Goal: Information Seeking & Learning: Learn about a topic

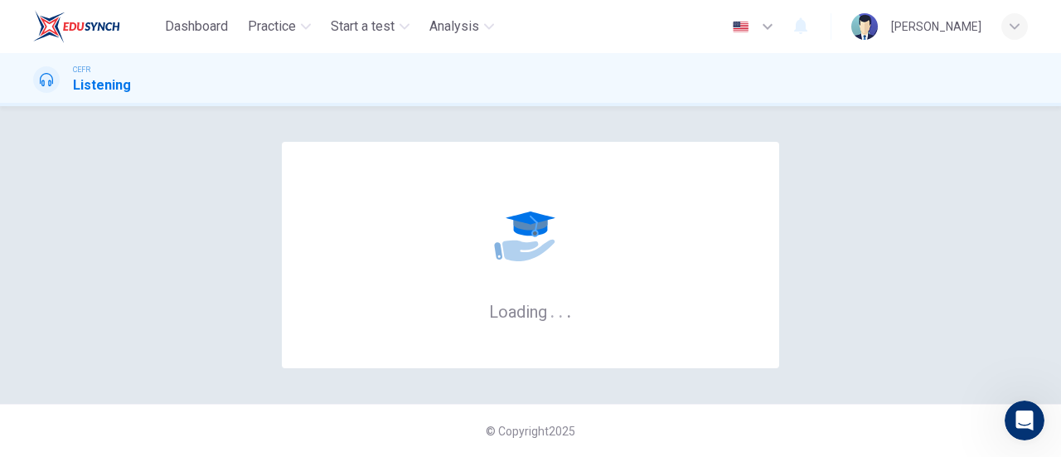
scroll to position [2, 0]
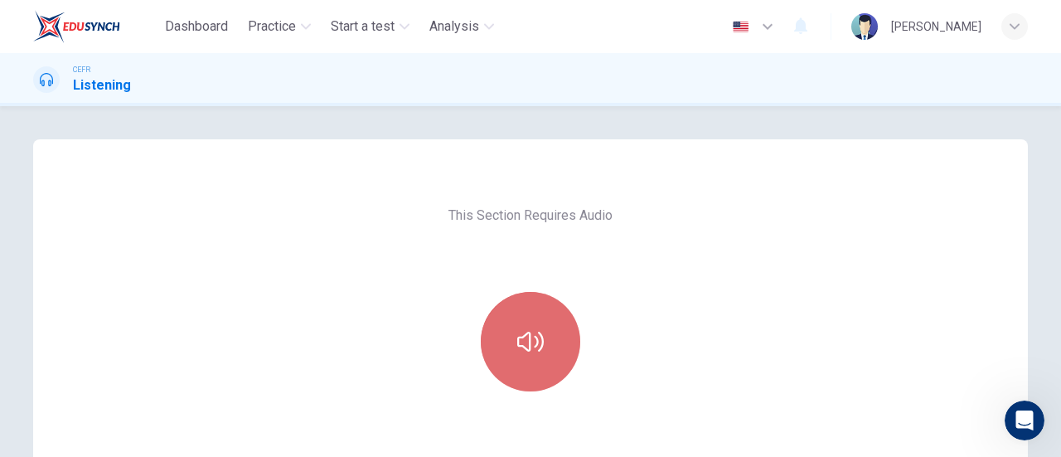
click at [529, 320] on button "button" at bounding box center [530, 341] width 99 height 99
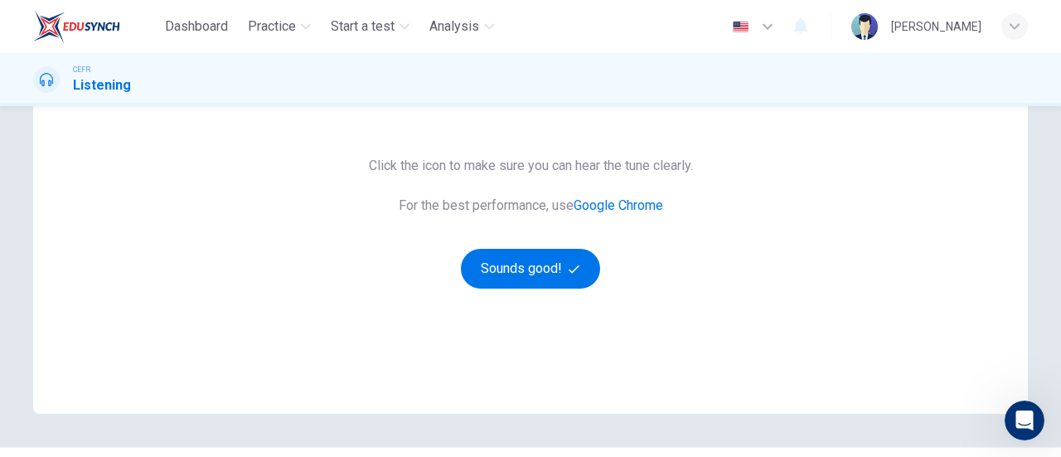
scroll to position [306, 0]
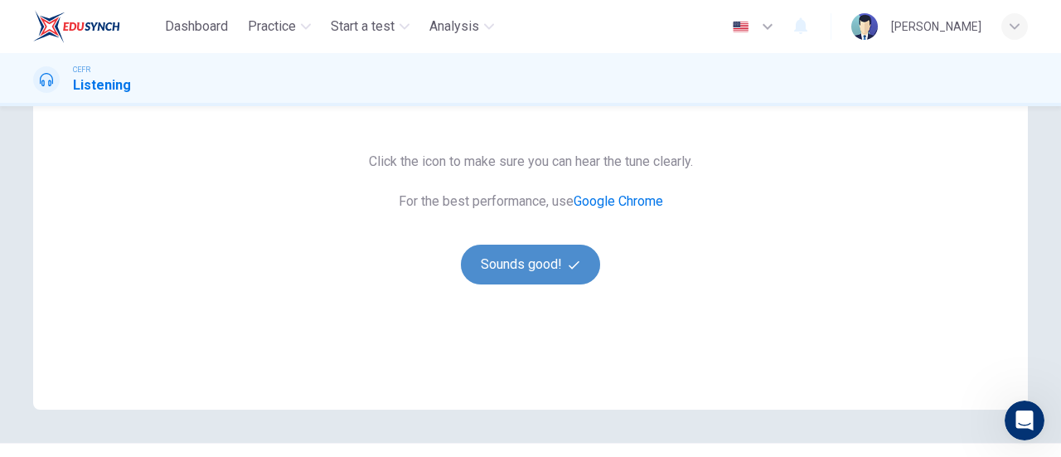
click at [517, 256] on button "Sounds good!" at bounding box center [530, 264] width 139 height 40
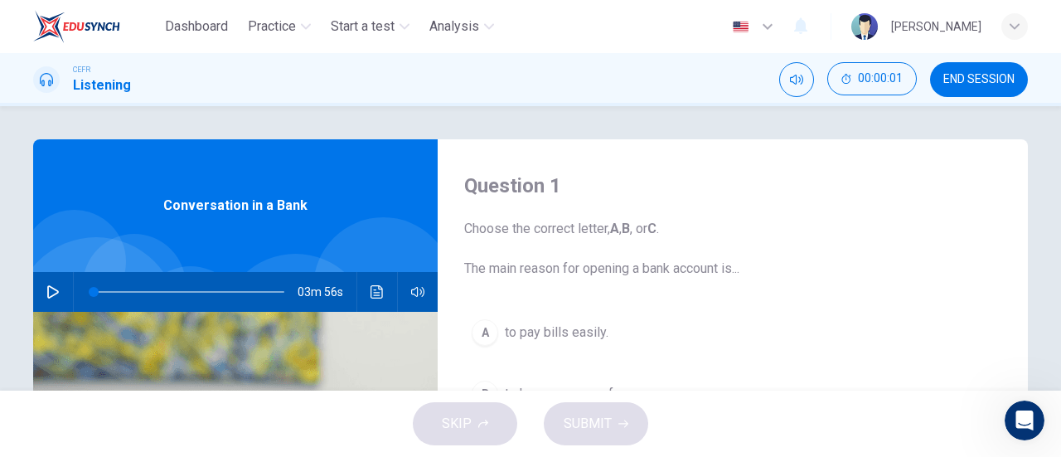
scroll to position [1, 0]
click at [60, 295] on button "button" at bounding box center [53, 291] width 27 height 40
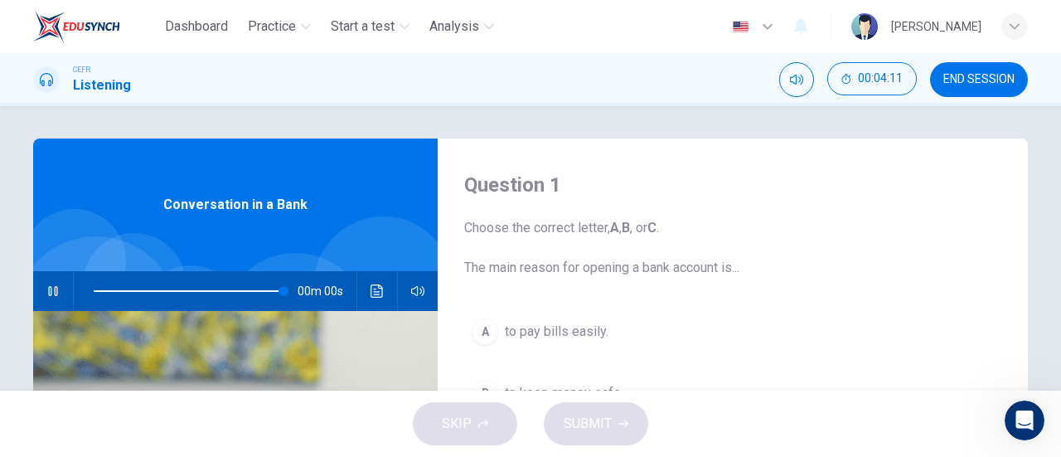
type input "0"
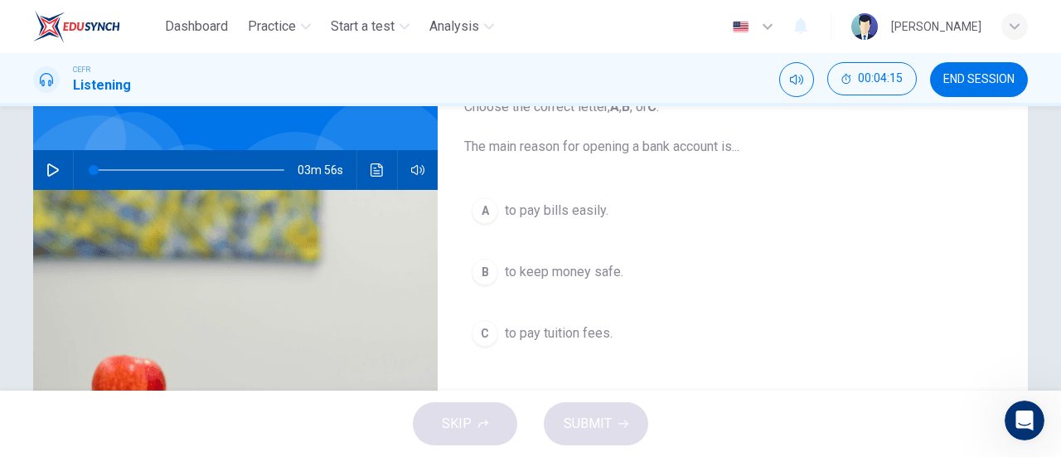
scroll to position [148, 0]
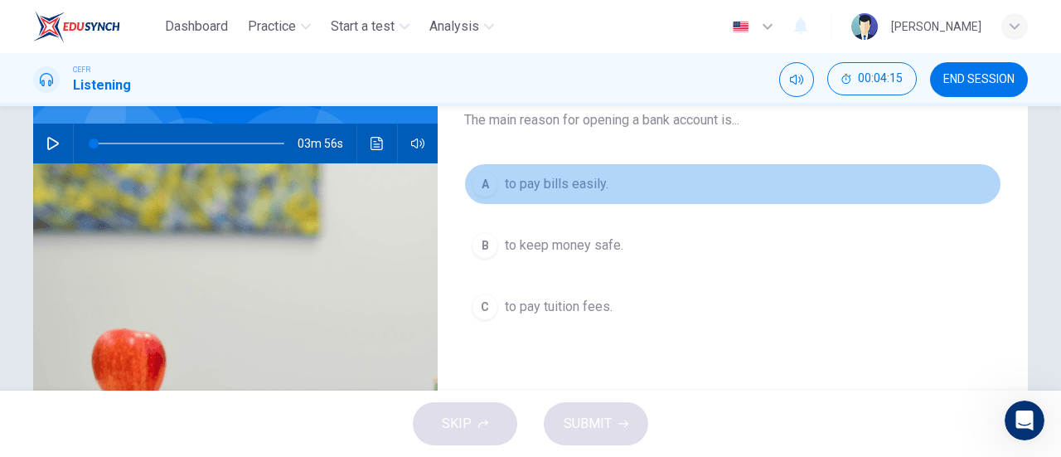
click at [527, 188] on span "to pay bills easily." at bounding box center [557, 184] width 104 height 20
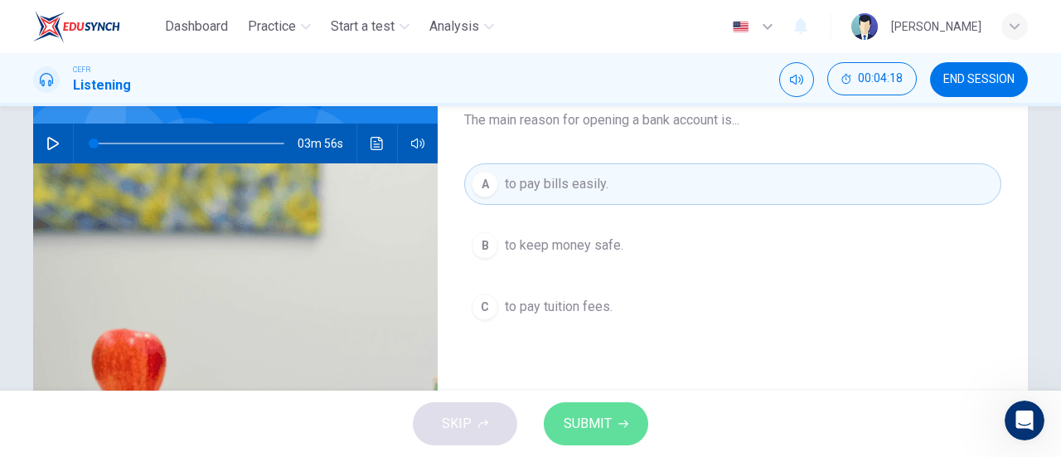
click at [588, 418] on span "SUBMIT" at bounding box center [587, 423] width 48 height 23
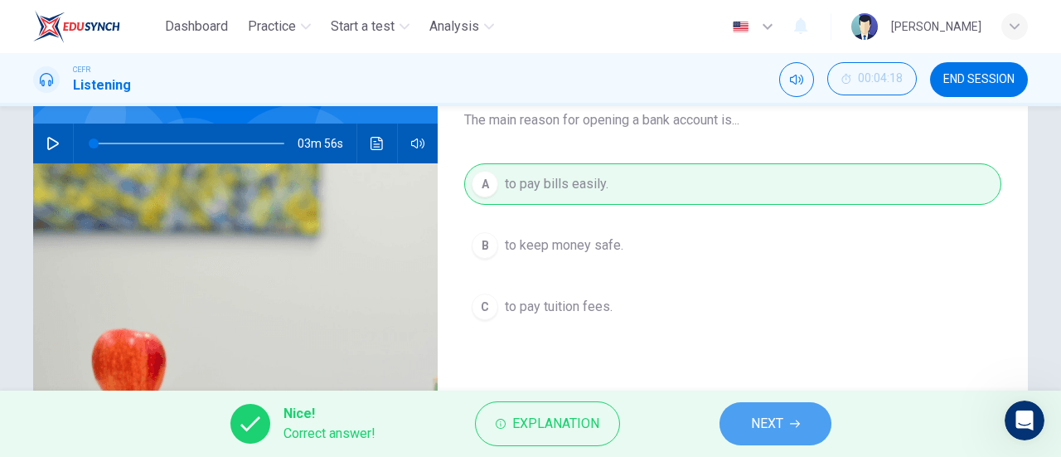
click at [759, 415] on span "NEXT" at bounding box center [767, 423] width 32 height 23
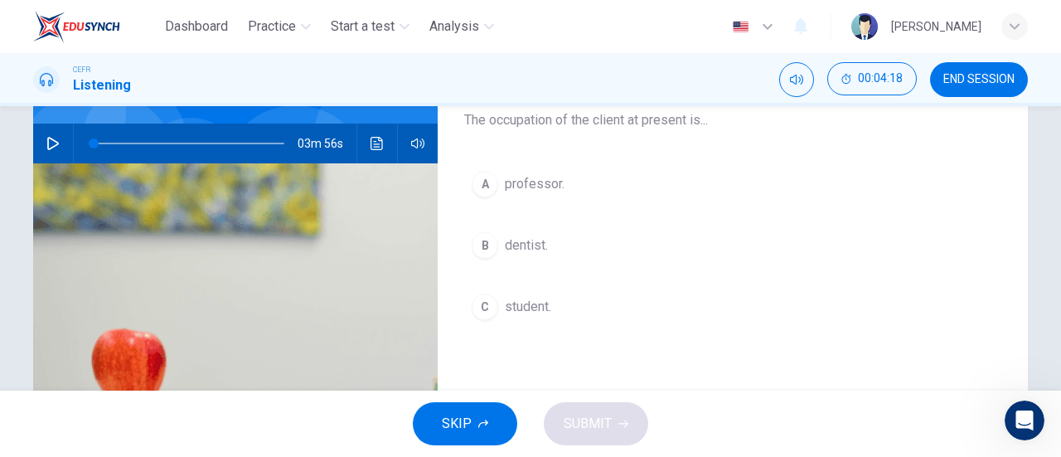
scroll to position [132, 0]
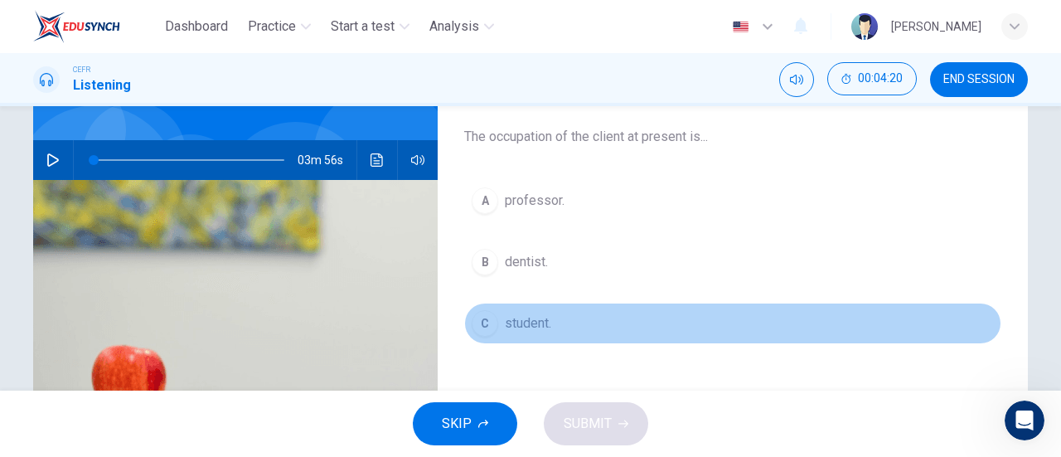
click at [520, 329] on span "student." at bounding box center [528, 323] width 46 height 20
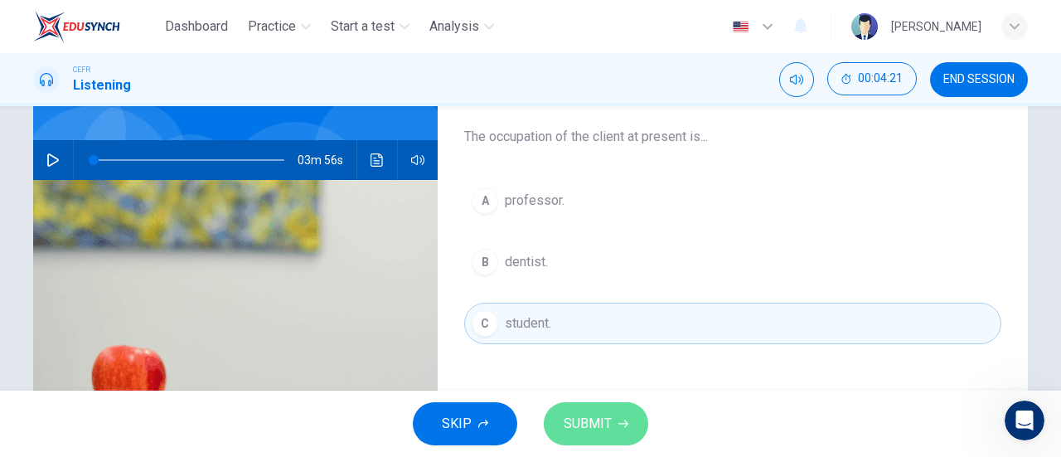
click at [610, 415] on span "SUBMIT" at bounding box center [587, 423] width 48 height 23
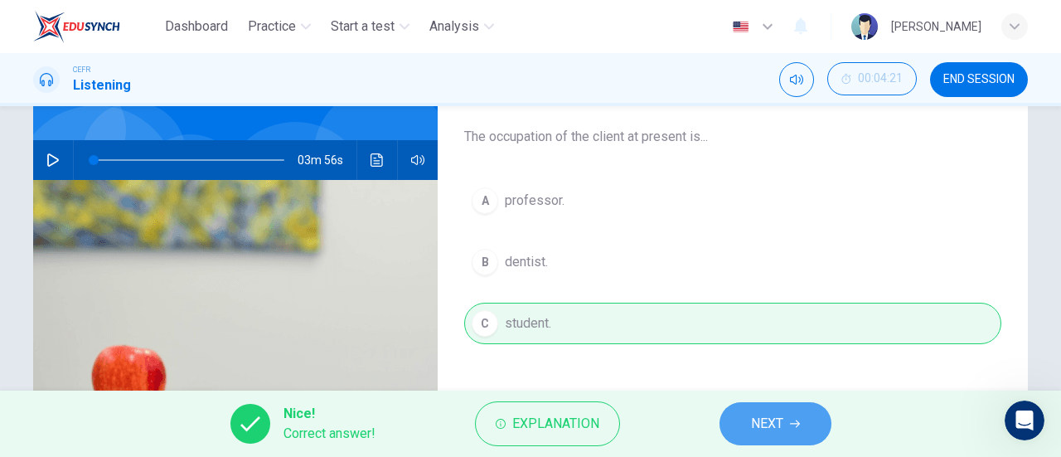
click at [753, 424] on span "NEXT" at bounding box center [767, 423] width 32 height 23
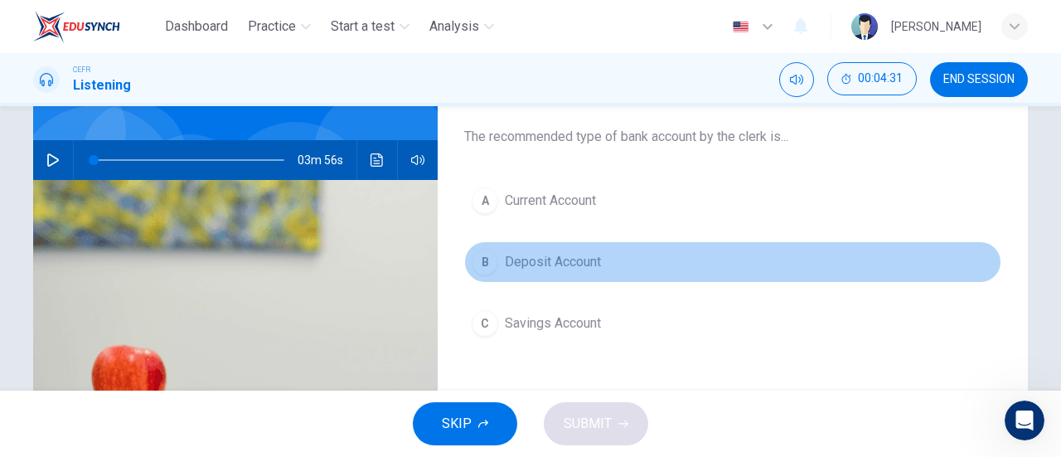
click at [560, 271] on button "B Deposit Account" at bounding box center [732, 261] width 537 height 41
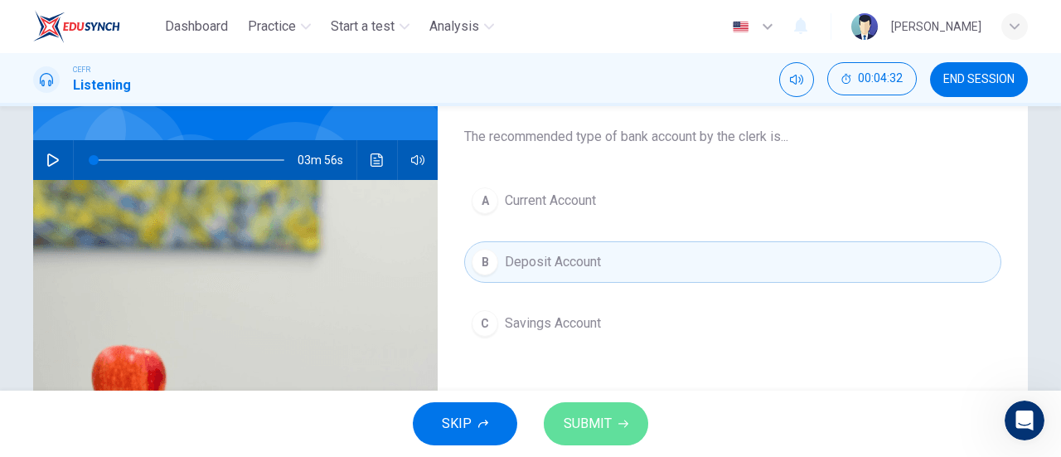
click at [606, 422] on span "SUBMIT" at bounding box center [587, 423] width 48 height 23
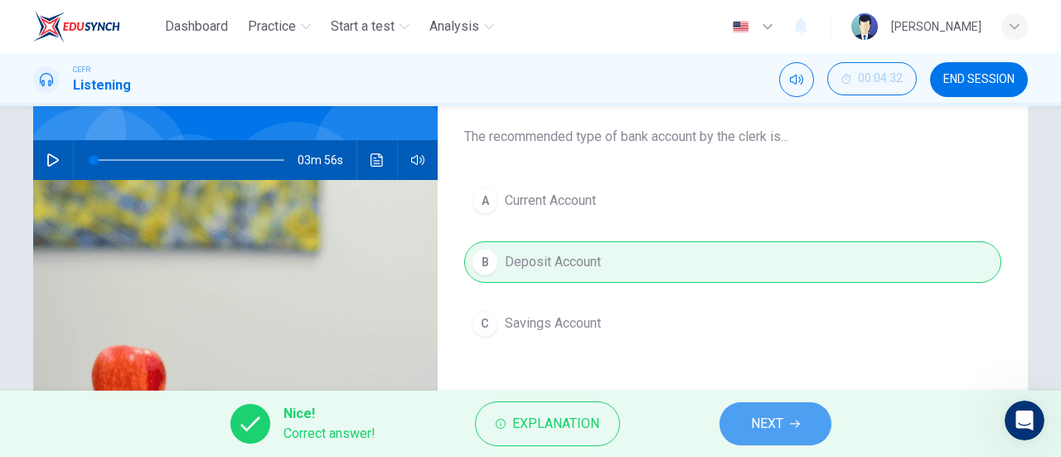
click at [737, 425] on button "NEXT" at bounding box center [775, 423] width 112 height 43
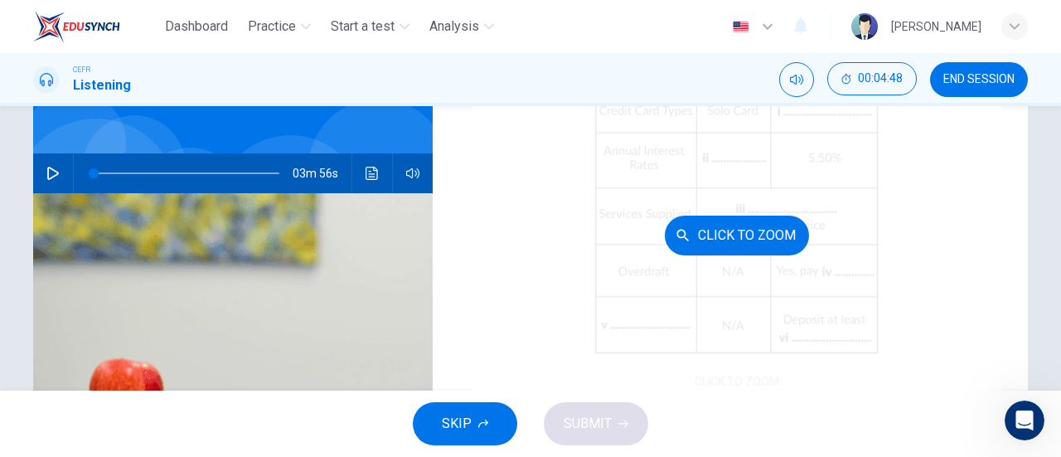
scroll to position [237, 0]
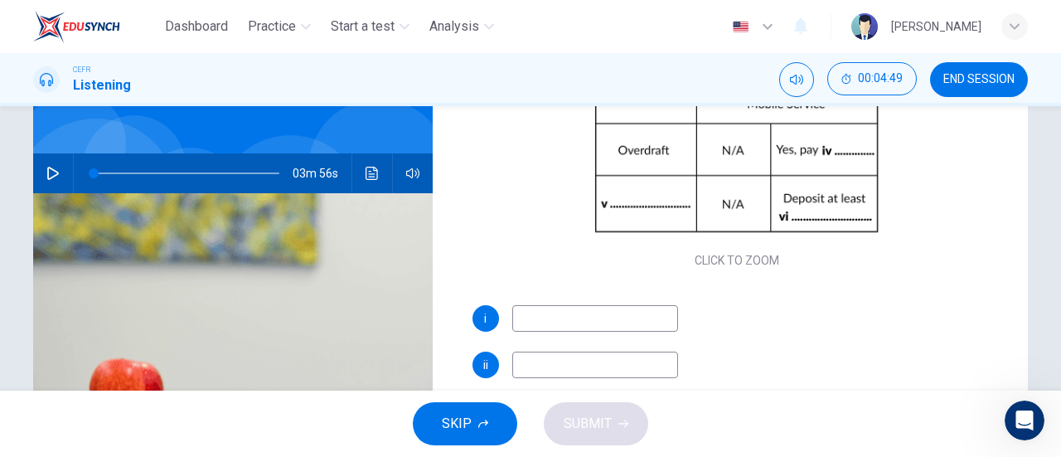
click at [646, 307] on input at bounding box center [595, 318] width 166 height 27
type input "Master Card"
click at [635, 360] on input at bounding box center [595, 364] width 166 height 27
click at [573, 358] on input at bounding box center [595, 364] width 166 height 27
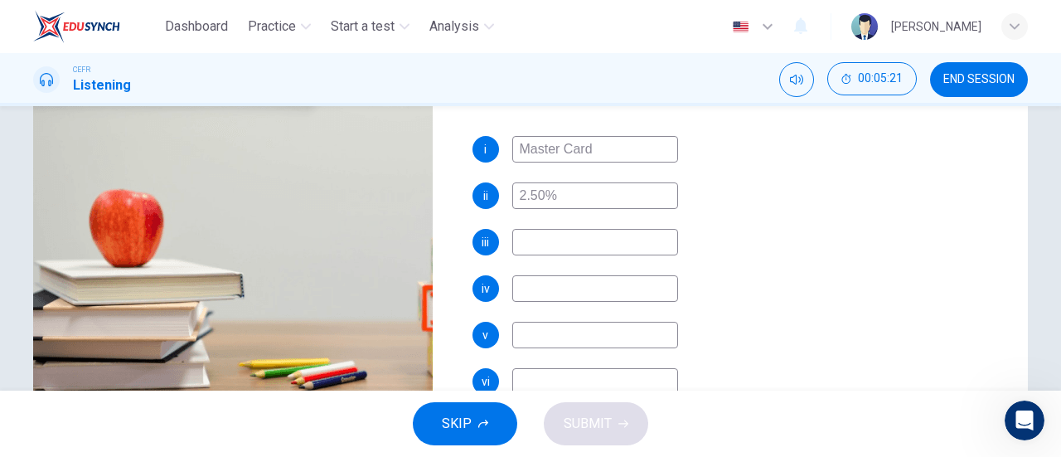
type input "2.50%"
drag, startPoint x: 605, startPoint y: 228, endPoint x: 602, endPoint y: 240, distance: 12.7
click at [602, 240] on div "i Master Card ii 2.50% iii iv v vi" at bounding box center [736, 282] width 529 height 292
click at [602, 240] on input at bounding box center [595, 242] width 166 height 27
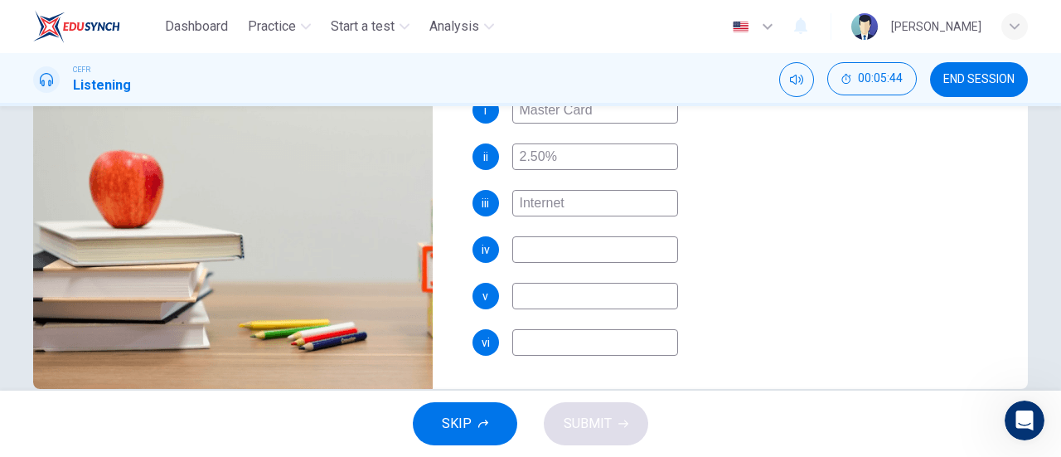
scroll to position [327, 0]
type input "Internet"
click at [598, 248] on input at bounding box center [595, 248] width 166 height 27
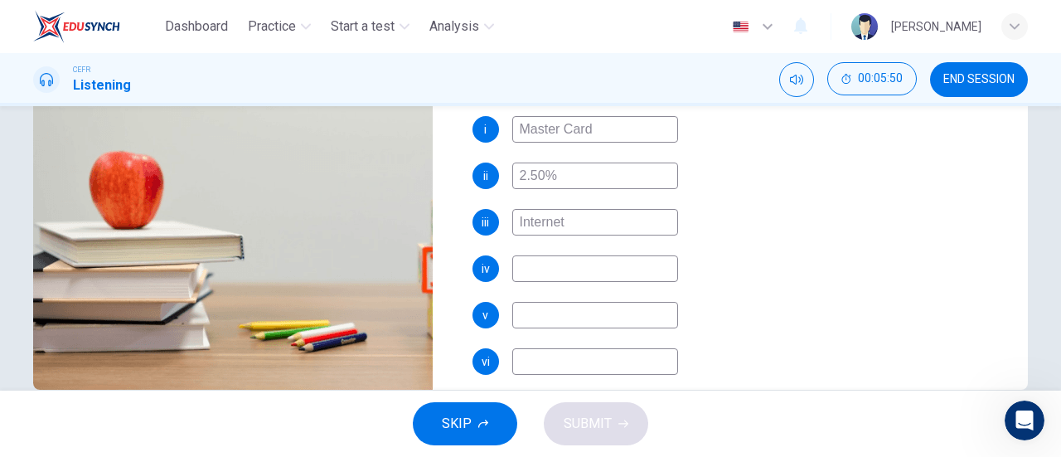
scroll to position [237, 0]
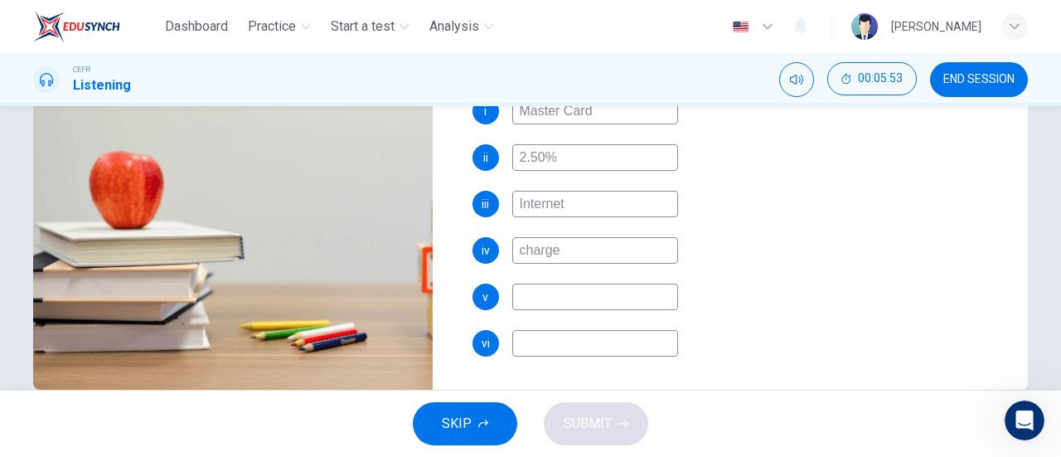
type input "charge"
click at [567, 301] on input at bounding box center [595, 296] width 166 height 27
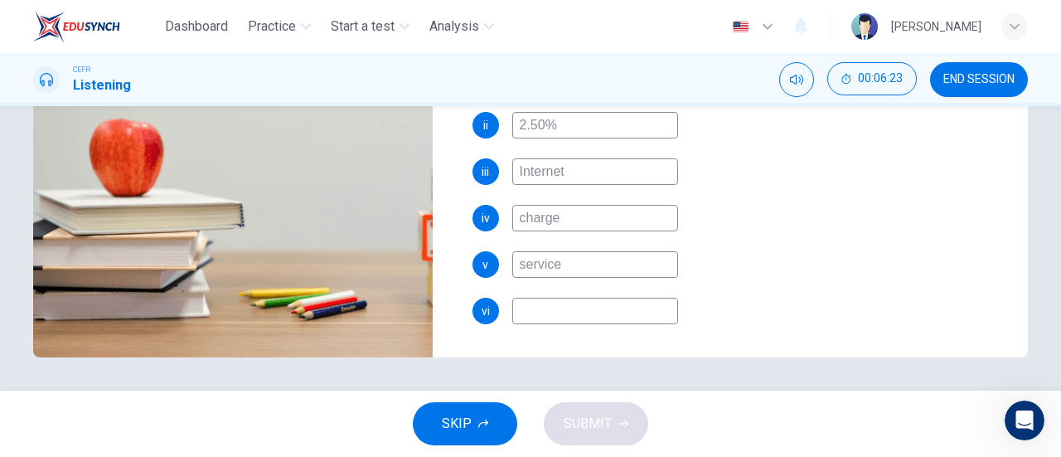
type input "service"
click at [641, 309] on input at bounding box center [595, 310] width 166 height 27
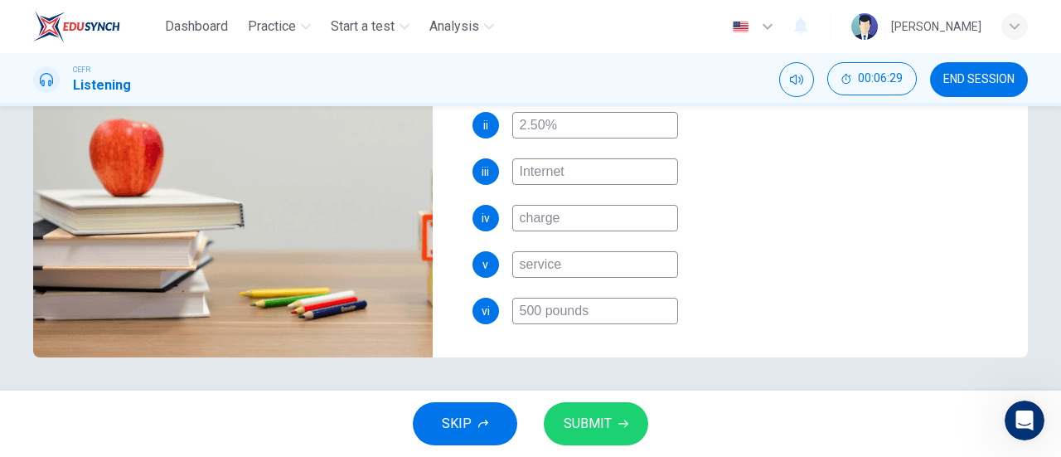
type input "500 pounds"
click at [588, 417] on span "SUBMIT" at bounding box center [587, 423] width 48 height 23
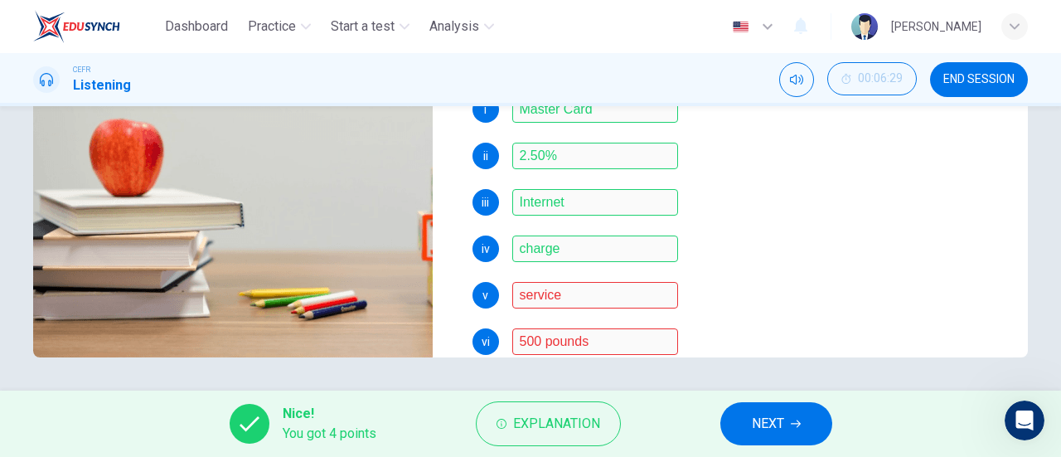
scroll to position [228, 0]
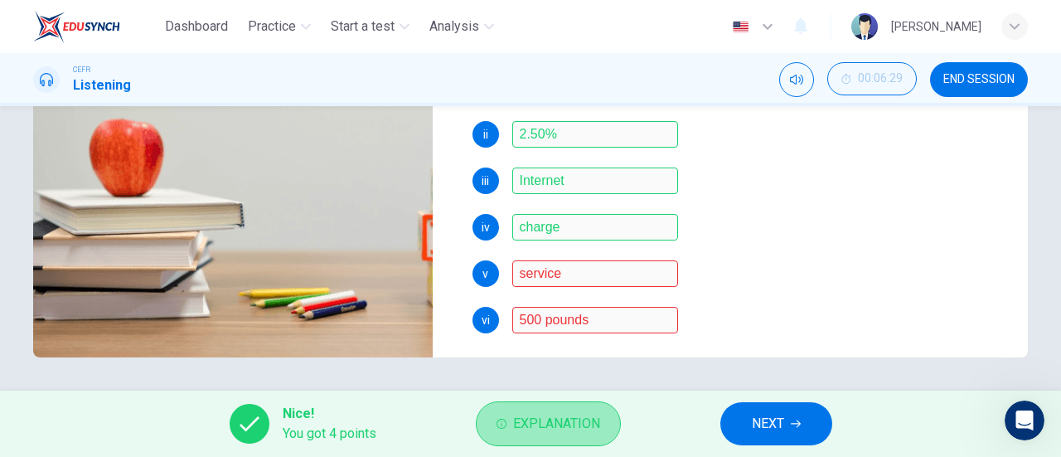
click at [533, 406] on button "Explanation" at bounding box center [548, 423] width 145 height 45
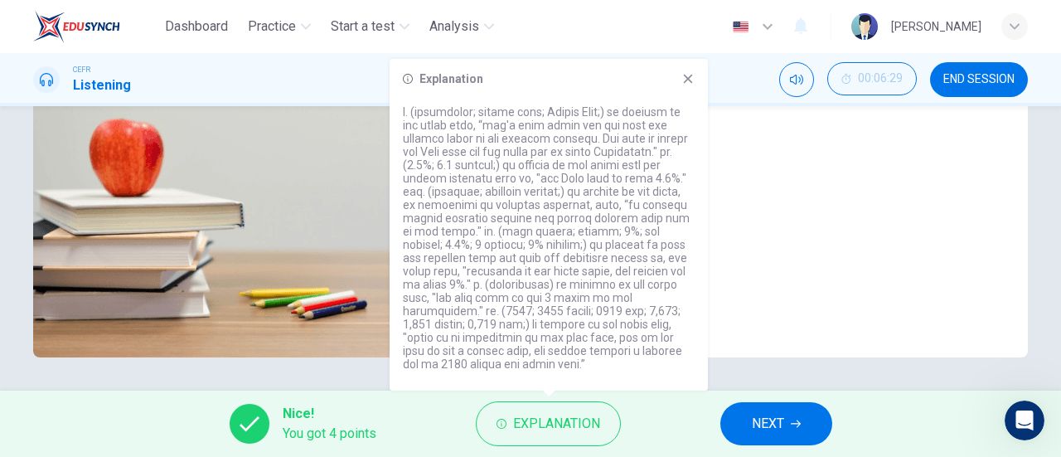
click at [683, 75] on icon at bounding box center [687, 78] width 13 height 13
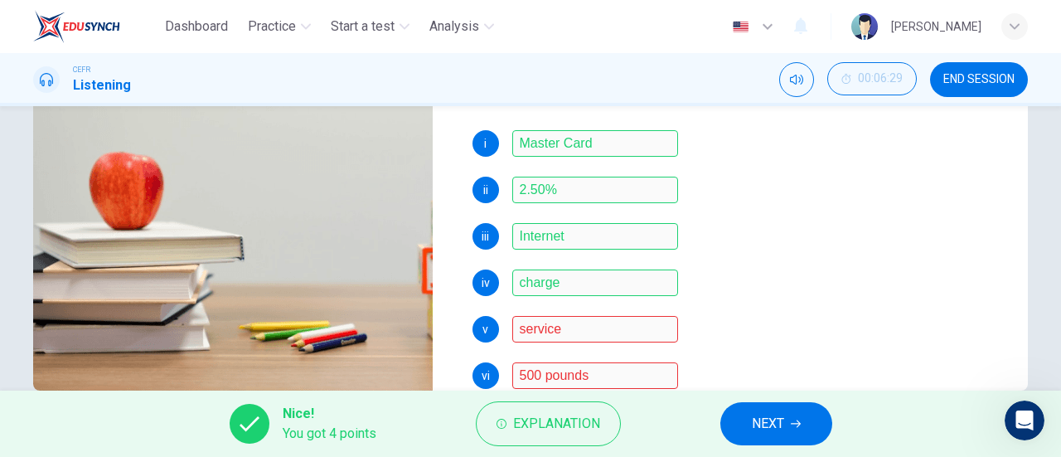
scroll to position [207, 0]
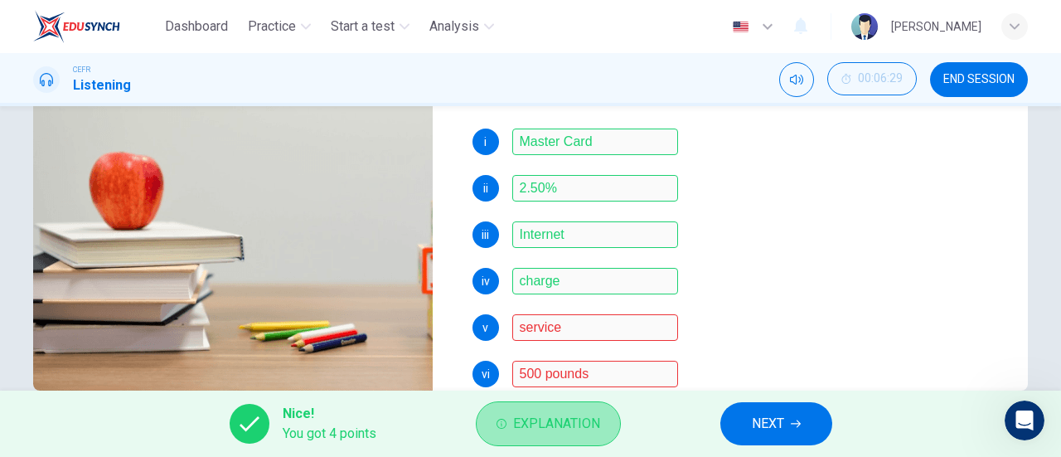
click at [531, 435] on button "Explanation" at bounding box center [548, 423] width 145 height 45
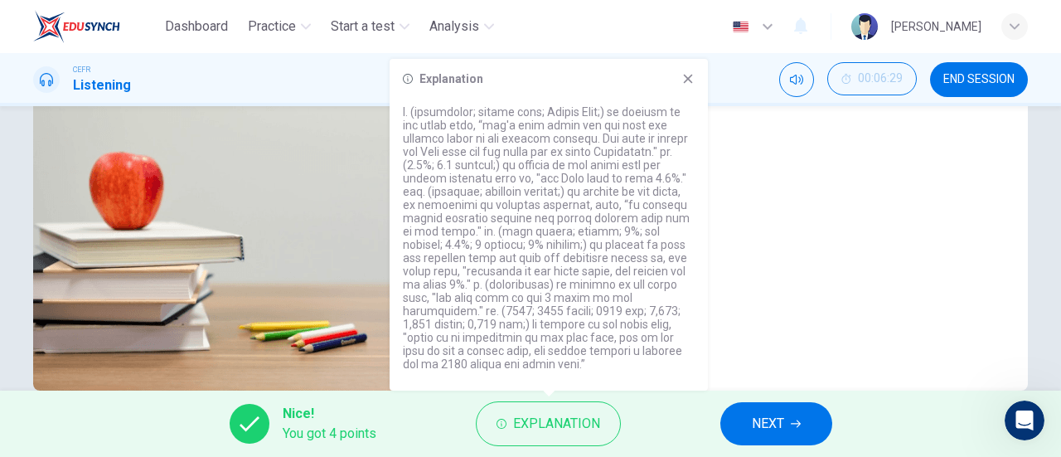
click at [777, 289] on div "iv charge" at bounding box center [736, 281] width 529 height 27
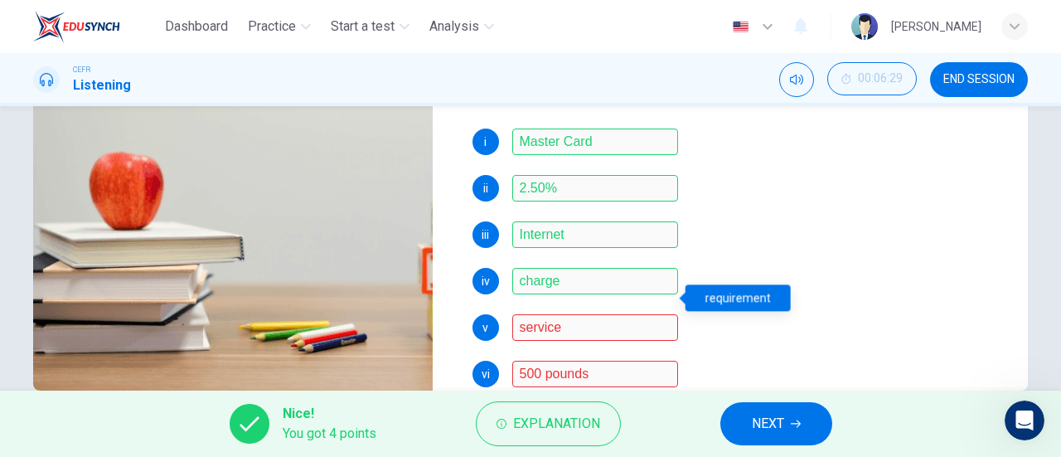
scroll to position [237, 0]
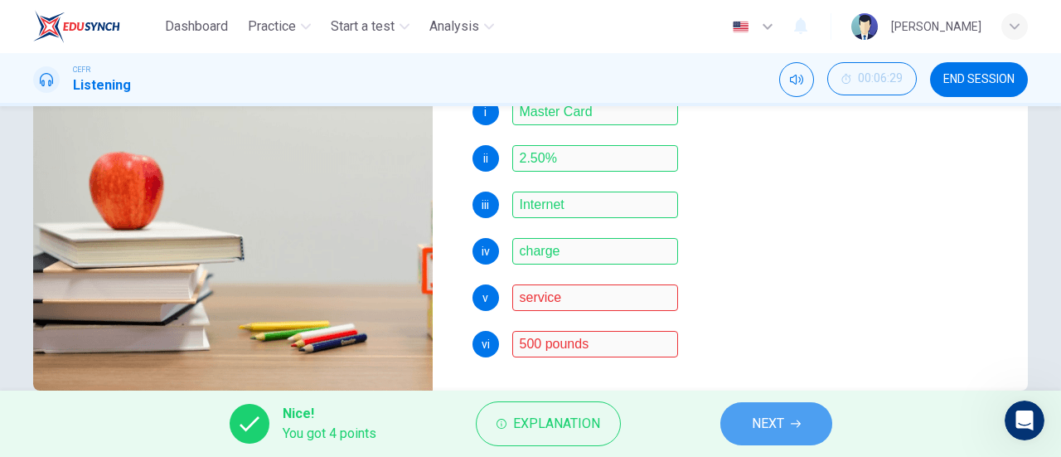
click at [753, 408] on button "NEXT" at bounding box center [776, 423] width 112 height 43
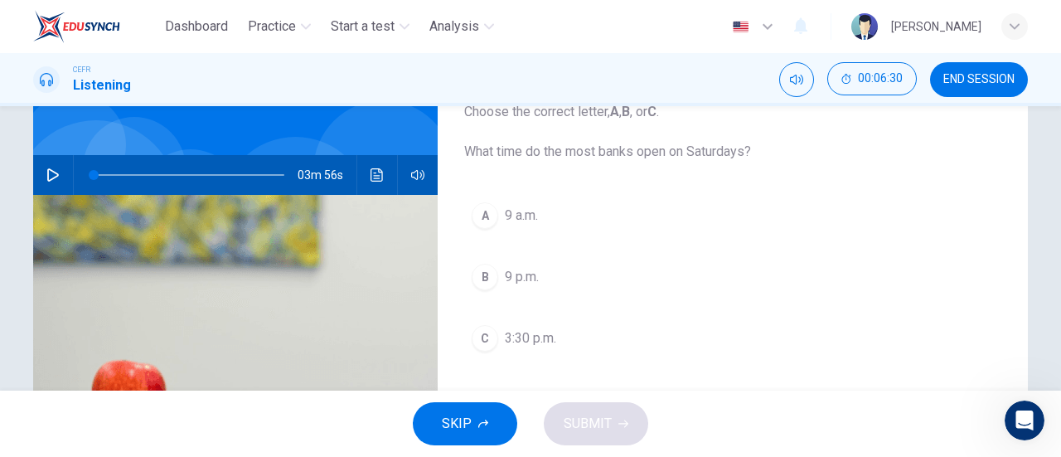
scroll to position [118, 0]
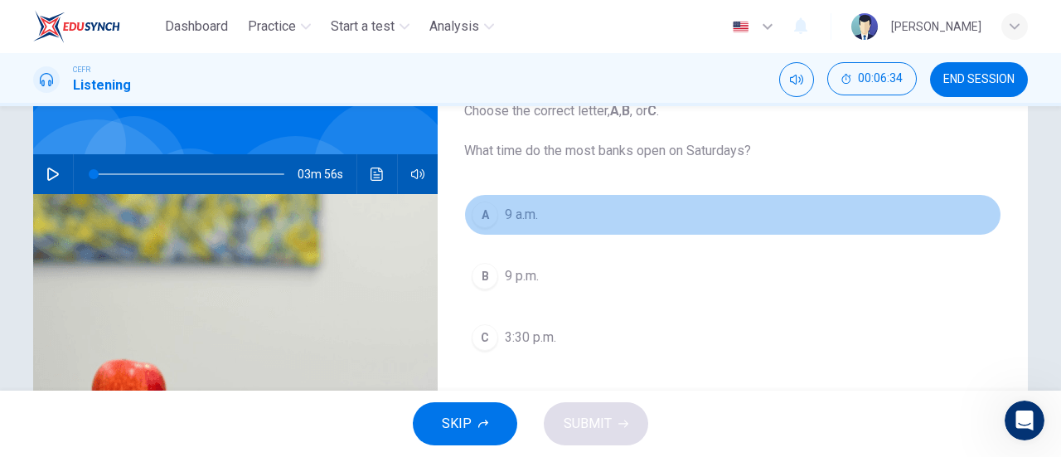
click at [535, 216] on span "9 a.m." at bounding box center [521, 215] width 33 height 20
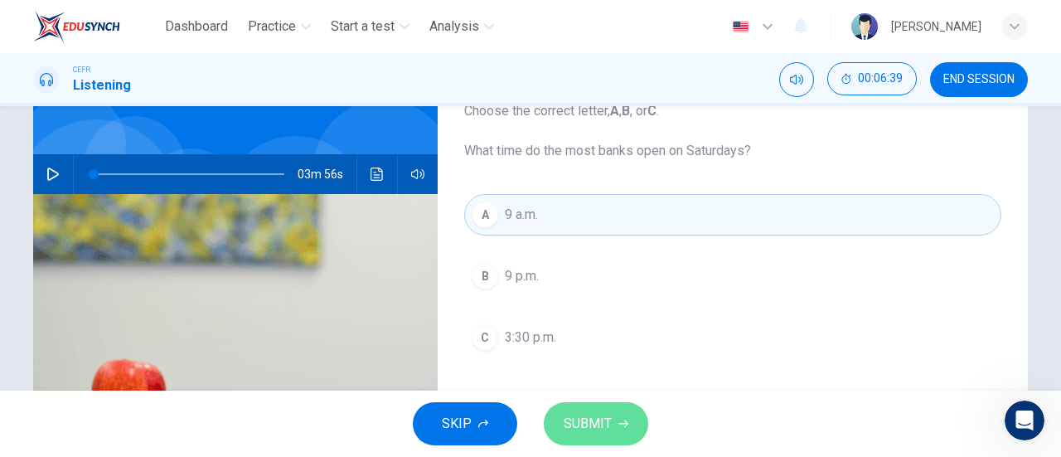
click at [619, 419] on icon "button" at bounding box center [623, 423] width 10 height 10
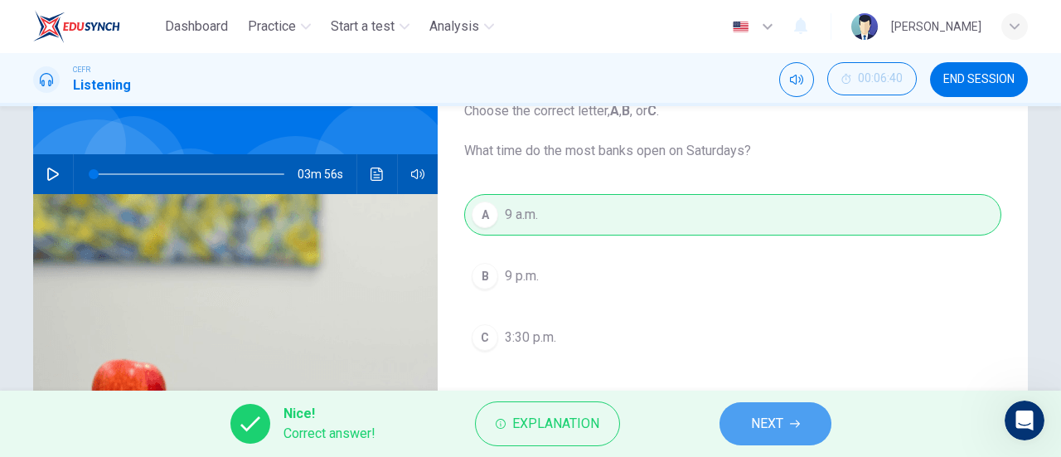
click at [757, 428] on span "NEXT" at bounding box center [767, 423] width 32 height 23
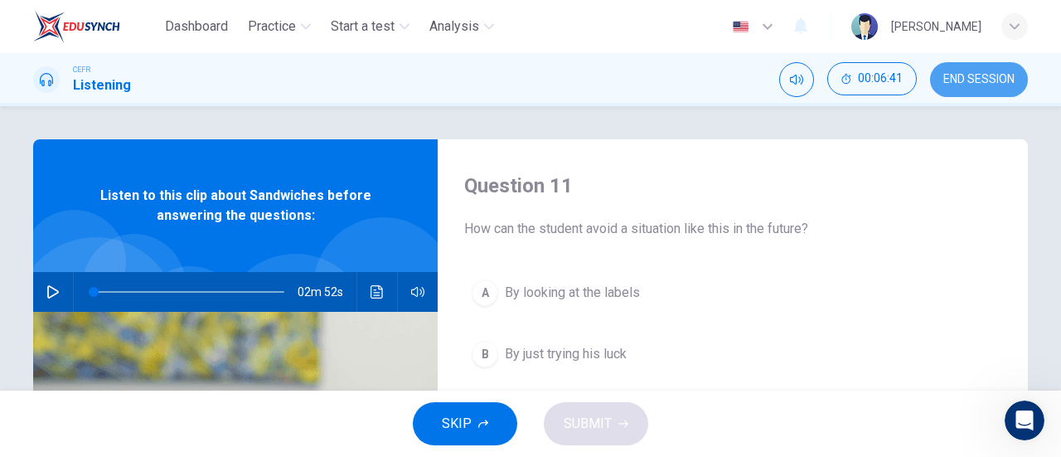
click at [974, 90] on button "END SESSION" at bounding box center [979, 79] width 98 height 35
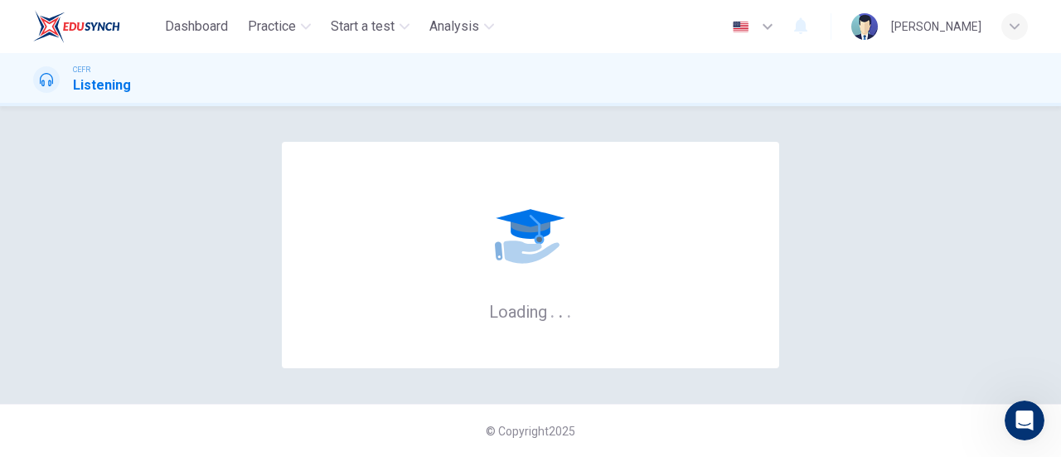
scroll to position [2, 0]
click at [501, 248] on div "Loading . . . © Copyright 2025" at bounding box center [530, 281] width 1061 height 350
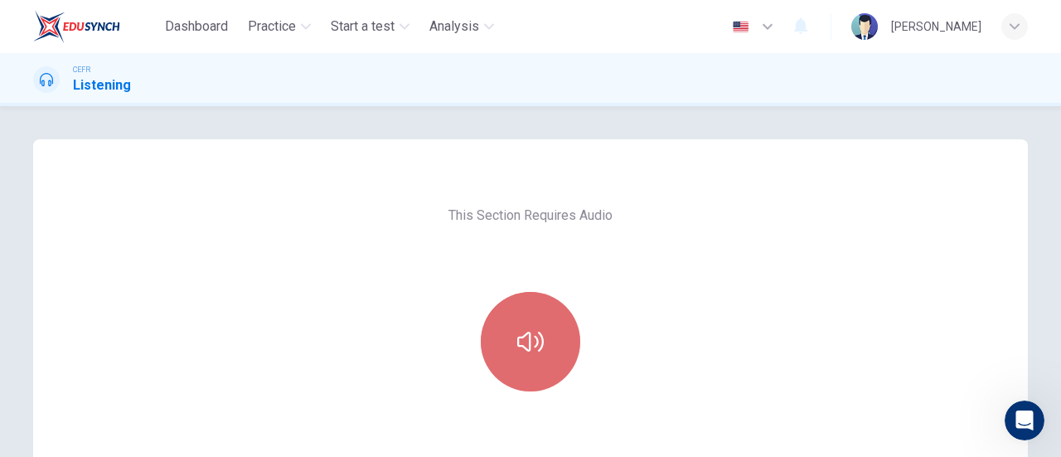
click at [541, 349] on button "button" at bounding box center [530, 341] width 99 height 99
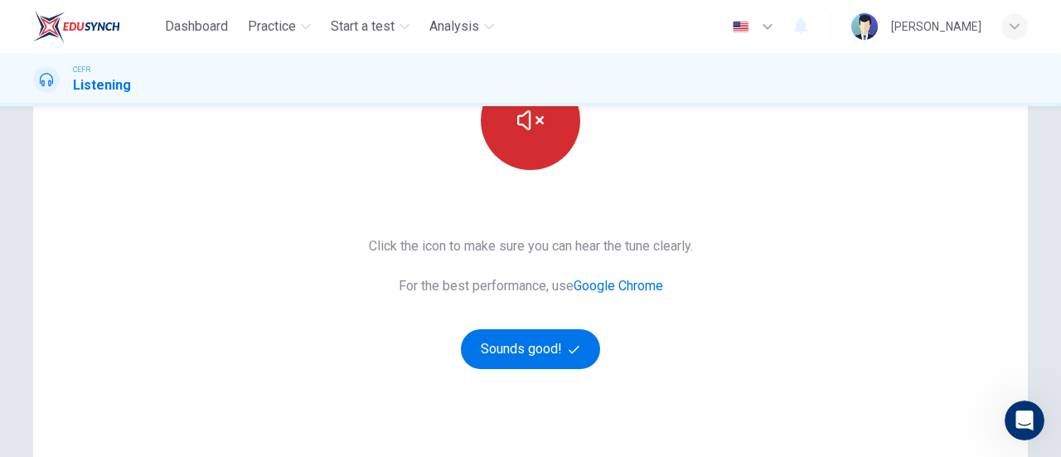
scroll to position [223, 0]
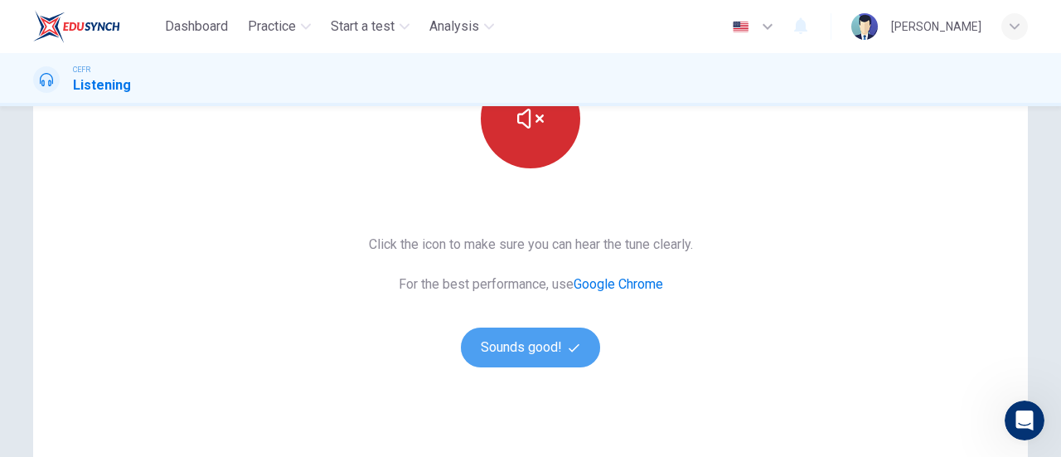
click at [541, 349] on button "Sounds good!" at bounding box center [530, 347] width 139 height 40
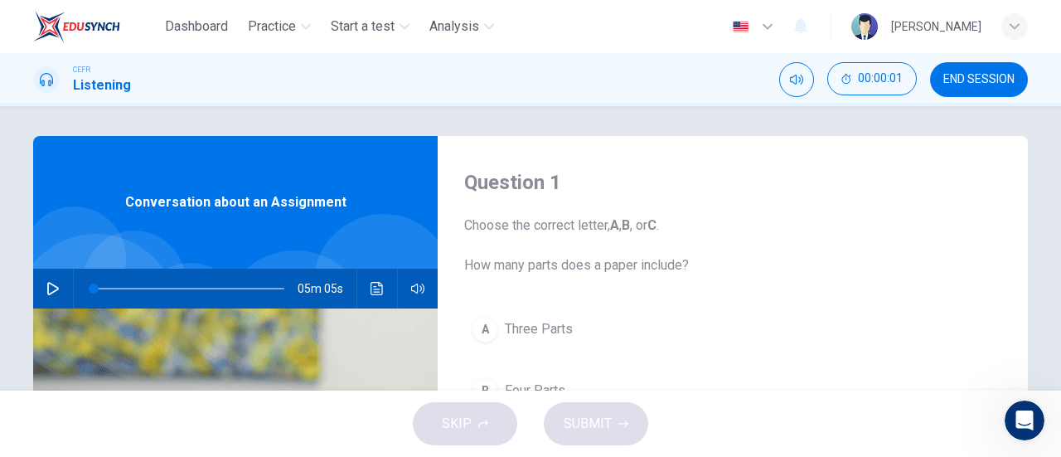
scroll to position [2, 0]
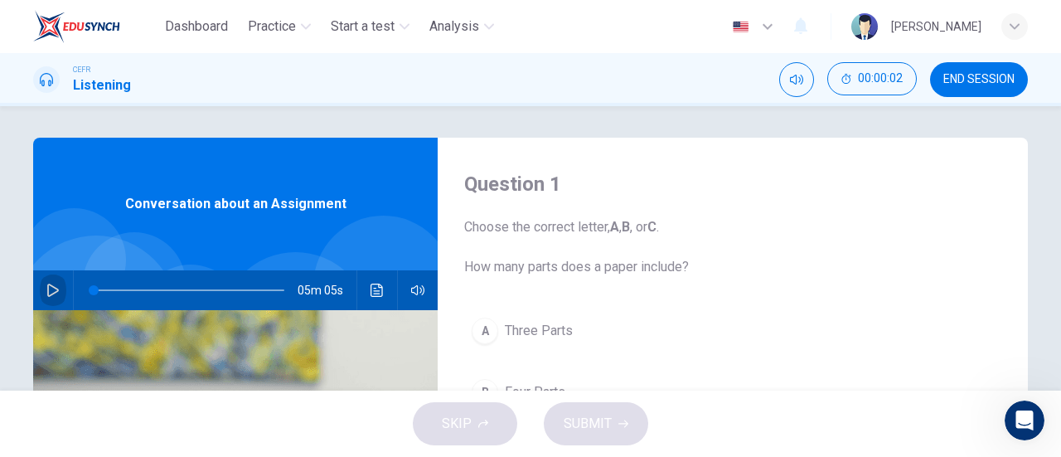
click at [56, 286] on button "button" at bounding box center [53, 290] width 27 height 40
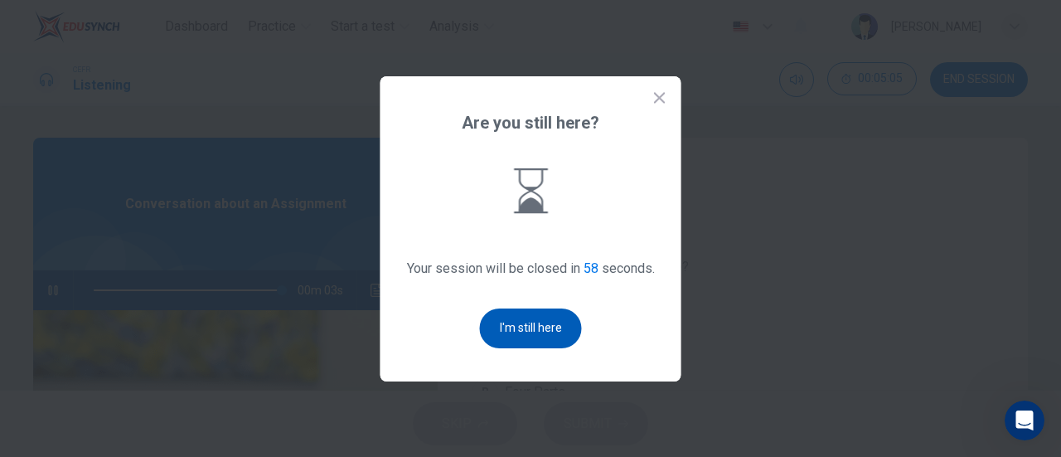
click at [502, 322] on button "I'm still here" at bounding box center [531, 328] width 102 height 40
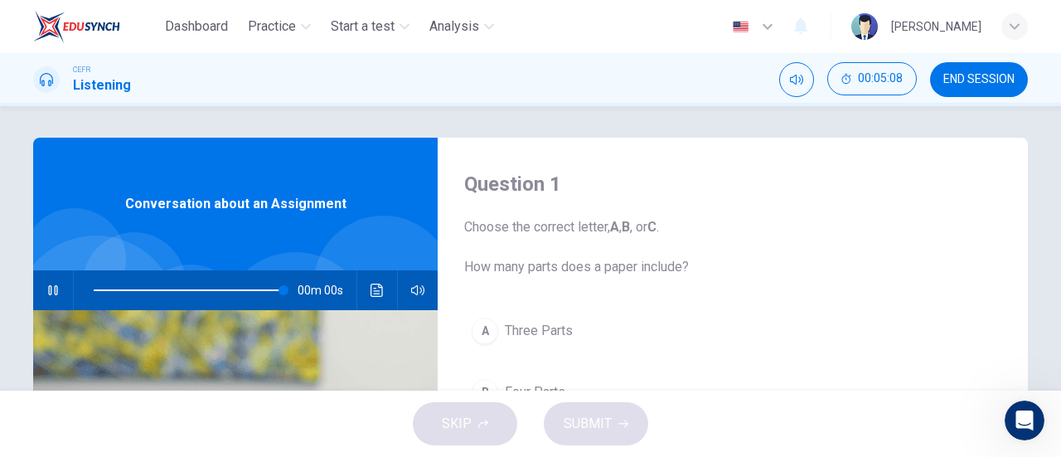
type input "0"
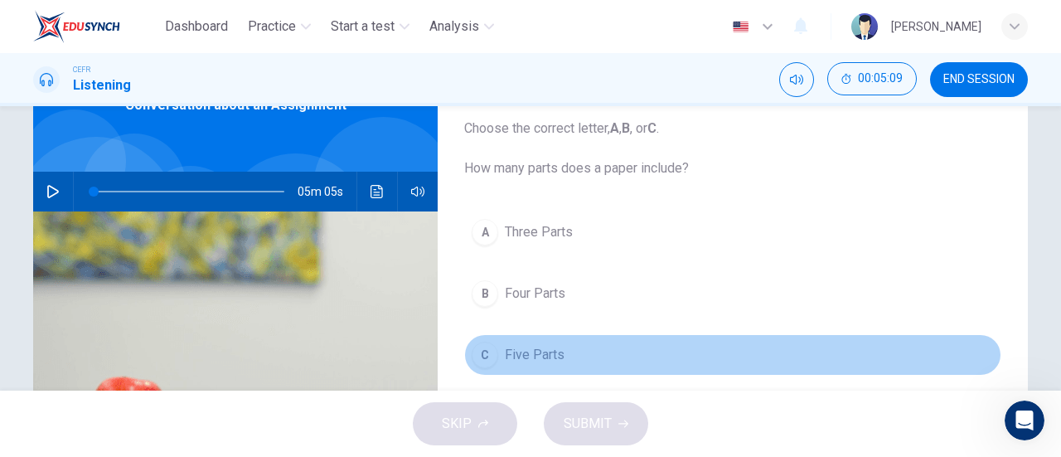
click at [512, 352] on span "Five Parts" at bounding box center [535, 355] width 60 height 20
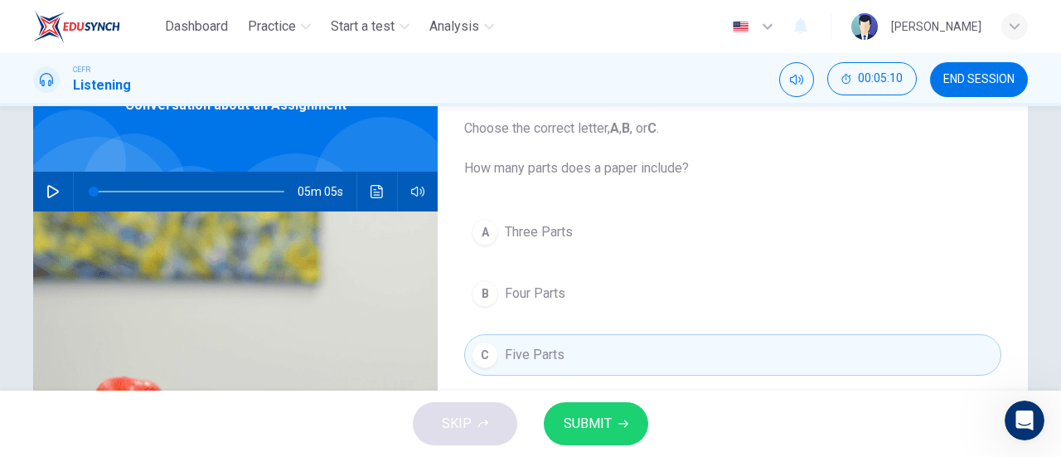
scroll to position [140, 0]
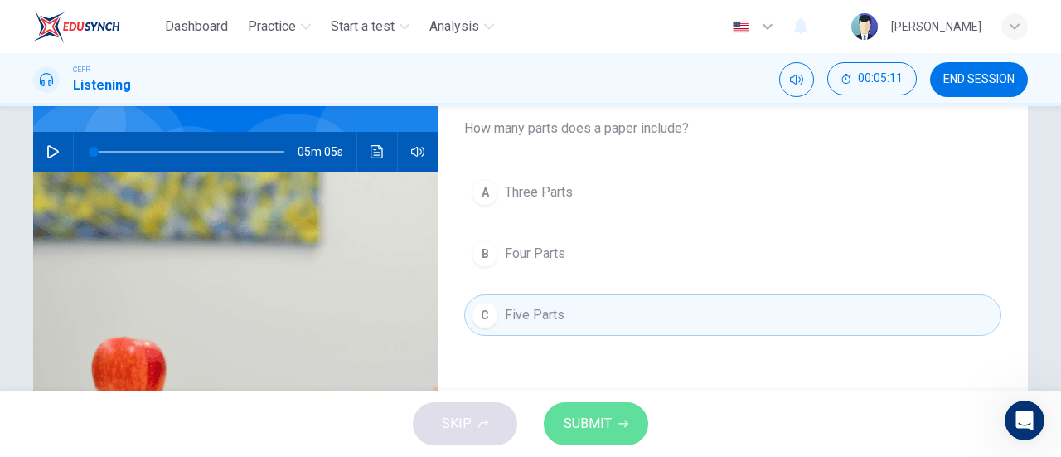
click at [583, 408] on button "SUBMIT" at bounding box center [596, 423] width 104 height 43
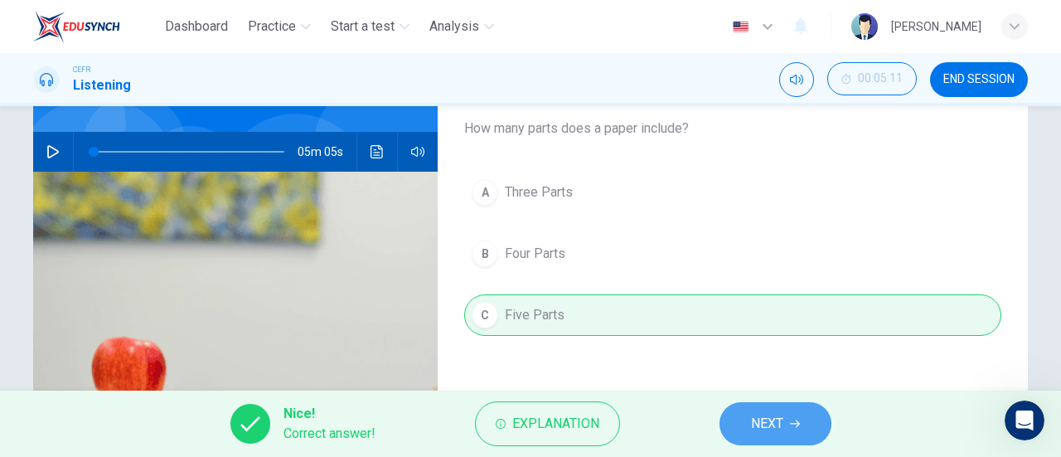
click at [740, 413] on button "NEXT" at bounding box center [775, 423] width 112 height 43
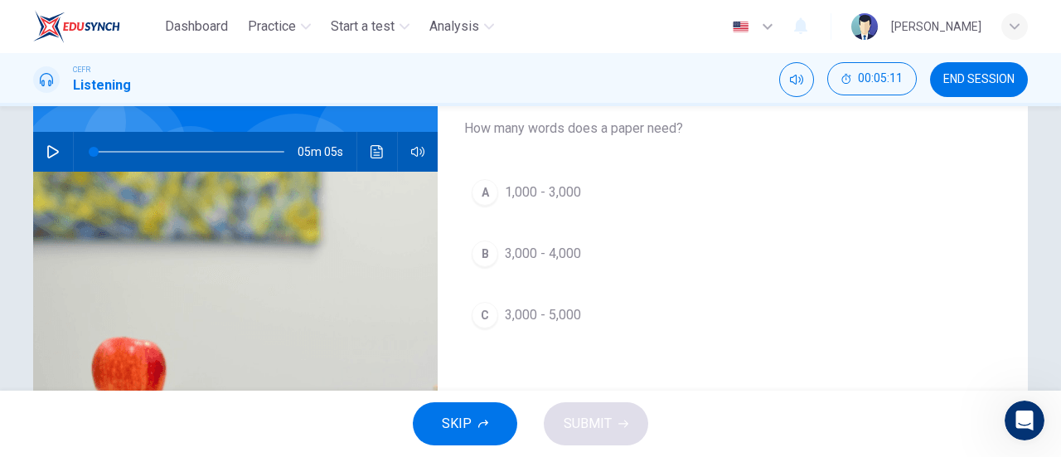
scroll to position [134, 0]
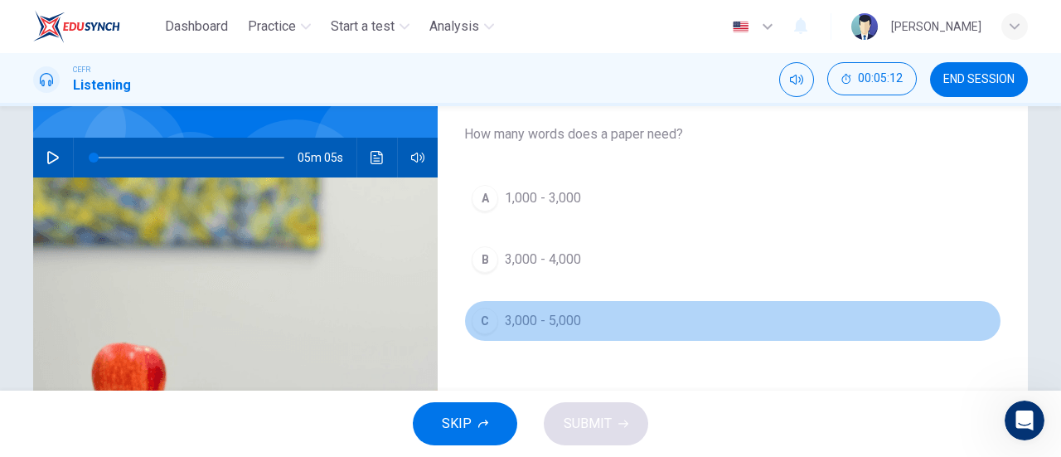
click at [546, 312] on span "3,000 - 5,000" at bounding box center [543, 321] width 76 height 20
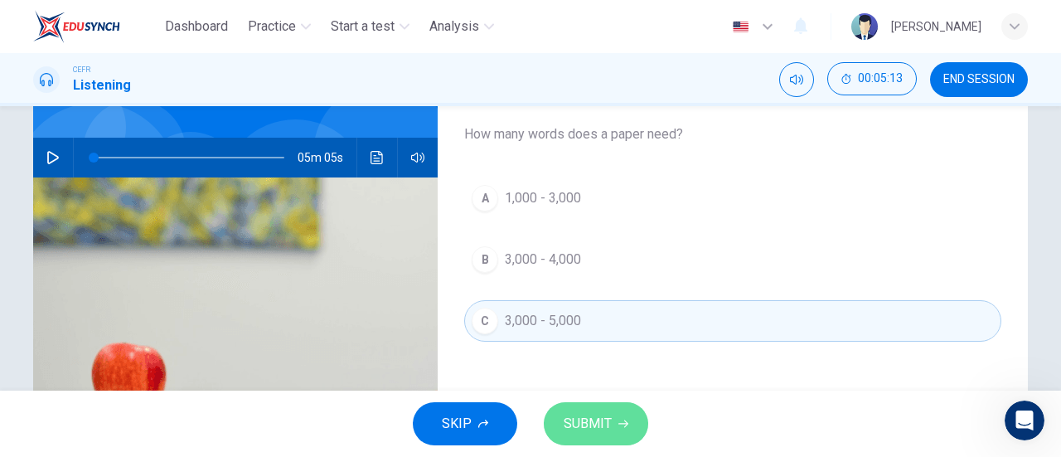
click at [611, 427] on button "SUBMIT" at bounding box center [596, 423] width 104 height 43
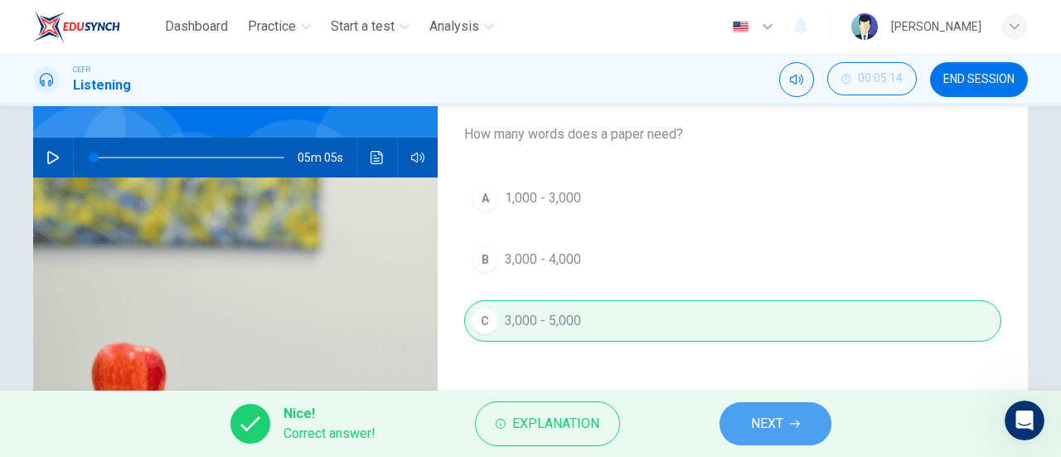
click at [731, 416] on button "NEXT" at bounding box center [775, 423] width 112 height 43
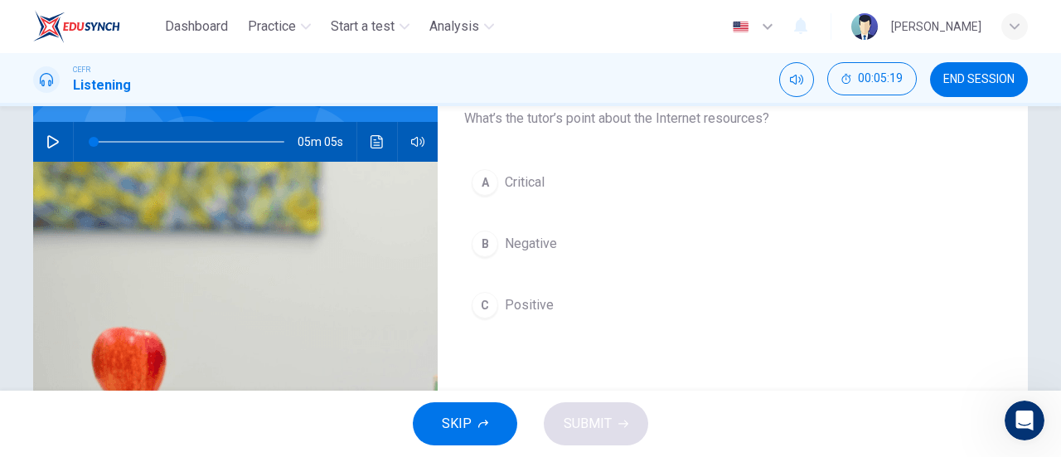
scroll to position [146, 0]
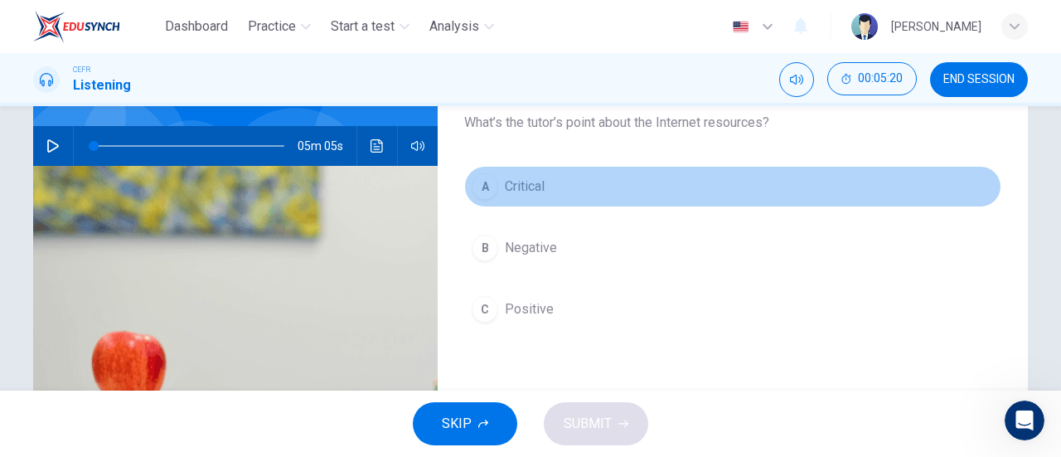
click at [510, 198] on button "A Critical" at bounding box center [732, 186] width 537 height 41
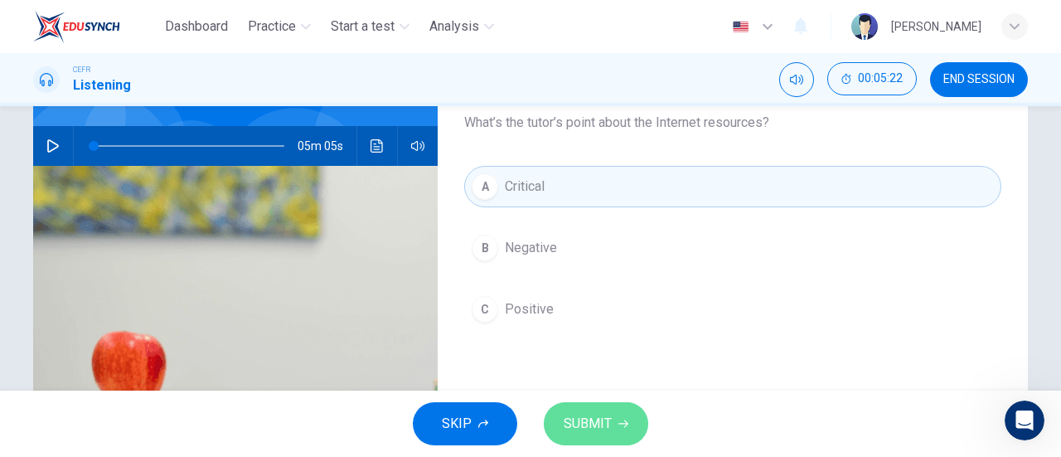
click at [610, 413] on span "SUBMIT" at bounding box center [587, 423] width 48 height 23
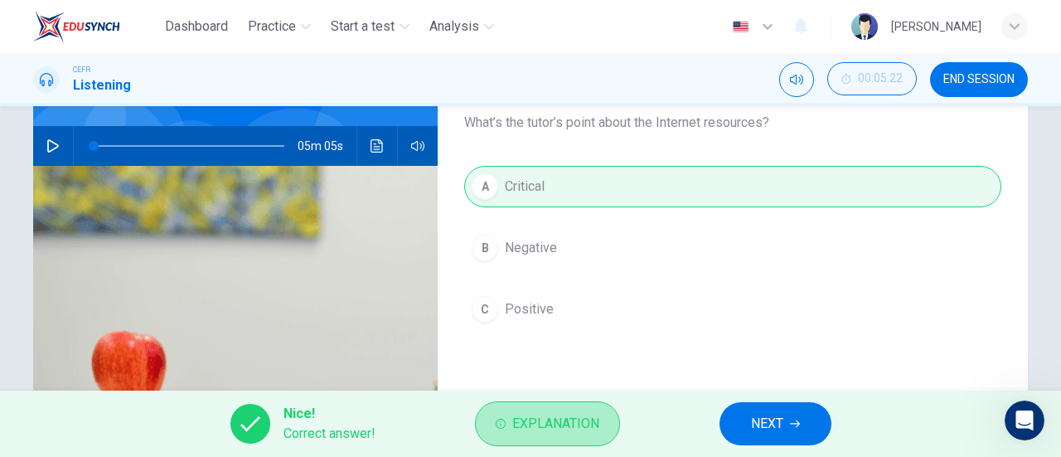
click at [610, 413] on button "Explanation" at bounding box center [547, 423] width 145 height 45
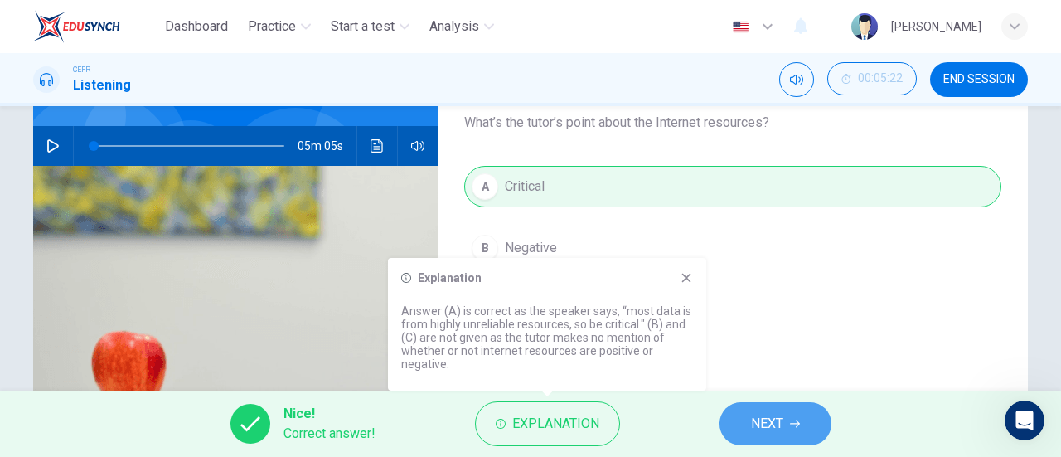
click at [771, 423] on span "NEXT" at bounding box center [767, 423] width 32 height 23
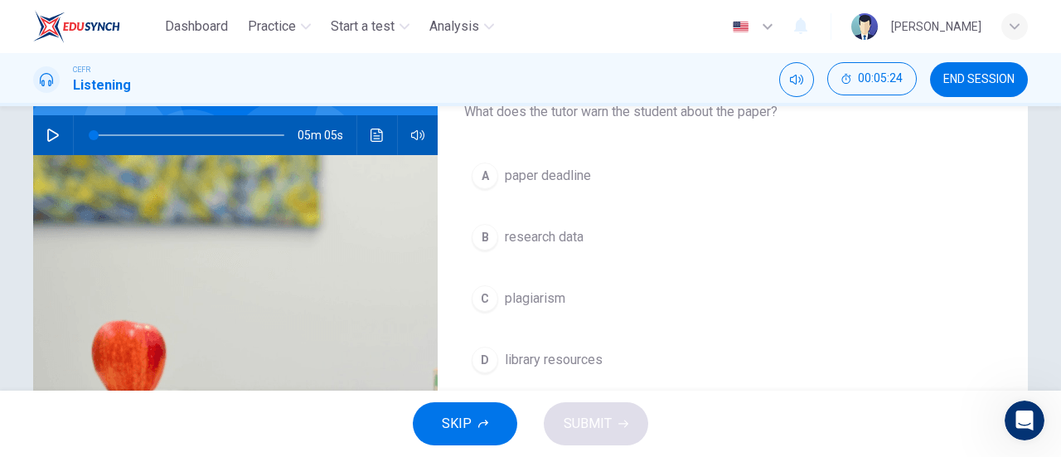
scroll to position [157, 0]
click at [517, 317] on div "A paper deadline B research data C plagiarism D library resources E research me…" at bounding box center [732, 314] width 537 height 320
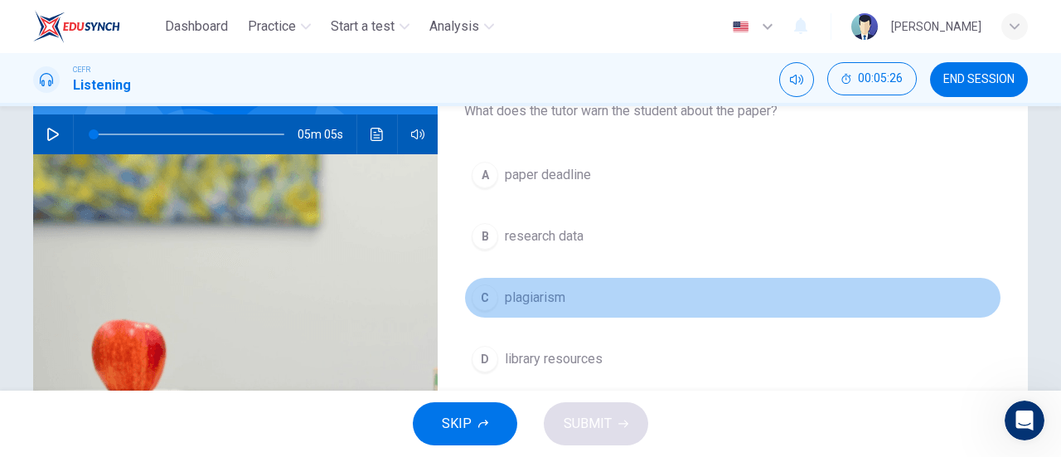
click at [505, 297] on span "plagiarism" at bounding box center [535, 298] width 60 height 20
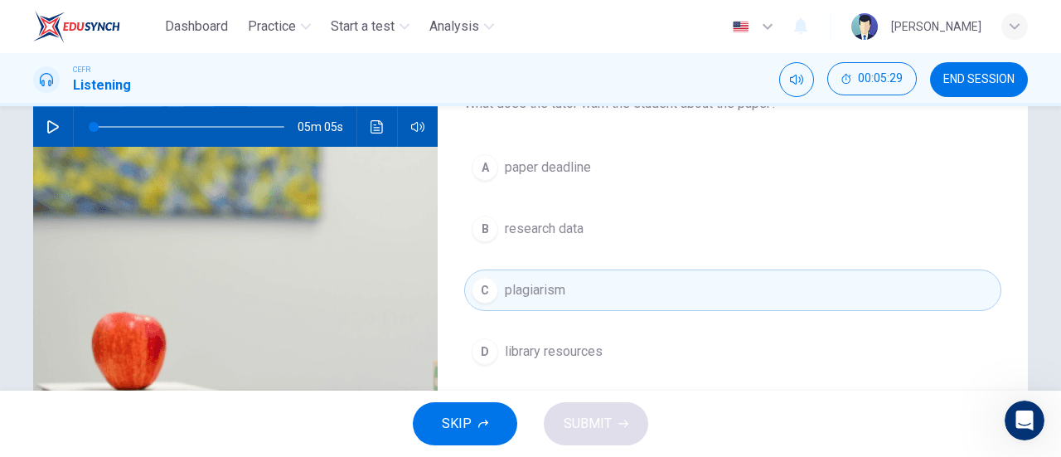
scroll to position [166, 0]
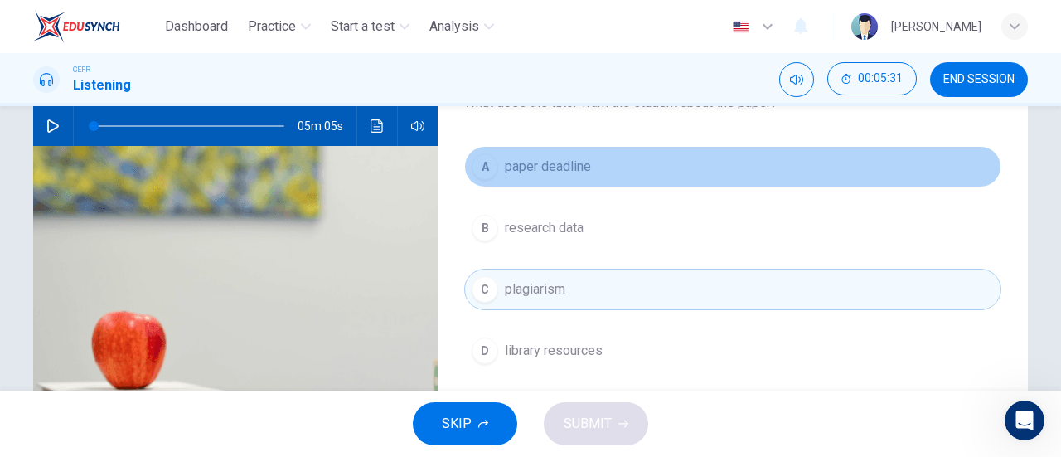
click at [590, 169] on button "A paper deadline" at bounding box center [732, 166] width 537 height 41
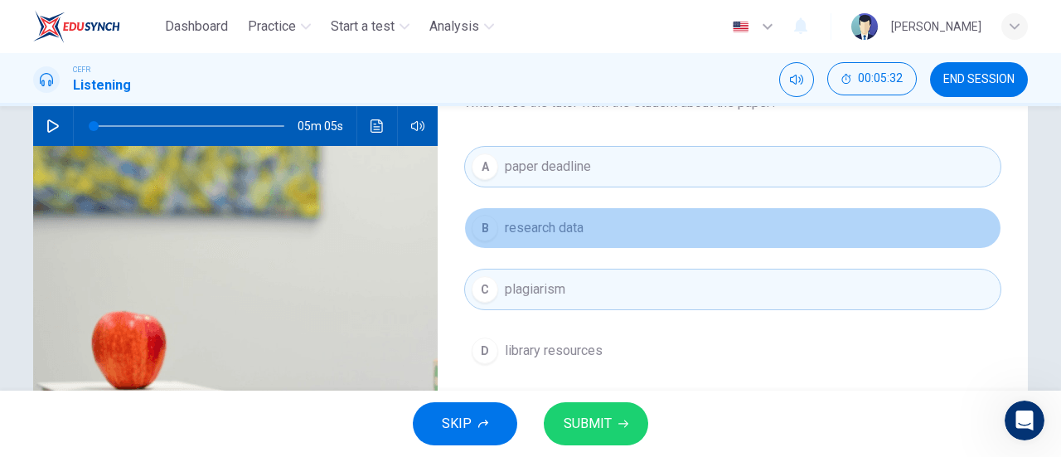
click at [597, 238] on button "B research data" at bounding box center [732, 227] width 537 height 41
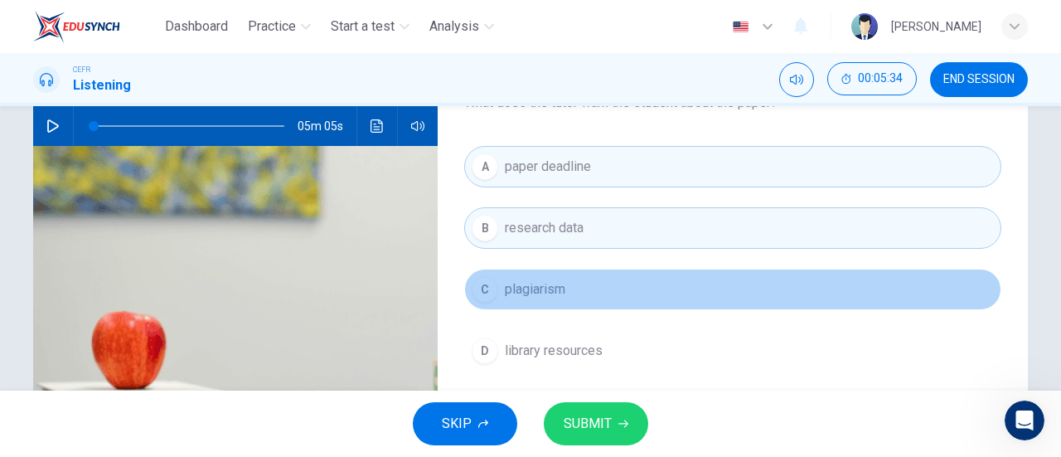
click at [603, 278] on button "C plagiarism" at bounding box center [732, 288] width 537 height 41
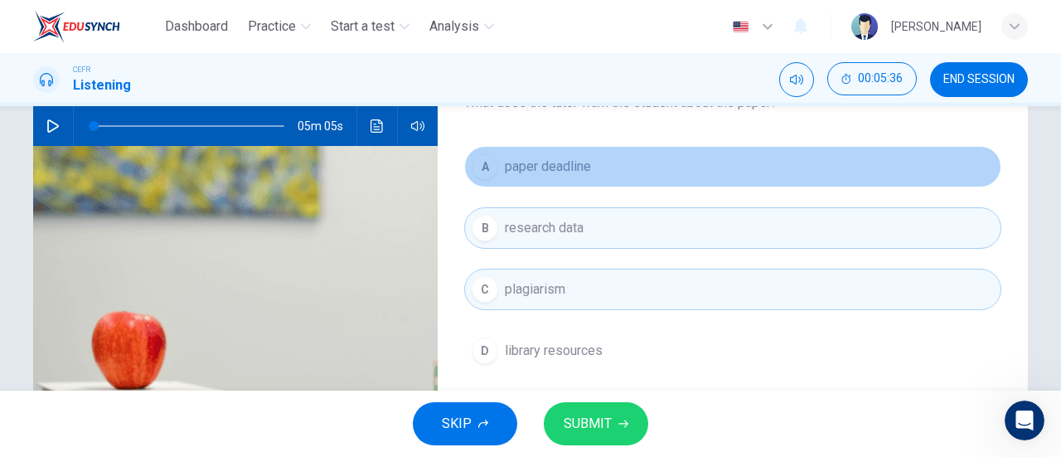
click at [592, 162] on button "A paper deadline" at bounding box center [732, 166] width 537 height 41
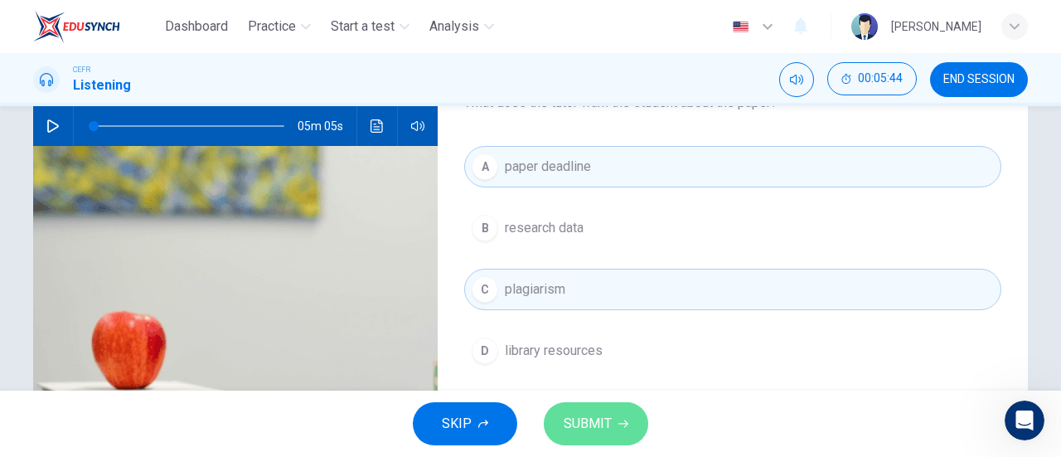
click at [589, 416] on span "SUBMIT" at bounding box center [587, 423] width 48 height 23
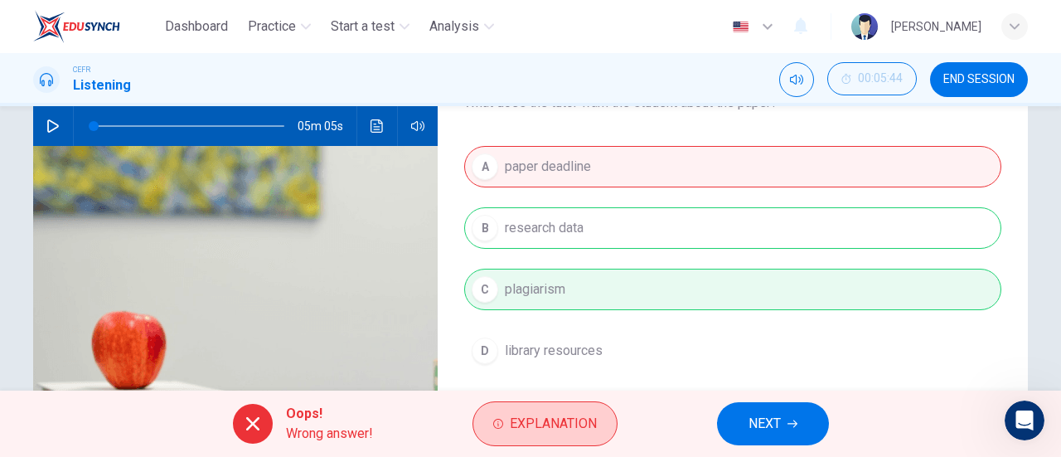
click at [602, 416] on button "Explanation" at bounding box center [544, 423] width 145 height 45
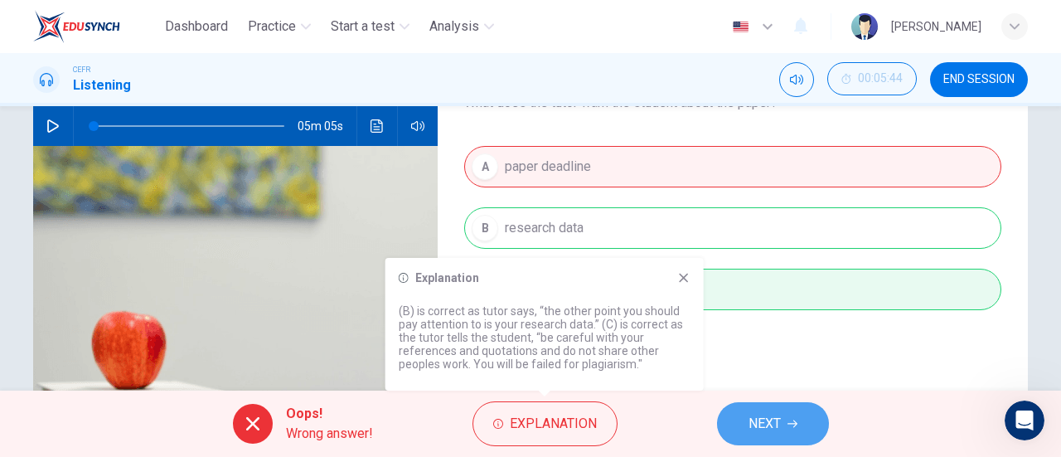
click at [738, 432] on button "NEXT" at bounding box center [773, 423] width 112 height 43
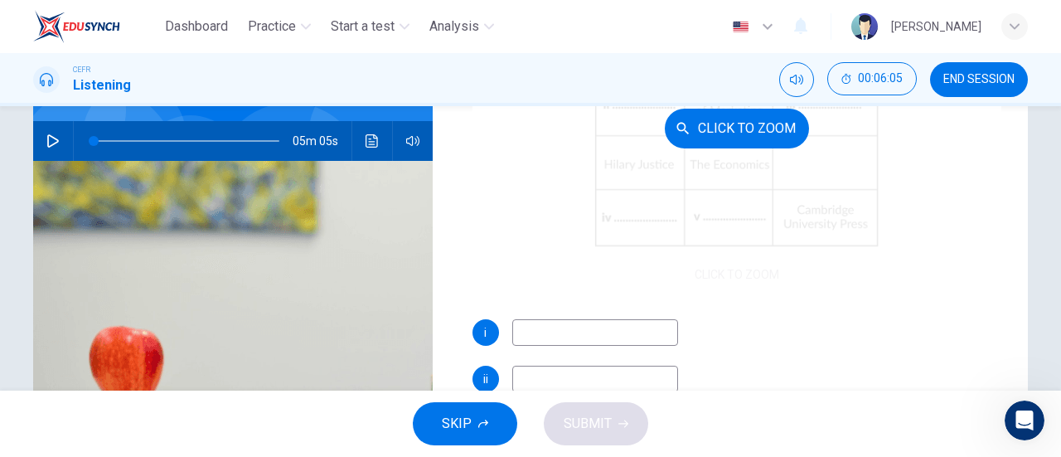
scroll to position [246, 0]
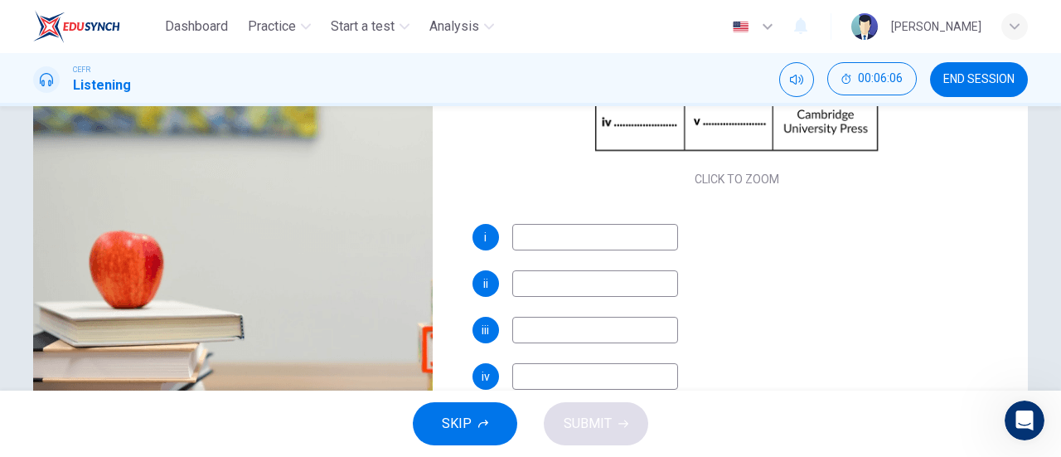
click at [571, 279] on input at bounding box center [595, 283] width 166 height 27
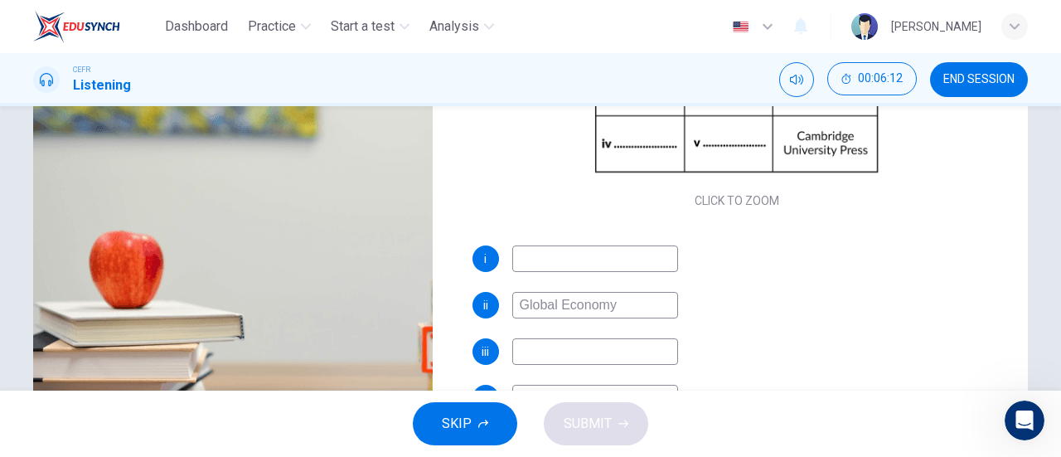
scroll to position [191, 0]
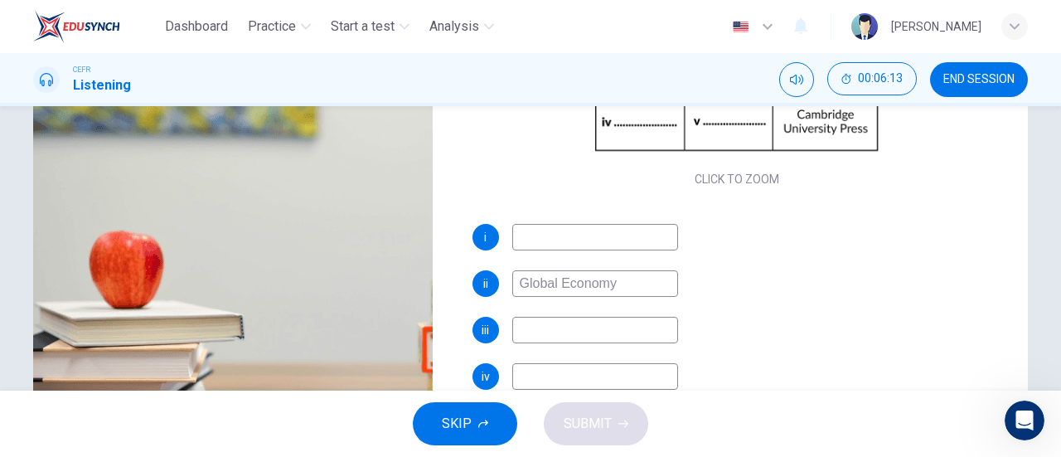
type input "Global Economy"
click at [566, 329] on input at bounding box center [595, 330] width 166 height 27
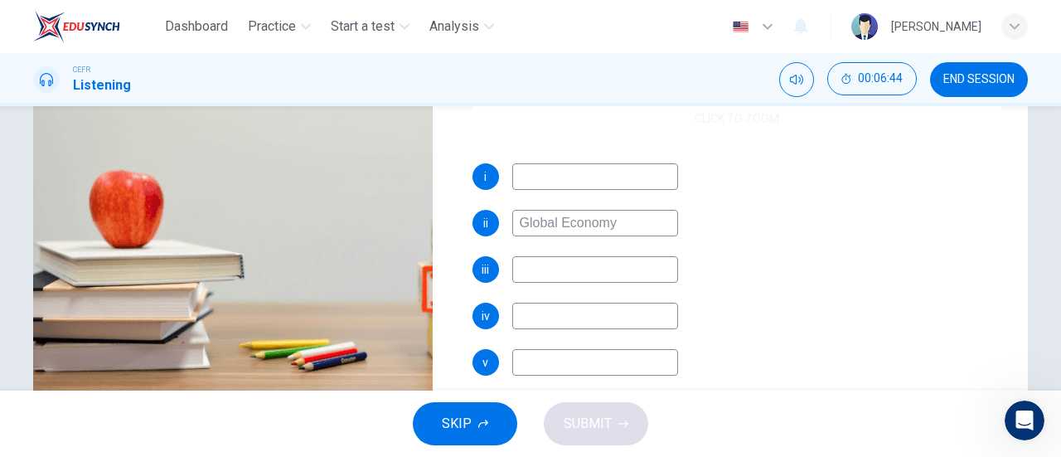
scroll to position [358, 0]
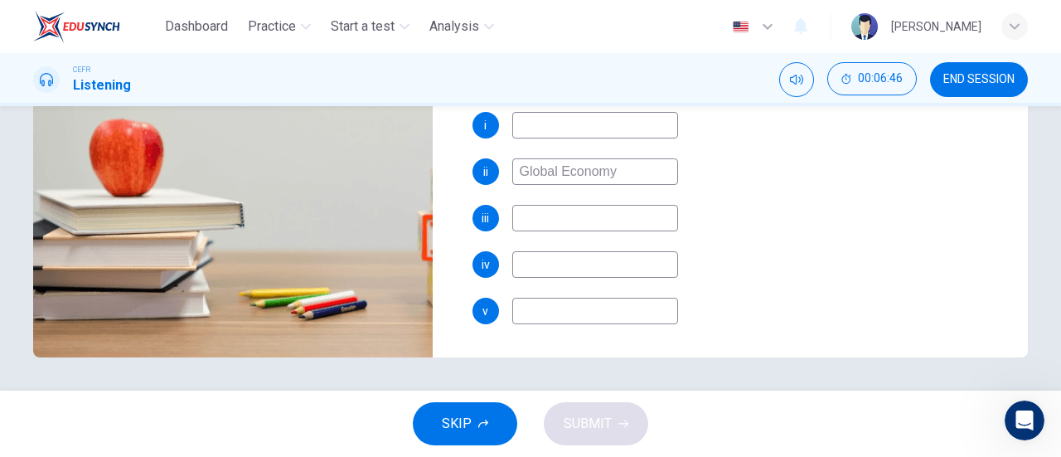
click at [605, 310] on input at bounding box center [595, 310] width 166 height 27
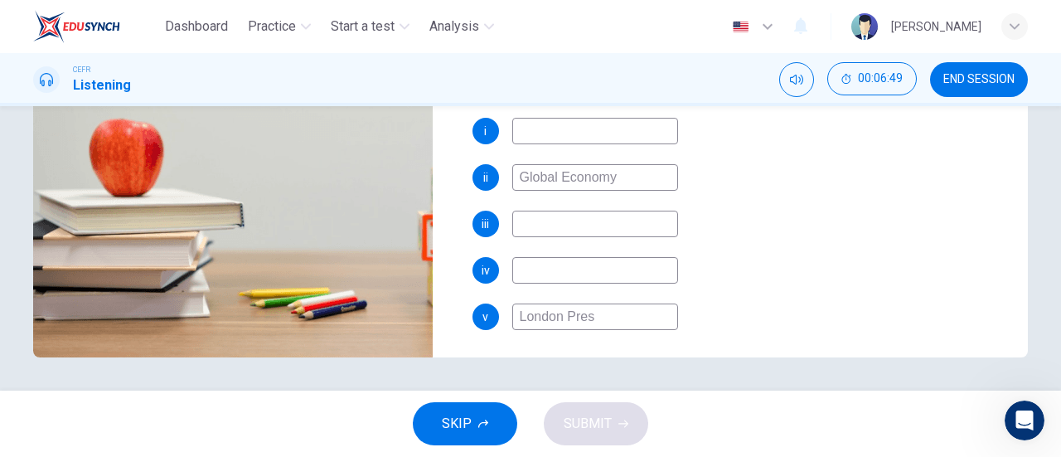
scroll to position [191, 0]
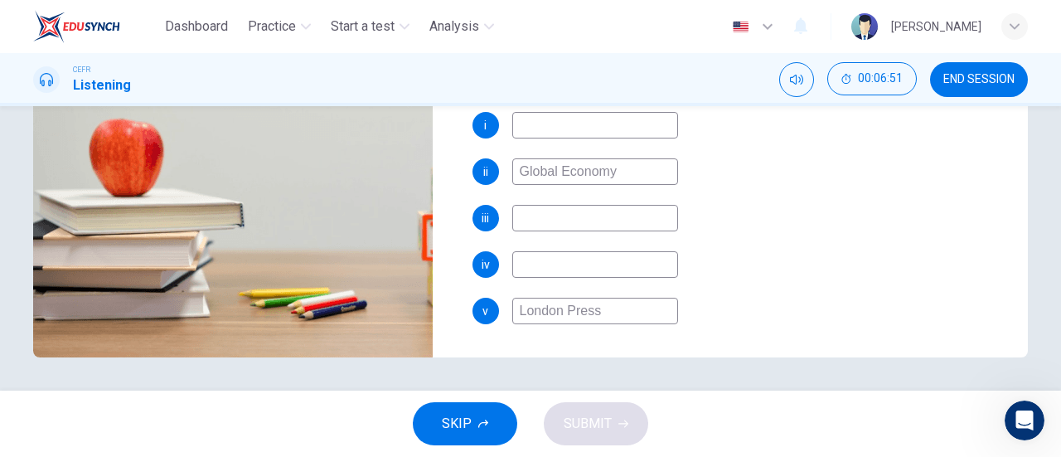
type input "London Press"
click at [578, 274] on input at bounding box center [595, 264] width 166 height 27
click at [605, 266] on input "Cambridge Uni Press" at bounding box center [595, 264] width 166 height 27
type input "Cambridge University Press"
click at [567, 218] on input at bounding box center [595, 218] width 166 height 27
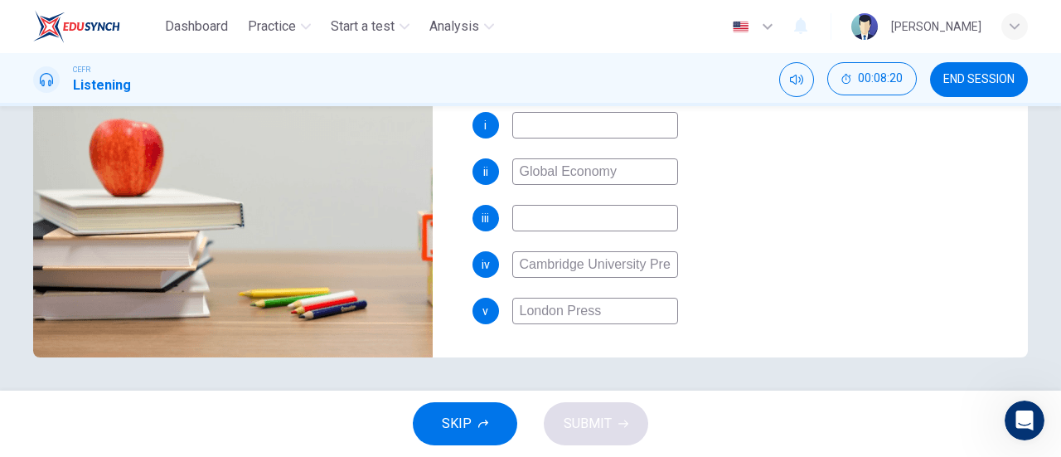
scroll to position [0, 12]
drag, startPoint x: 516, startPoint y: 265, endPoint x: 747, endPoint y: 259, distance: 231.2
click at [747, 259] on div "iv Cambridge University Press" at bounding box center [736, 264] width 529 height 27
click at [512, 307] on input "London Press" at bounding box center [595, 310] width 166 height 27
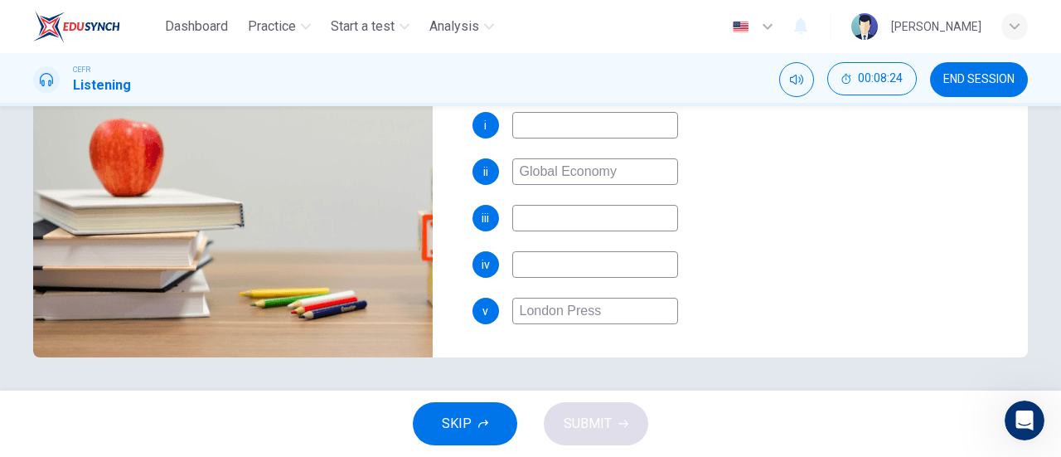
drag, startPoint x: 515, startPoint y: 307, endPoint x: 681, endPoint y: 311, distance: 166.6
click at [681, 311] on div "v London Press" at bounding box center [736, 310] width 529 height 27
drag, startPoint x: 519, startPoint y: 176, endPoint x: 673, endPoint y: 181, distance: 154.2
click at [673, 181] on input "Global Economy" at bounding box center [595, 171] width 166 height 27
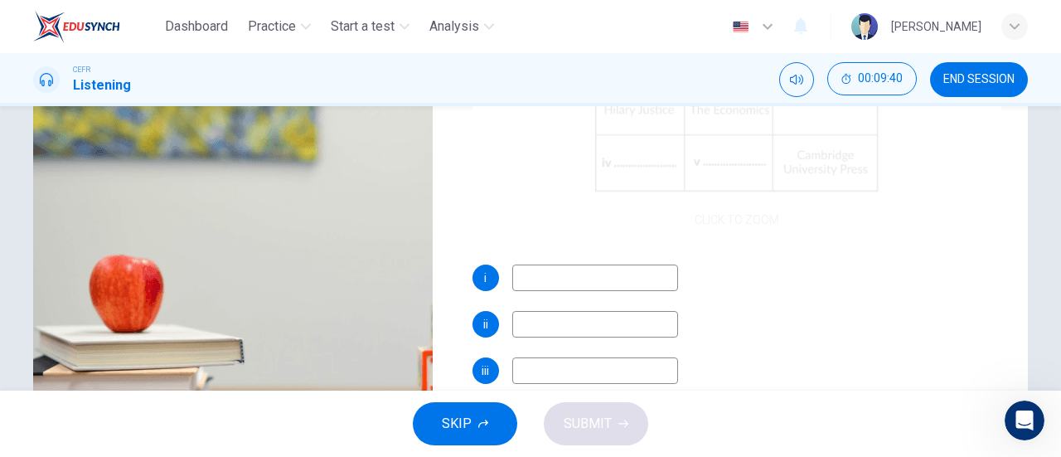
scroll to position [191, 0]
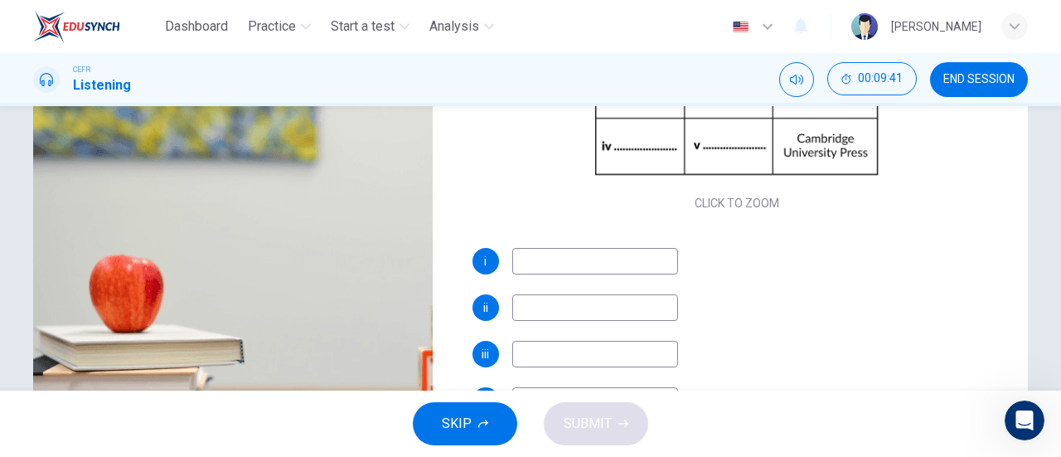
click at [598, 269] on input at bounding box center [595, 261] width 166 height 27
type input "Global Economy"
click at [597, 298] on input at bounding box center [595, 307] width 166 height 27
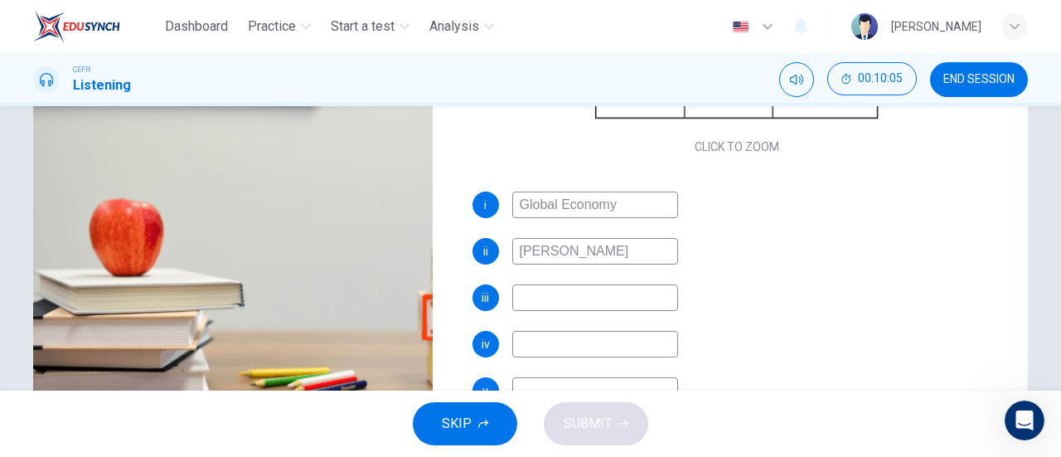
type input "[PERSON_NAME]"
click at [545, 298] on input at bounding box center [595, 297] width 166 height 27
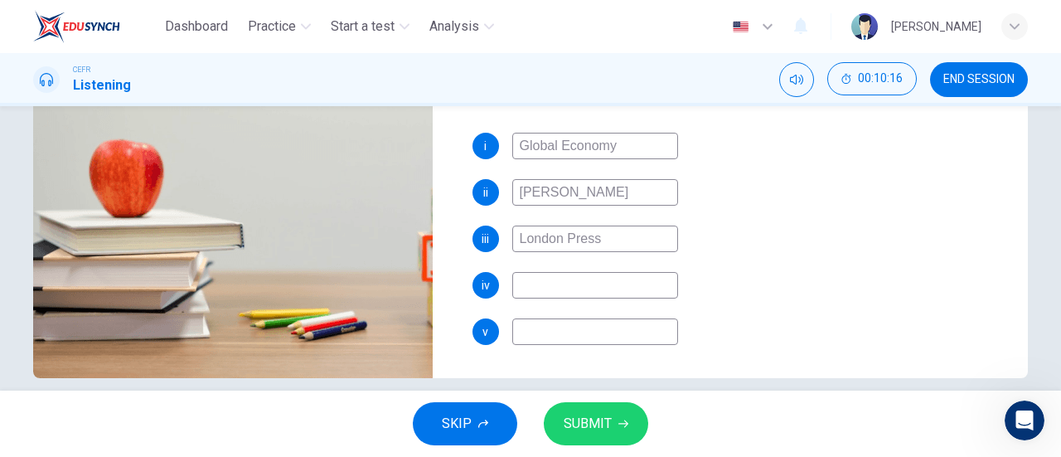
scroll to position [340, 0]
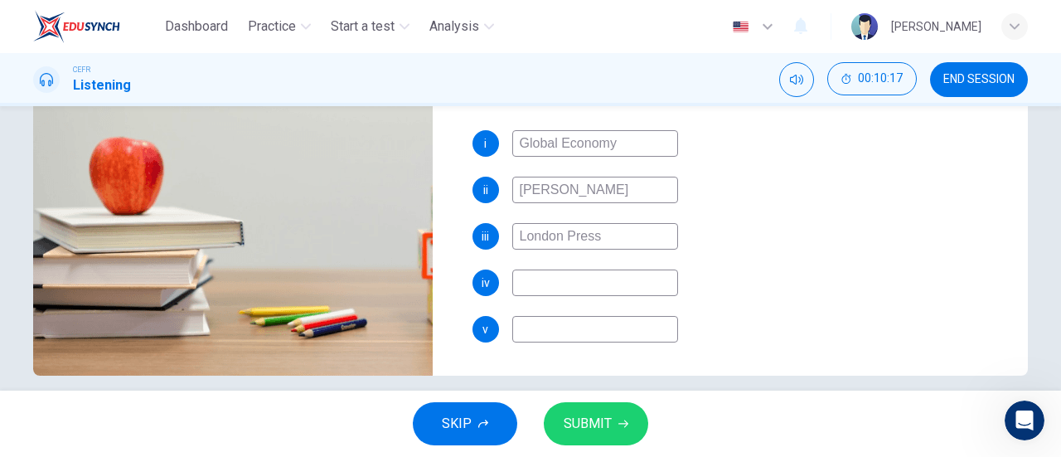
type input "London Press"
click at [563, 286] on input at bounding box center [595, 282] width 166 height 27
type input "[PERSON_NAME]"
click at [563, 332] on input at bounding box center [595, 329] width 166 height 27
type input "C"
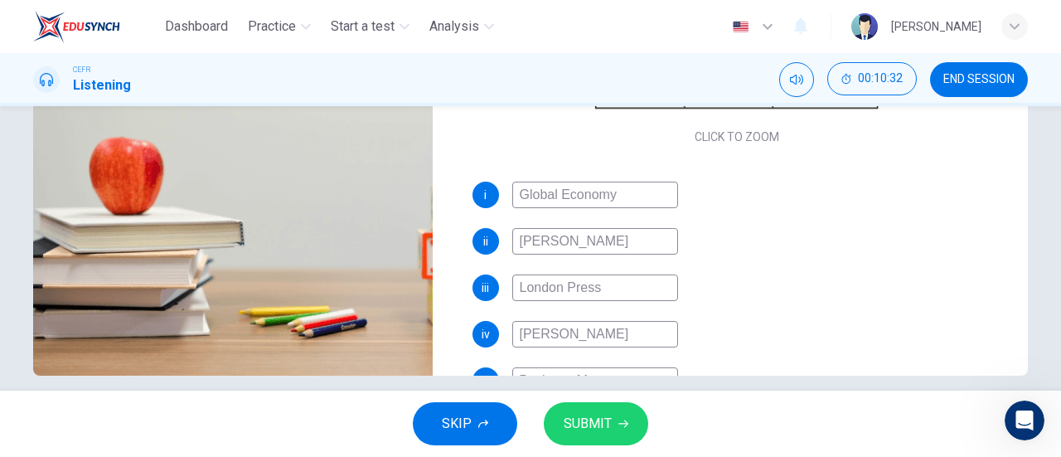
scroll to position [191, 0]
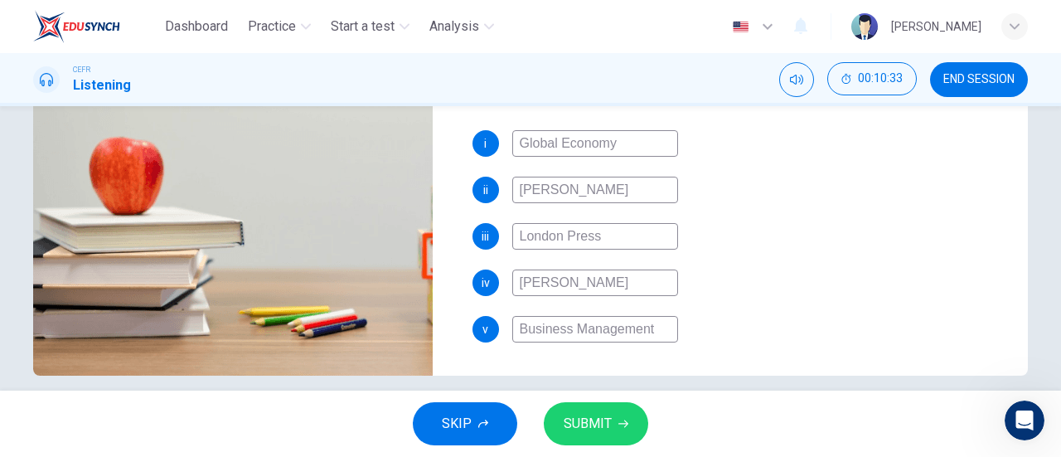
type input "Business Management"
click at [595, 429] on span "SUBMIT" at bounding box center [587, 423] width 48 height 23
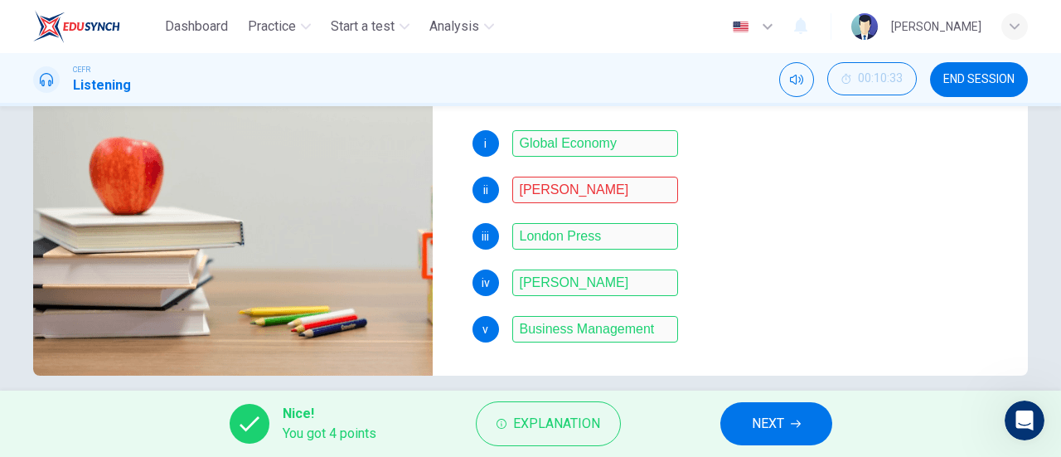
click at [595, 429] on span "Explanation" at bounding box center [556, 423] width 87 height 23
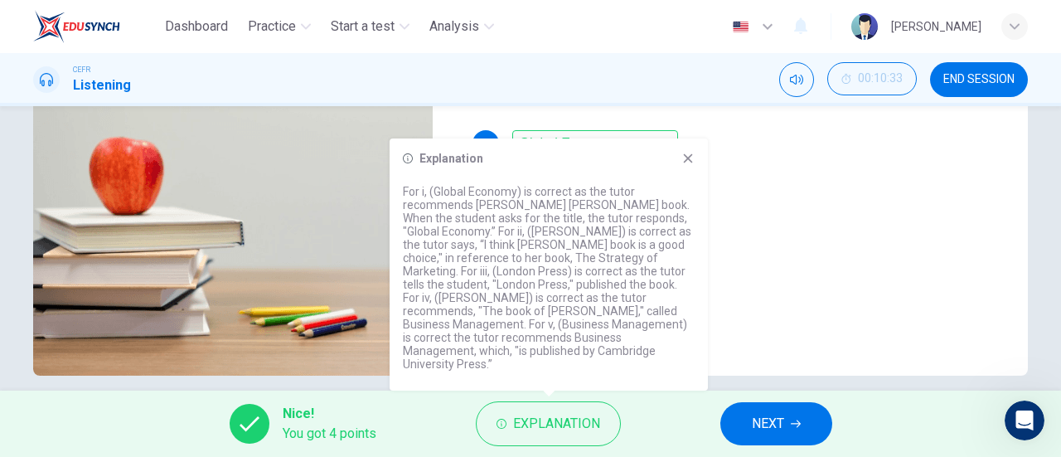
click at [684, 181] on div "Explanation For i, (Global Economy) is correct as the tutor recommends [PERSON_…" at bounding box center [548, 264] width 318 height 252
click at [693, 165] on icon at bounding box center [687, 158] width 13 height 13
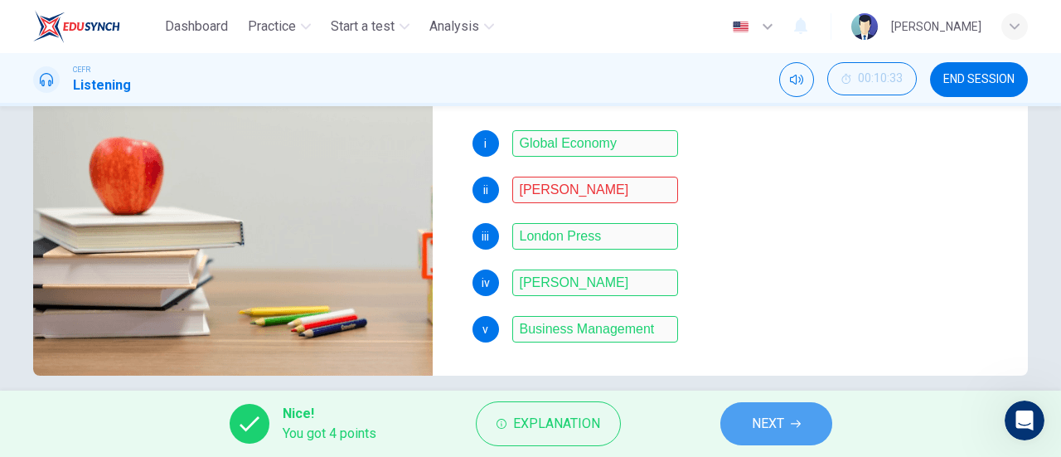
click at [763, 423] on span "NEXT" at bounding box center [767, 423] width 32 height 23
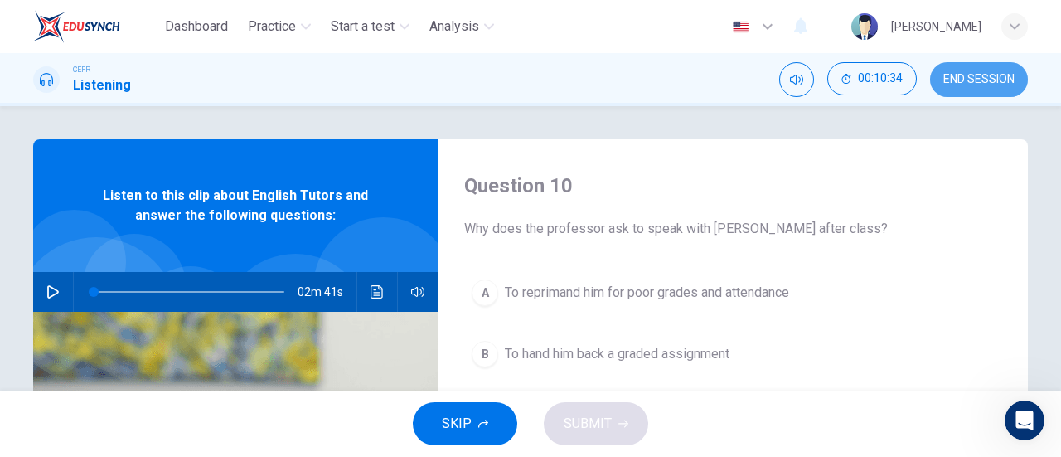
click at [987, 91] on button "END SESSION" at bounding box center [979, 79] width 98 height 35
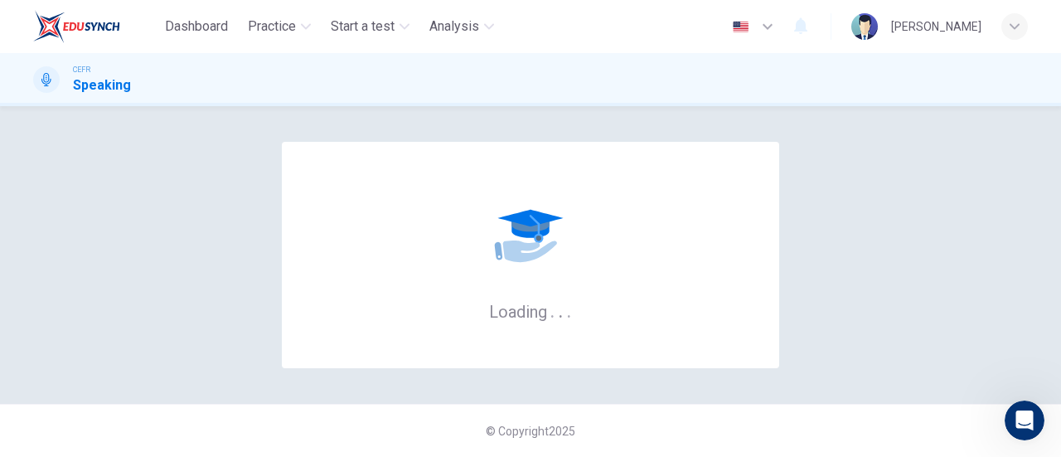
scroll to position [2, 0]
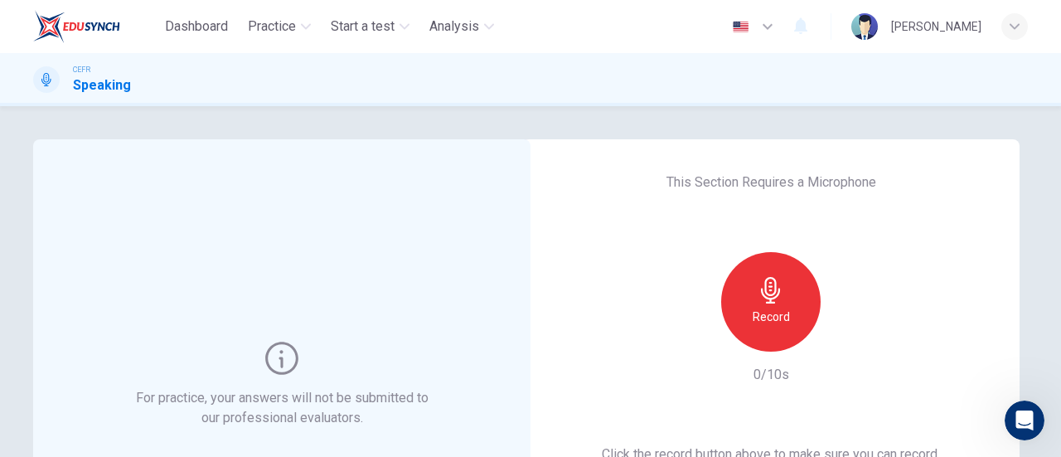
click at [792, 296] on div "Record" at bounding box center [770, 301] width 99 height 99
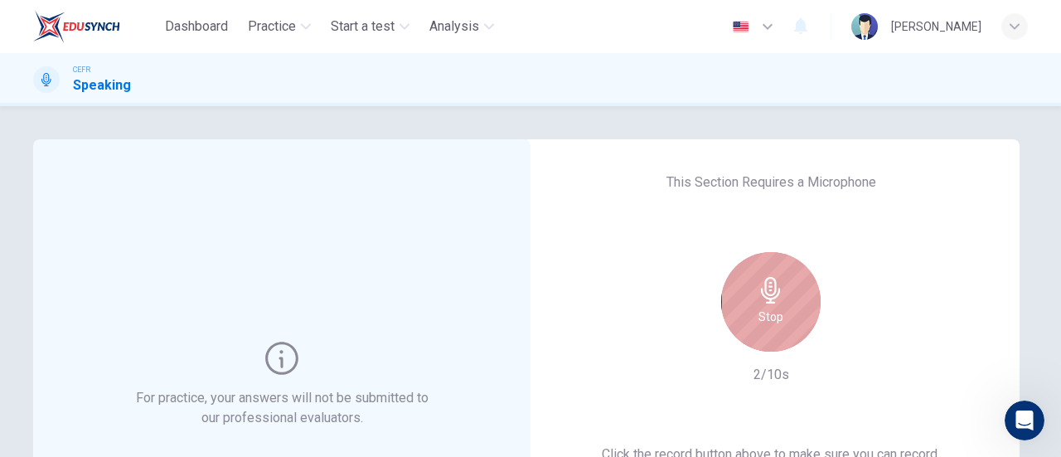
click at [792, 296] on div "Stop" at bounding box center [770, 301] width 99 height 99
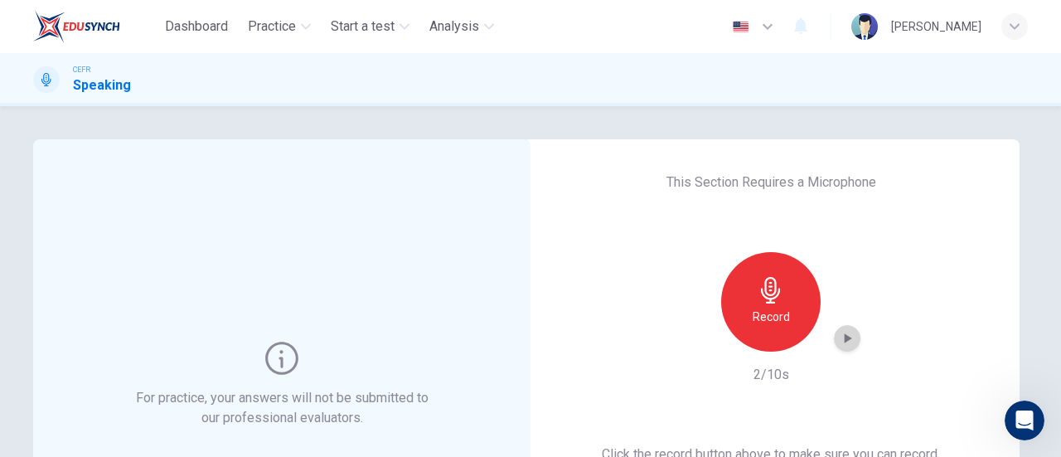
click at [838, 333] on icon "button" at bounding box center [846, 338] width 17 height 17
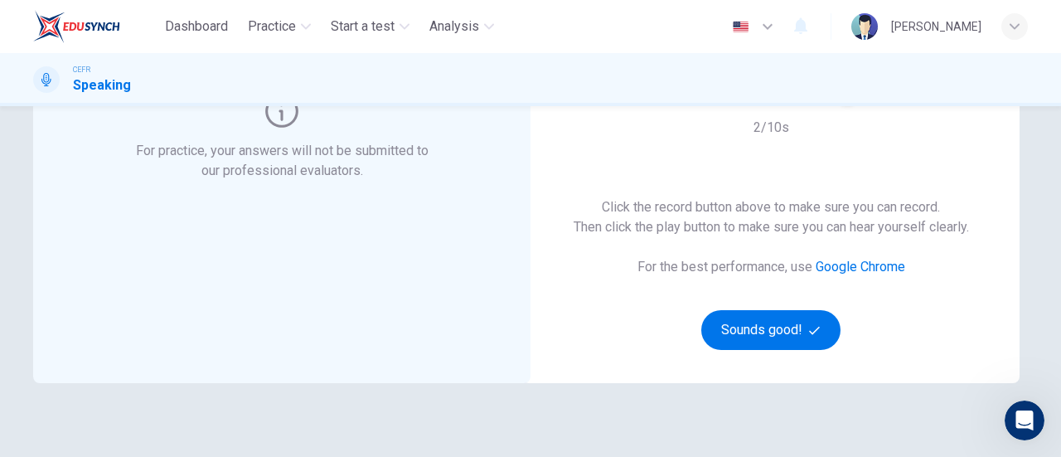
scroll to position [248, 0]
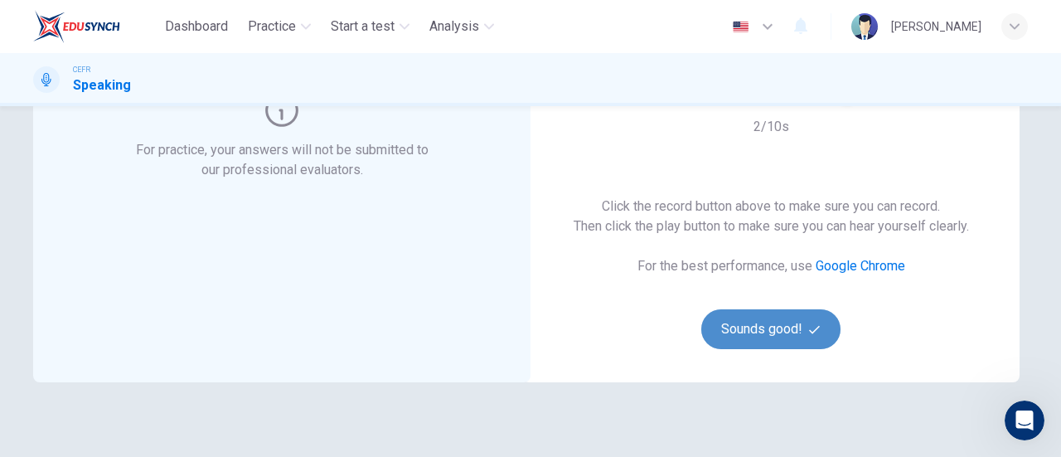
click at [792, 322] on button "Sounds good!" at bounding box center [770, 329] width 139 height 40
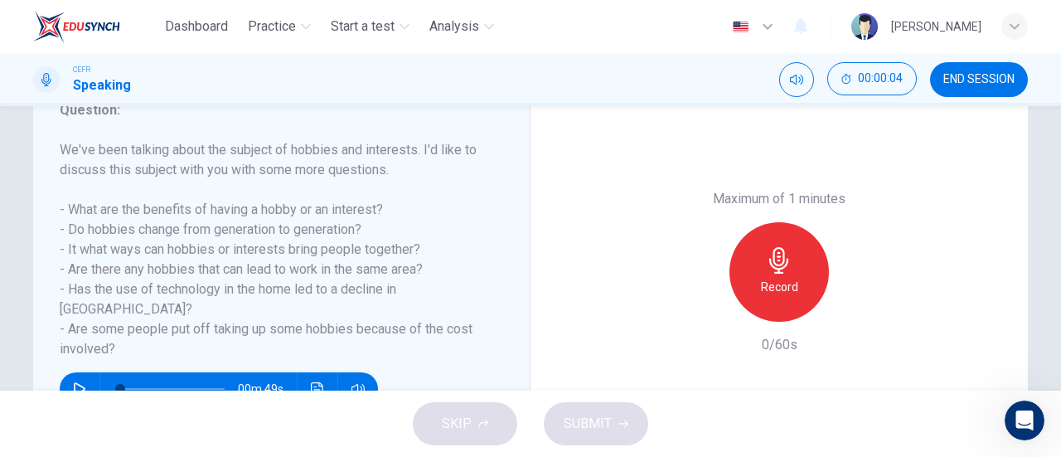
scroll to position [240, 0]
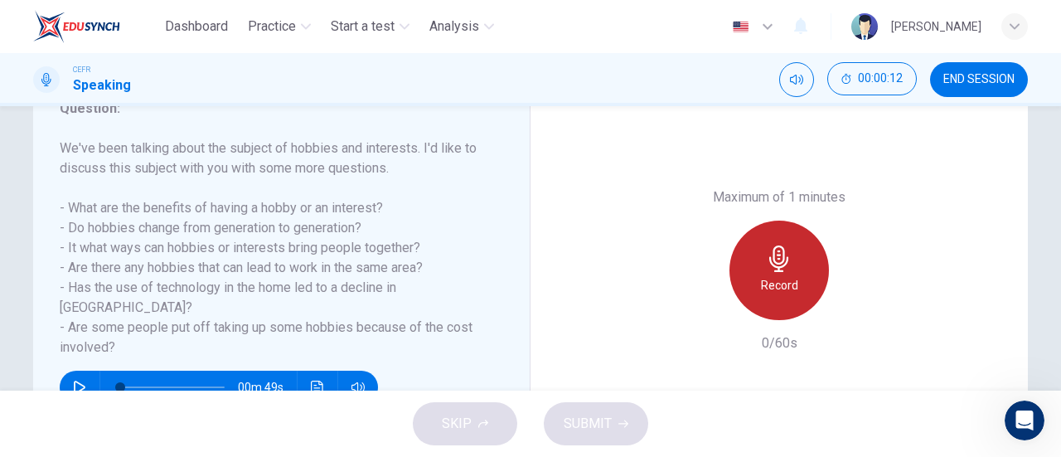
click at [782, 265] on icon "button" at bounding box center [779, 258] width 27 height 27
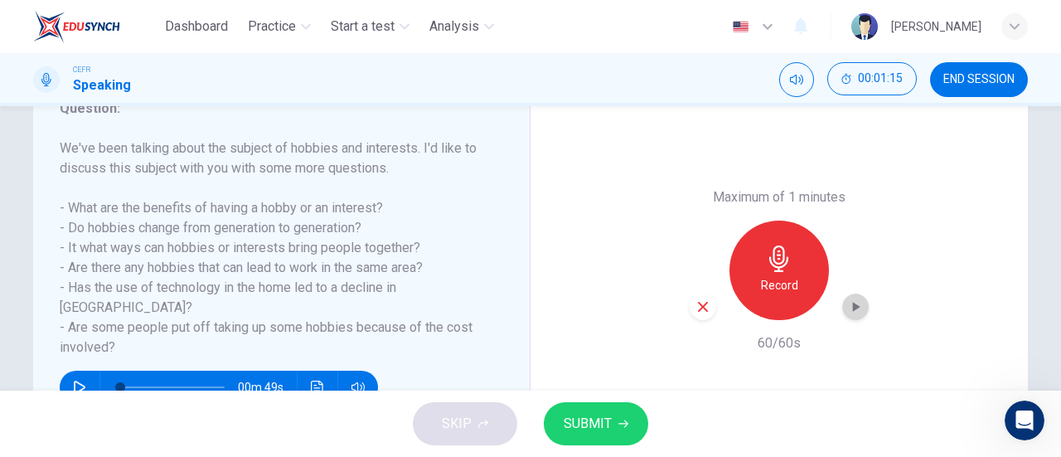
click at [857, 312] on icon "button" at bounding box center [855, 306] width 17 height 17
click at [625, 411] on button "SUBMIT" at bounding box center [596, 423] width 104 height 43
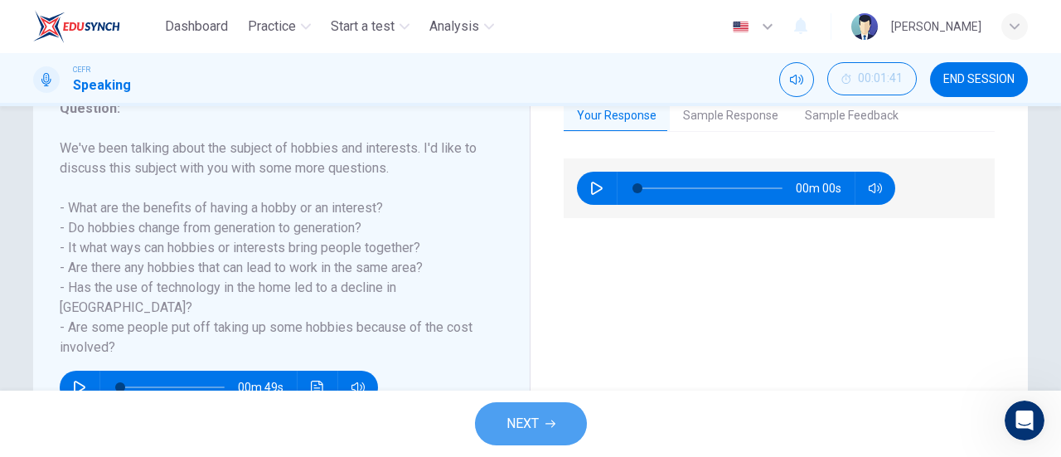
click at [517, 422] on span "NEXT" at bounding box center [522, 423] width 32 height 23
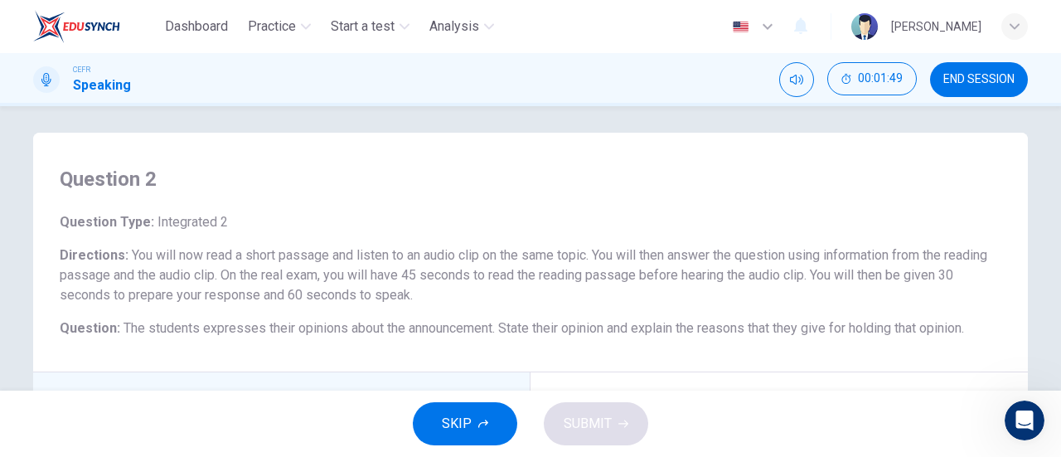
scroll to position [7, 0]
click at [966, 73] on span "END SESSION" at bounding box center [978, 79] width 71 height 13
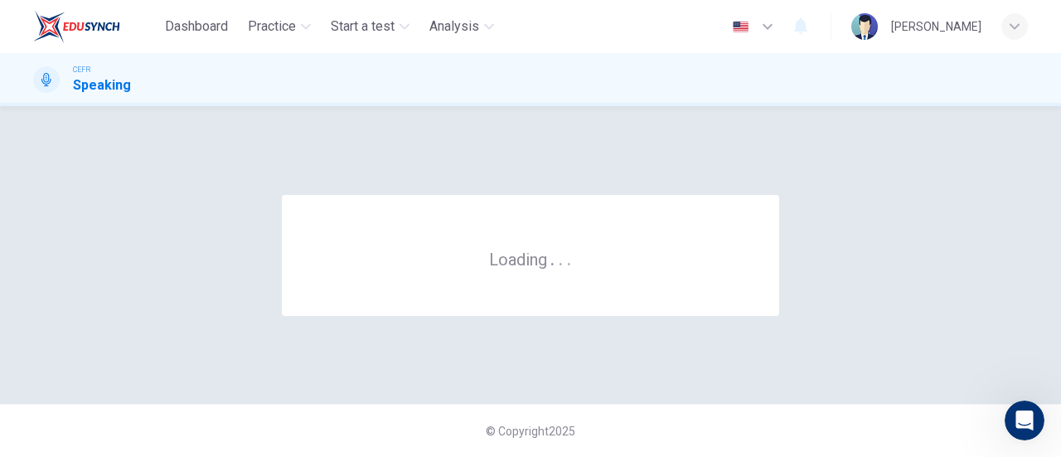
scroll to position [0, 0]
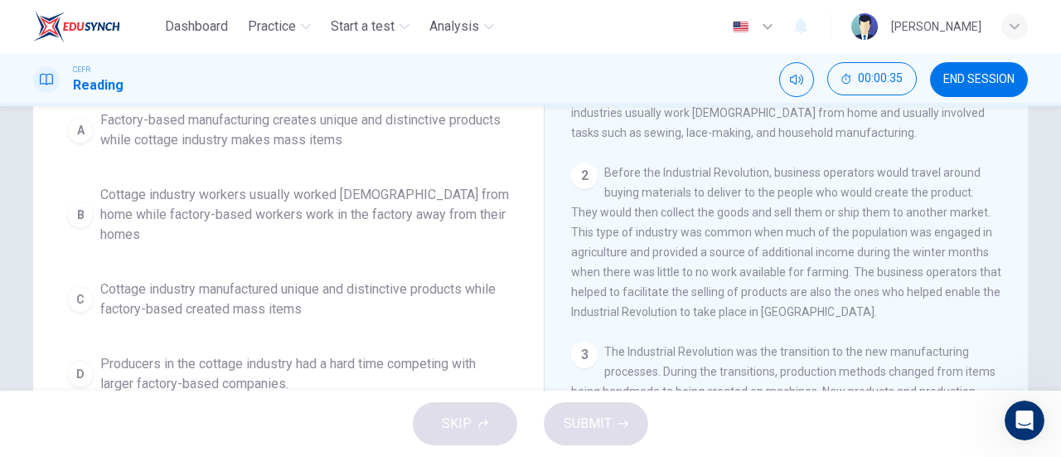
scroll to position [185, 0]
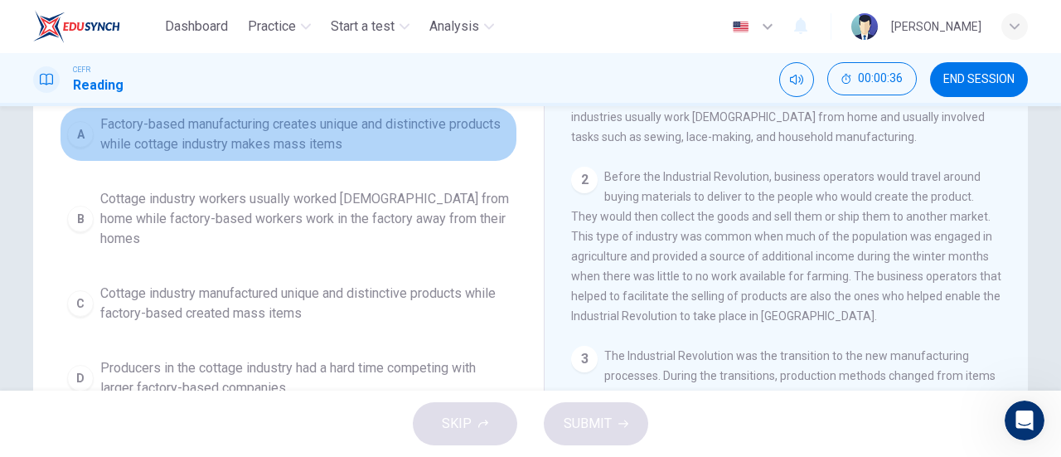
click at [265, 148] on span "Factory-based manufacturing creates unique and distinctive products while cotta…" at bounding box center [304, 134] width 409 height 40
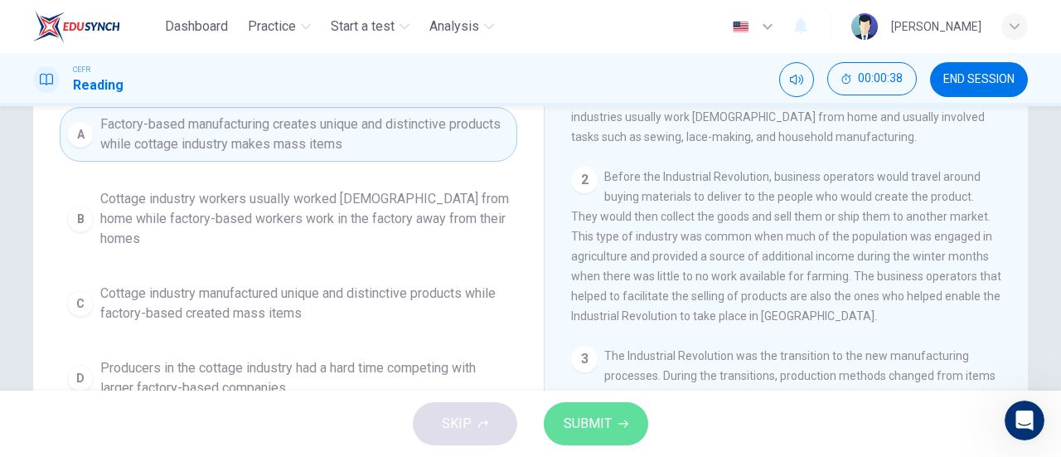
click at [581, 404] on button "SUBMIT" at bounding box center [596, 423] width 104 height 43
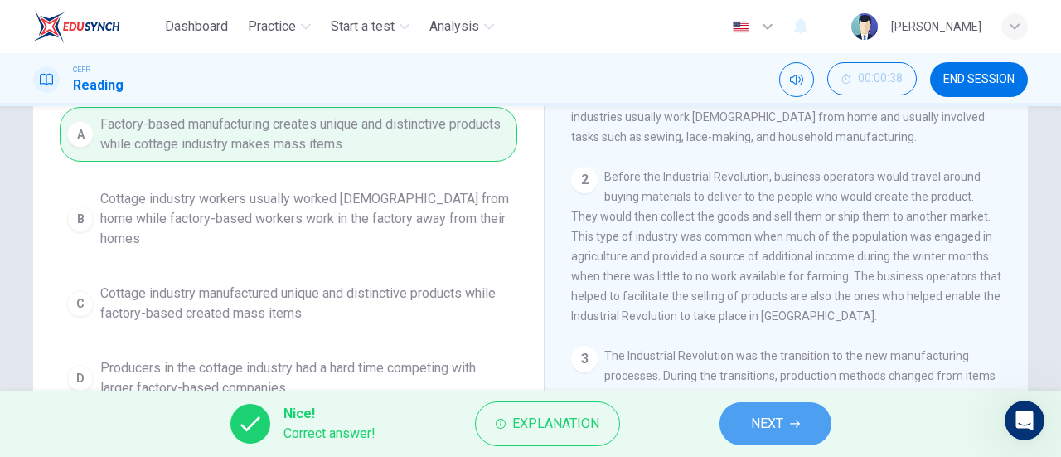
click at [741, 433] on button "NEXT" at bounding box center [775, 423] width 112 height 43
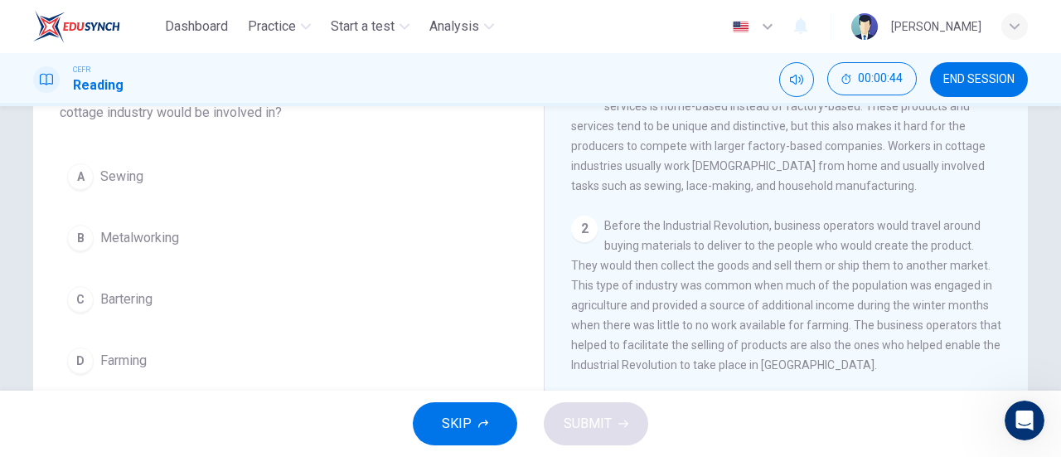
scroll to position [137, 0]
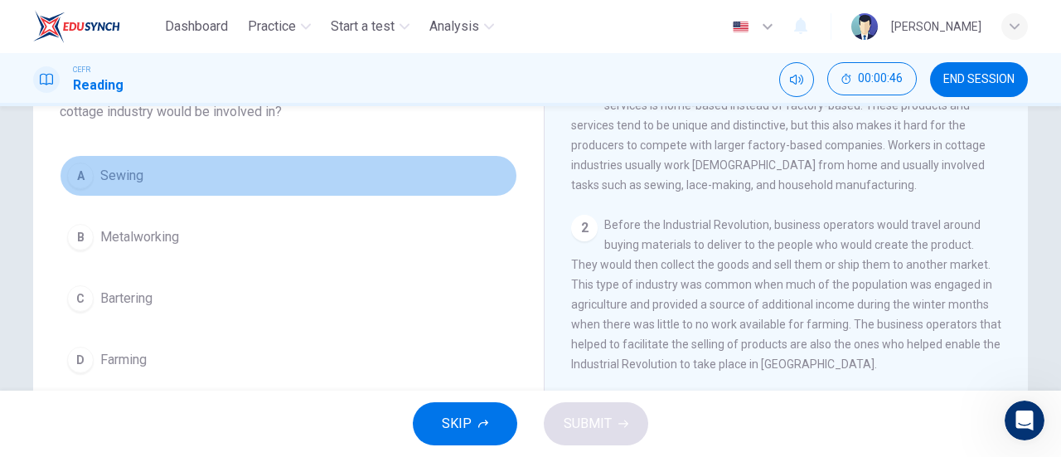
click at [126, 186] on button "A Sewing" at bounding box center [288, 175] width 457 height 41
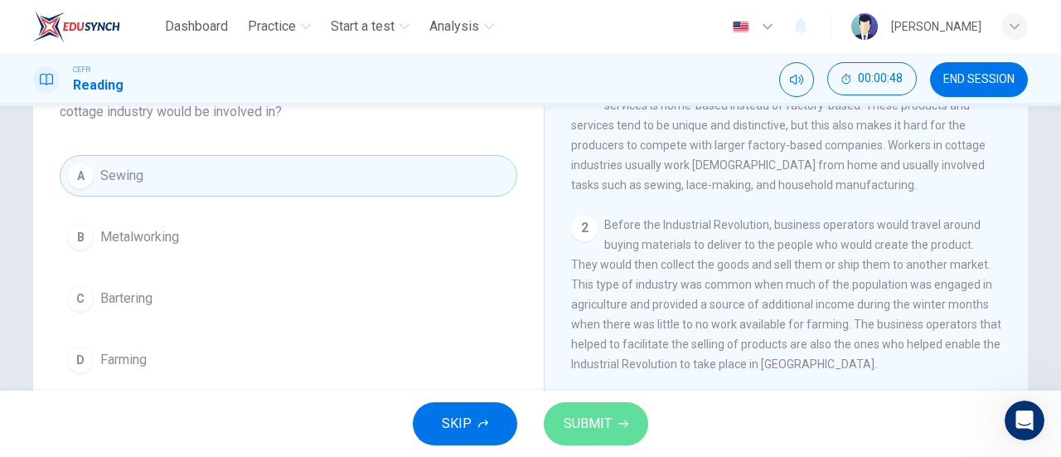
click at [575, 427] on span "SUBMIT" at bounding box center [587, 423] width 48 height 23
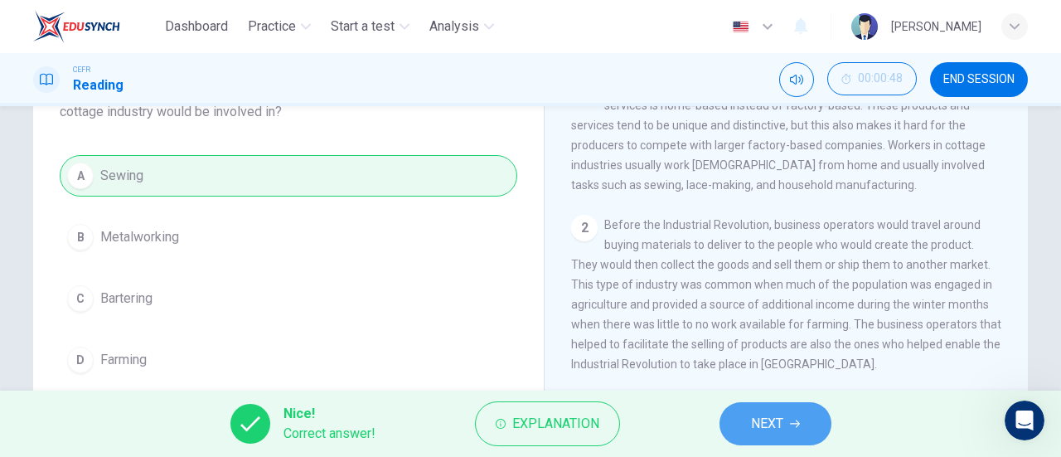
click at [757, 415] on span "NEXT" at bounding box center [767, 423] width 32 height 23
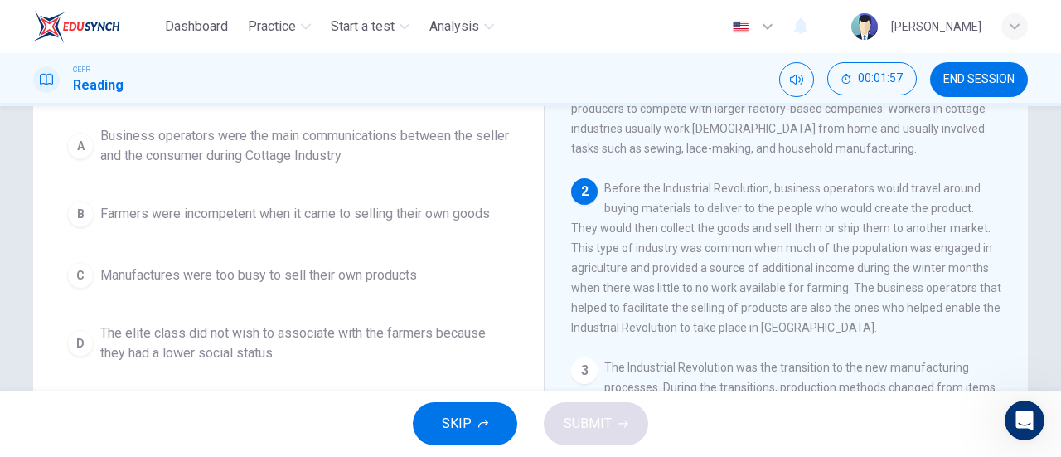
scroll to position [172, 0]
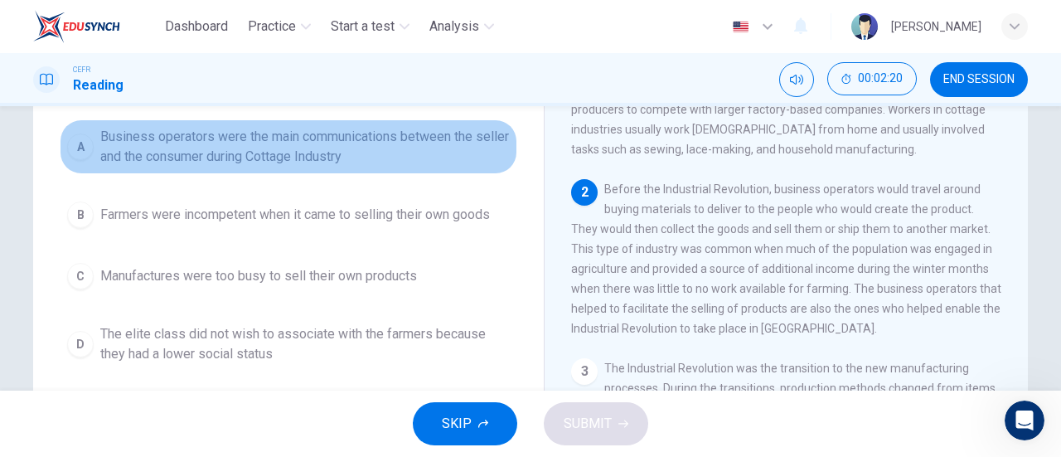
click at [326, 141] on span "Business operators were the main communications between the seller and the cons…" at bounding box center [304, 147] width 409 height 40
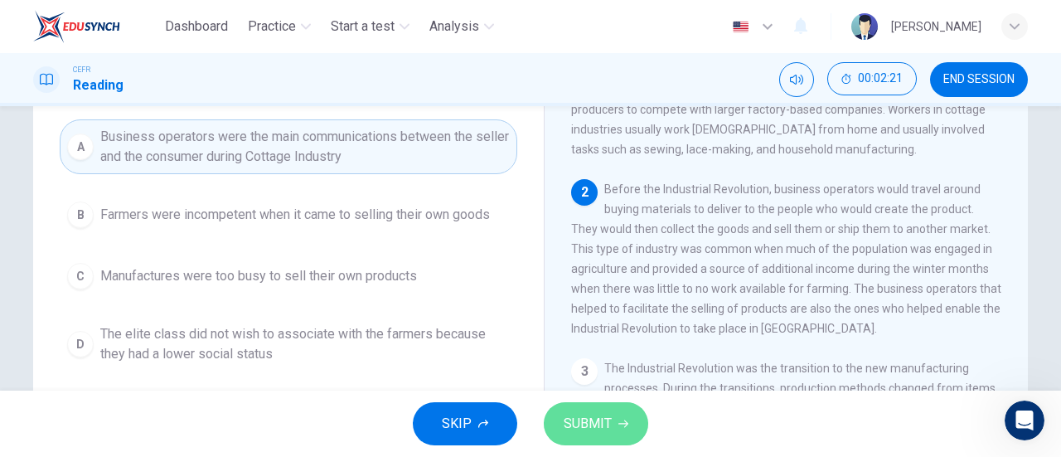
click at [586, 409] on button "SUBMIT" at bounding box center [596, 423] width 104 height 43
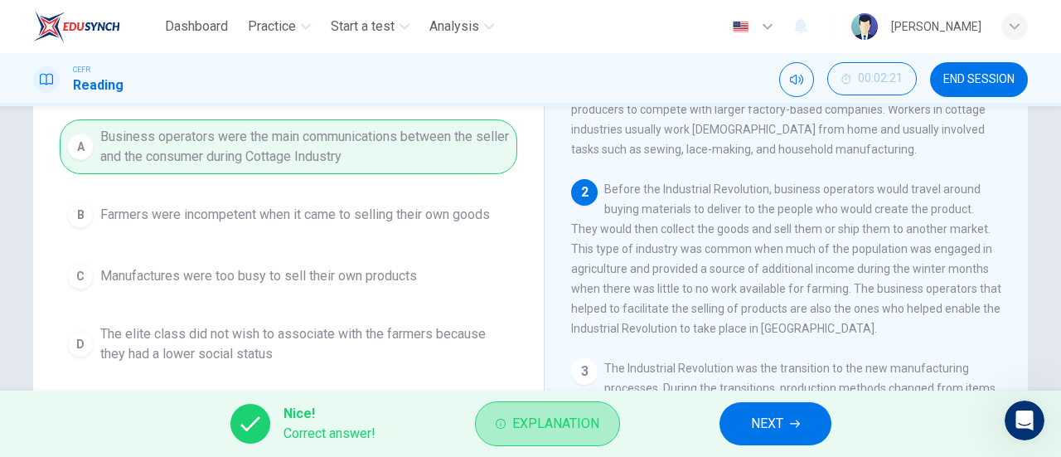
click at [586, 409] on button "Explanation" at bounding box center [547, 423] width 145 height 45
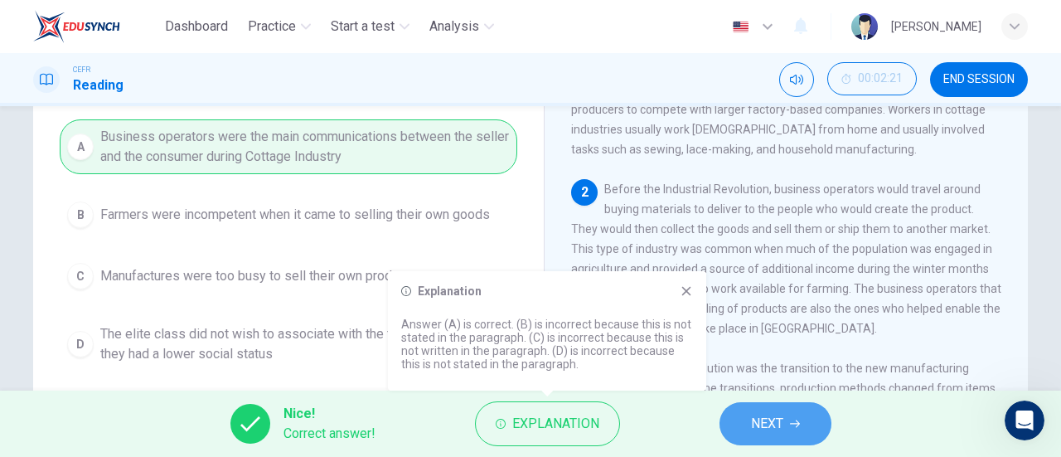
click at [769, 416] on span "NEXT" at bounding box center [767, 423] width 32 height 23
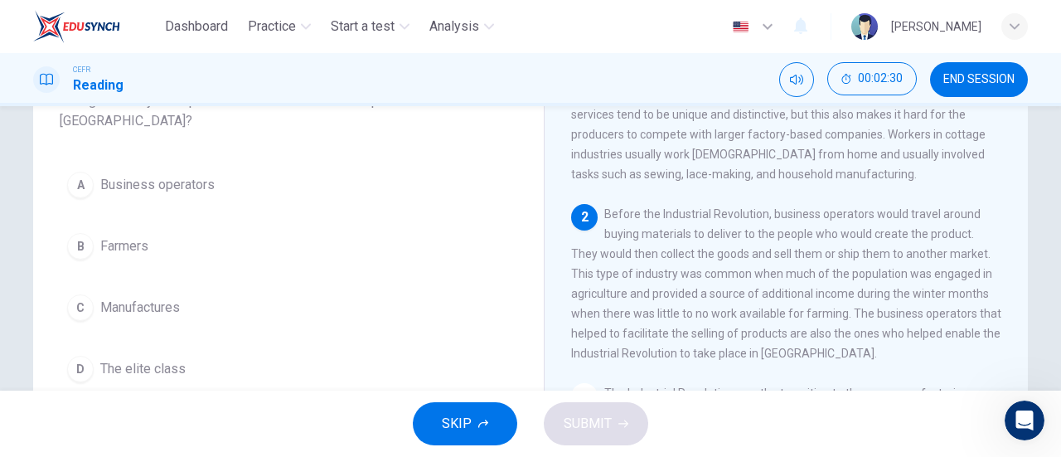
scroll to position [148, 0]
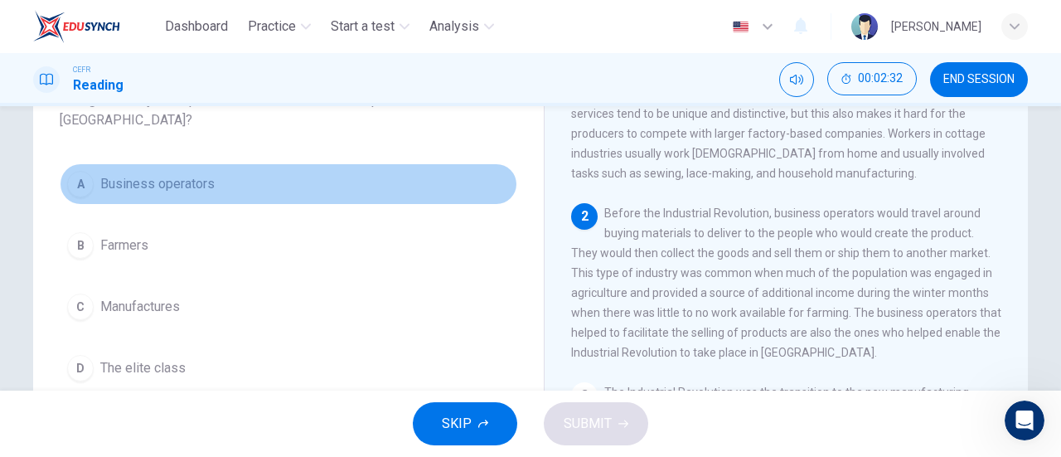
click at [212, 183] on button "A Business operators" at bounding box center [288, 183] width 457 height 41
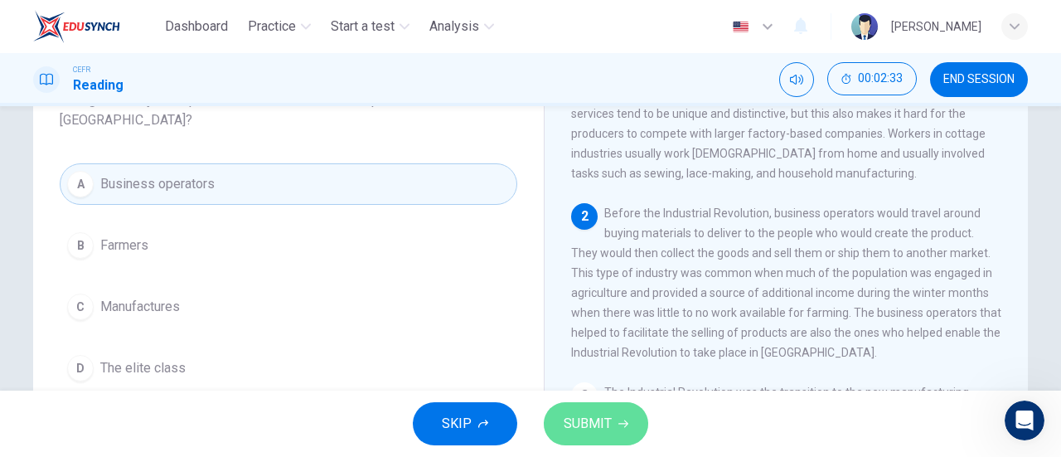
click at [585, 420] on span "SUBMIT" at bounding box center [587, 423] width 48 height 23
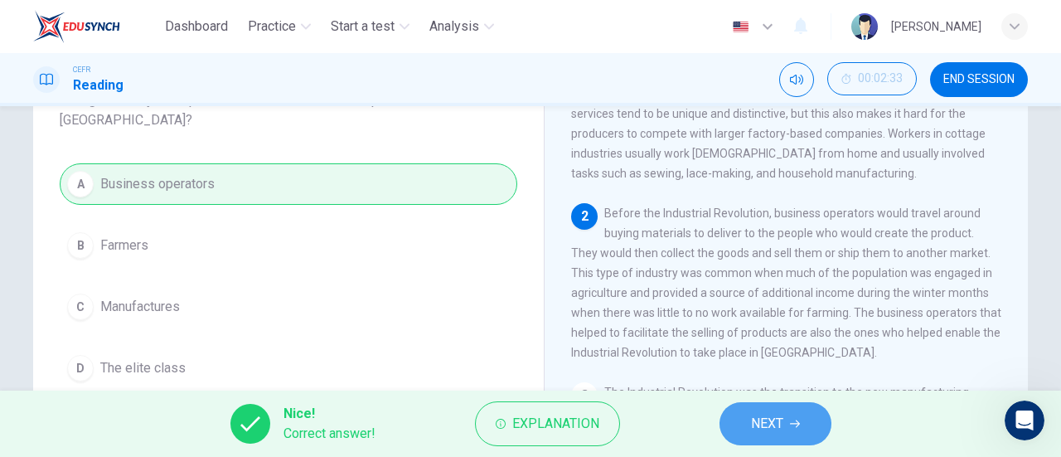
click at [790, 423] on icon "button" at bounding box center [795, 423] width 10 height 7
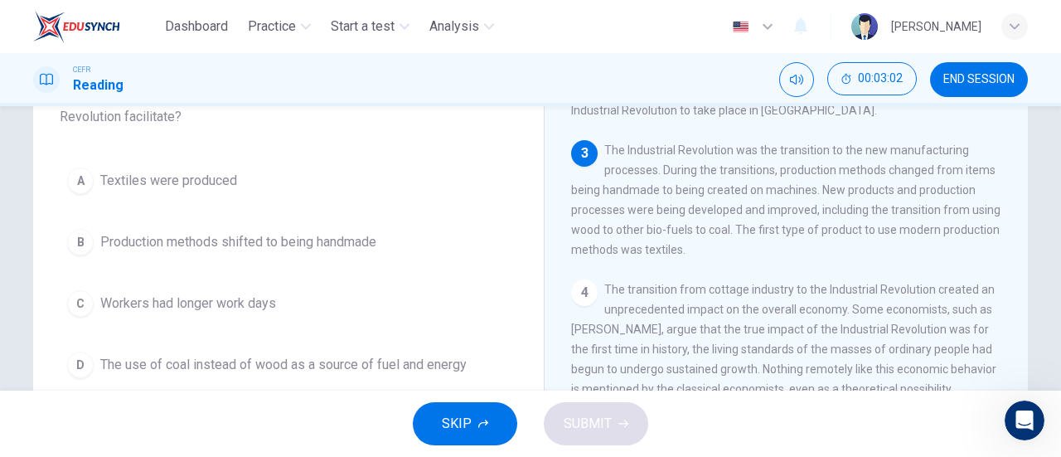
scroll to position [141, 0]
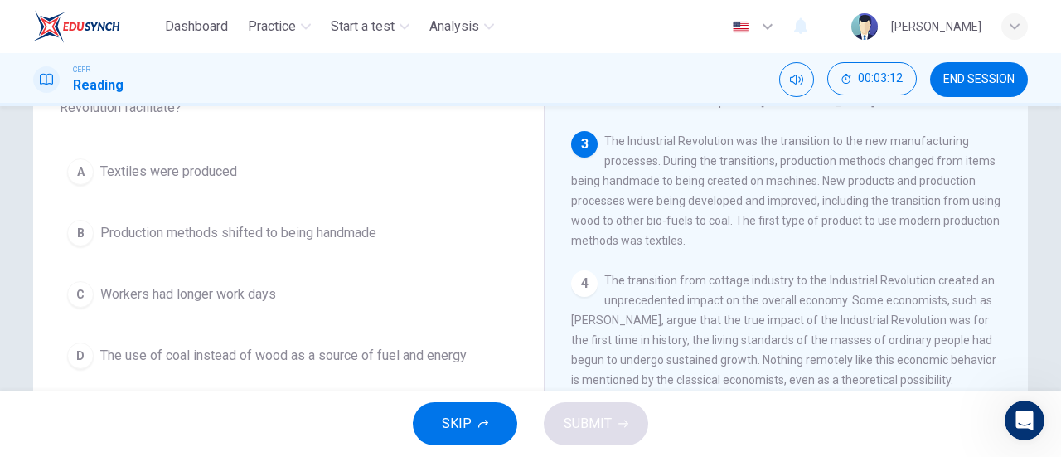
click at [335, 368] on button "D The use of coal instead of wood as a source of fuel and energy" at bounding box center [288, 355] width 457 height 41
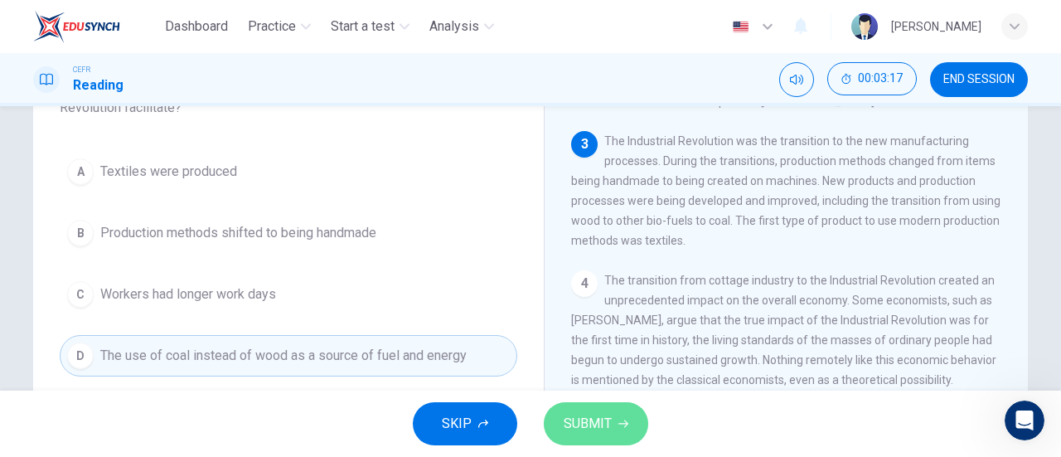
click at [575, 417] on span "SUBMIT" at bounding box center [587, 423] width 48 height 23
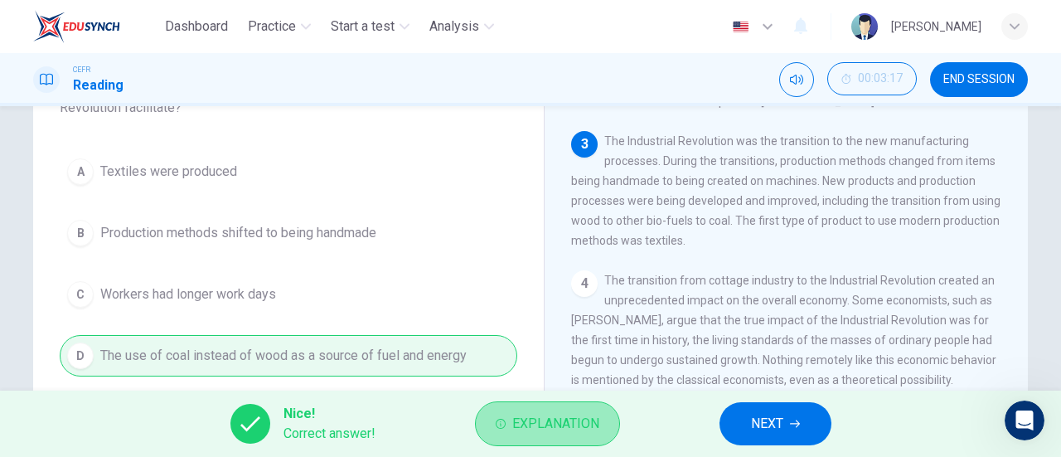
click at [549, 434] on span "Explanation" at bounding box center [555, 423] width 87 height 23
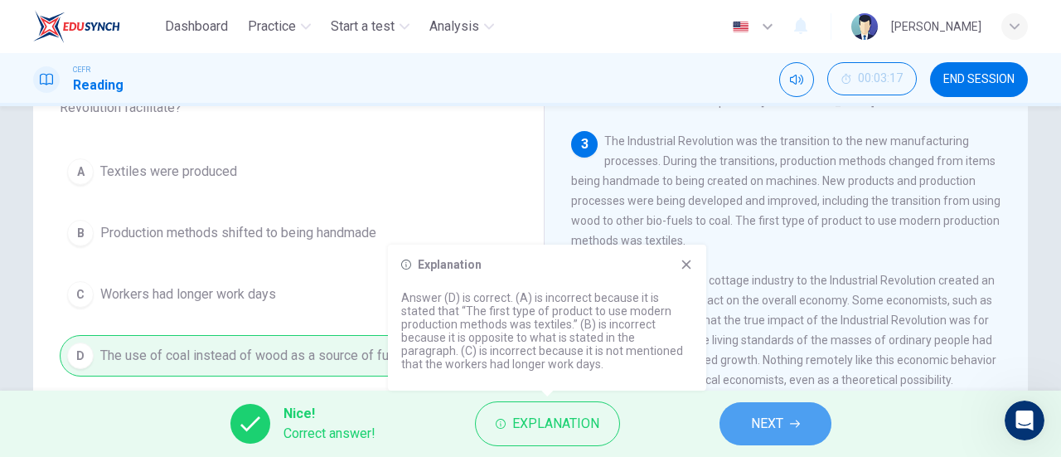
click at [747, 430] on button "NEXT" at bounding box center [775, 423] width 112 height 43
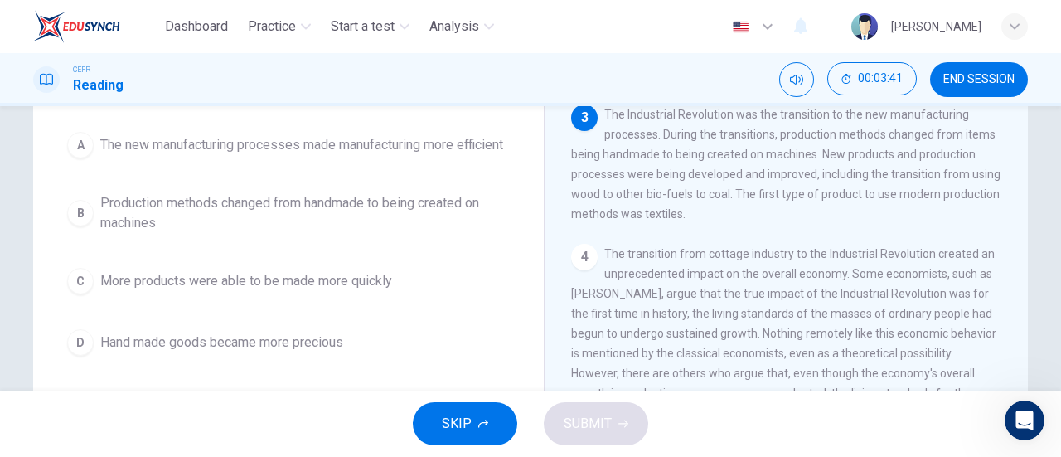
scroll to position [168, 0]
click at [379, 256] on div "A The new manufacturing processes made manufacturing more efficient B Productio…" at bounding box center [288, 242] width 457 height 239
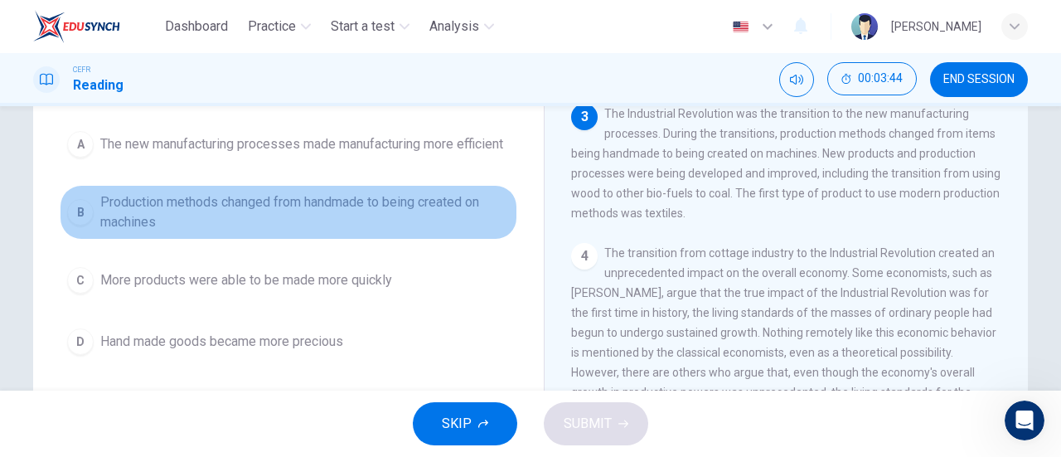
click at [367, 210] on span "Production methods changed from handmade to being created on machines" at bounding box center [304, 212] width 409 height 40
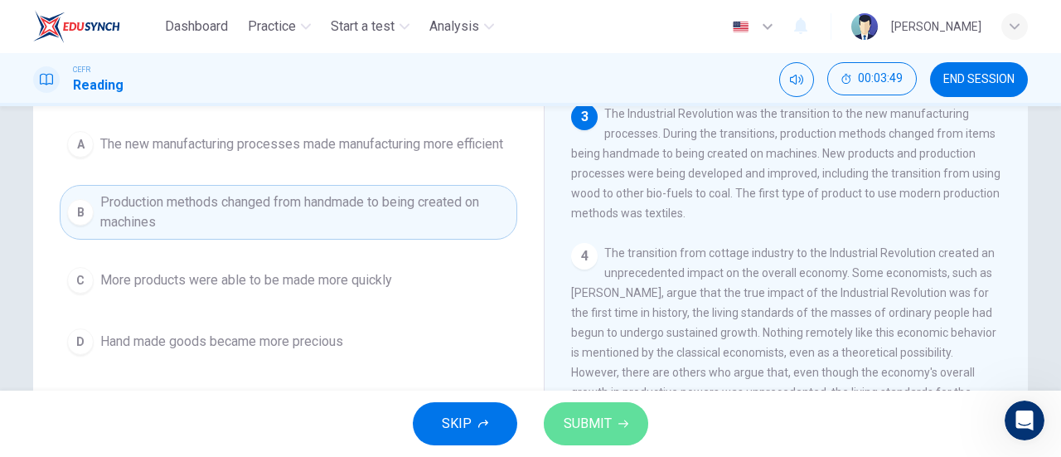
click at [597, 418] on span "SUBMIT" at bounding box center [587, 423] width 48 height 23
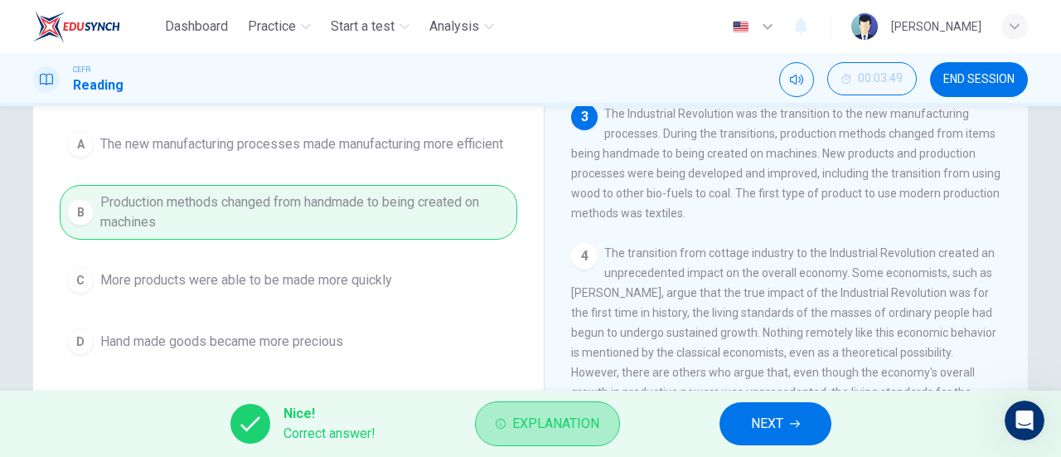
click at [597, 418] on span "Explanation" at bounding box center [555, 423] width 87 height 23
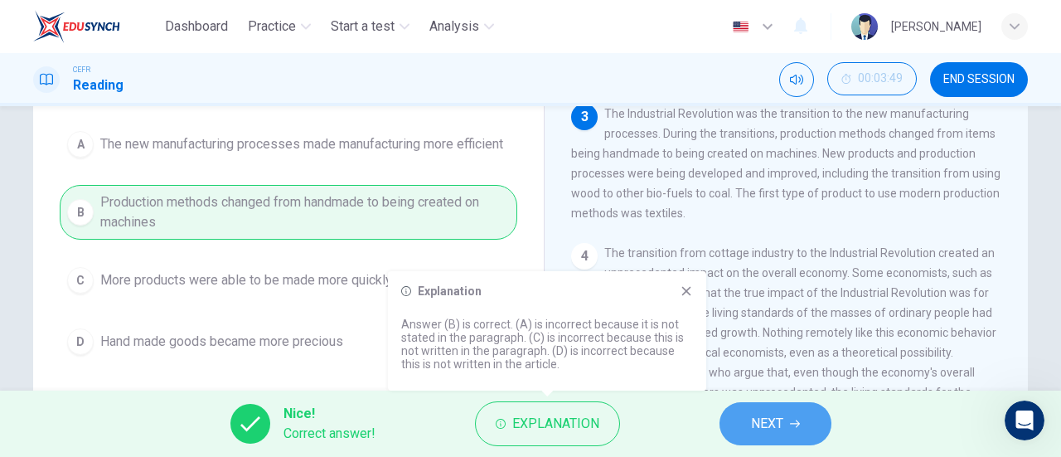
click at [751, 420] on span "NEXT" at bounding box center [767, 423] width 32 height 23
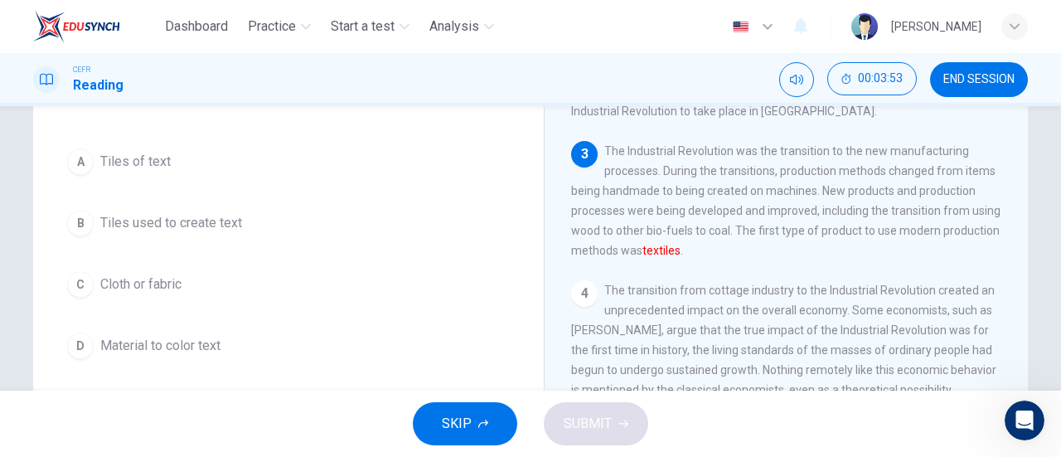
scroll to position [130, 0]
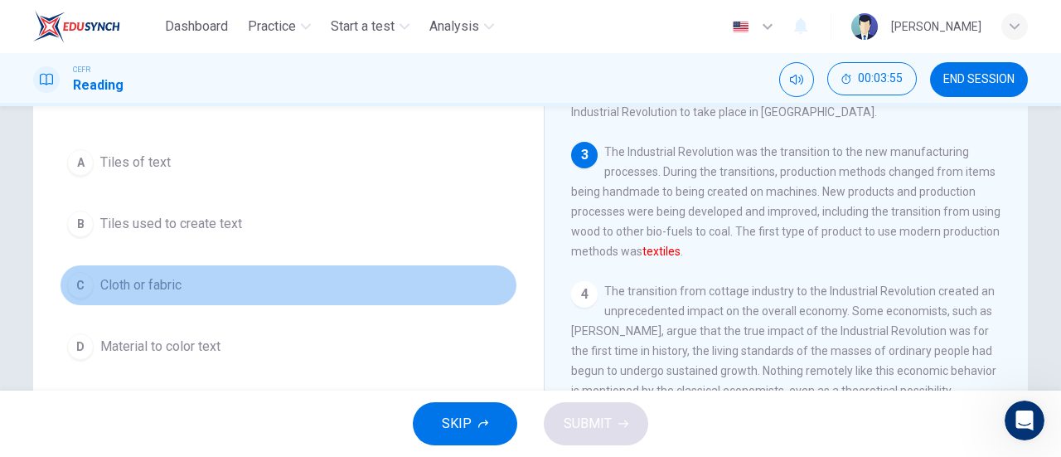
click at [201, 286] on button "C Cloth or fabric" at bounding box center [288, 284] width 457 height 41
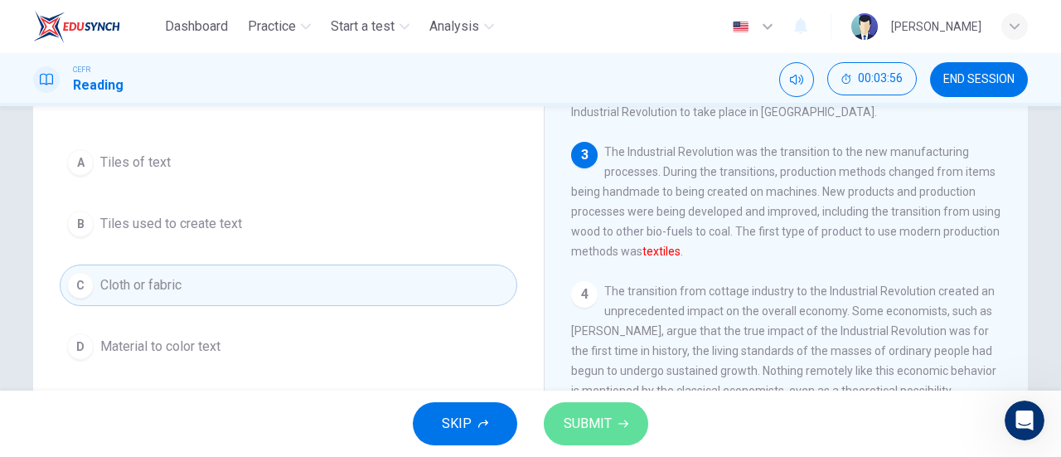
click at [596, 425] on span "SUBMIT" at bounding box center [587, 423] width 48 height 23
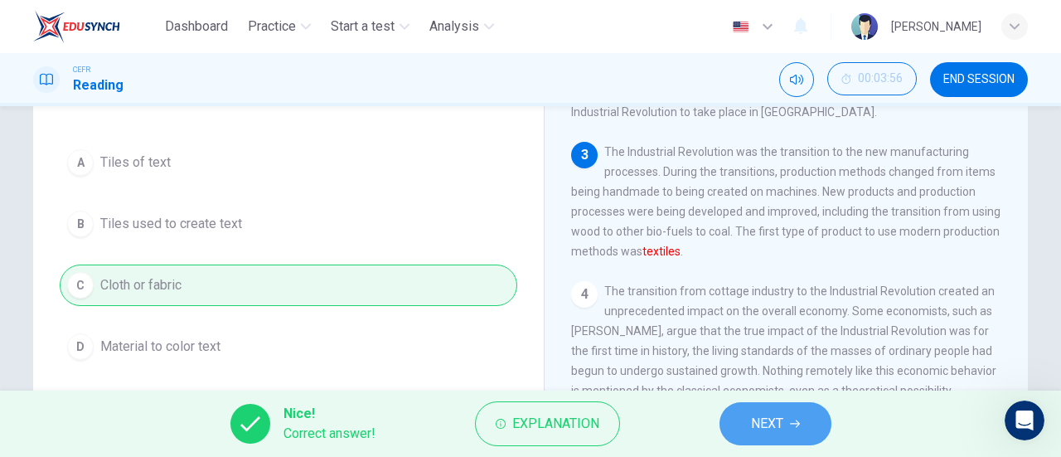
click at [741, 433] on button "NEXT" at bounding box center [775, 423] width 112 height 43
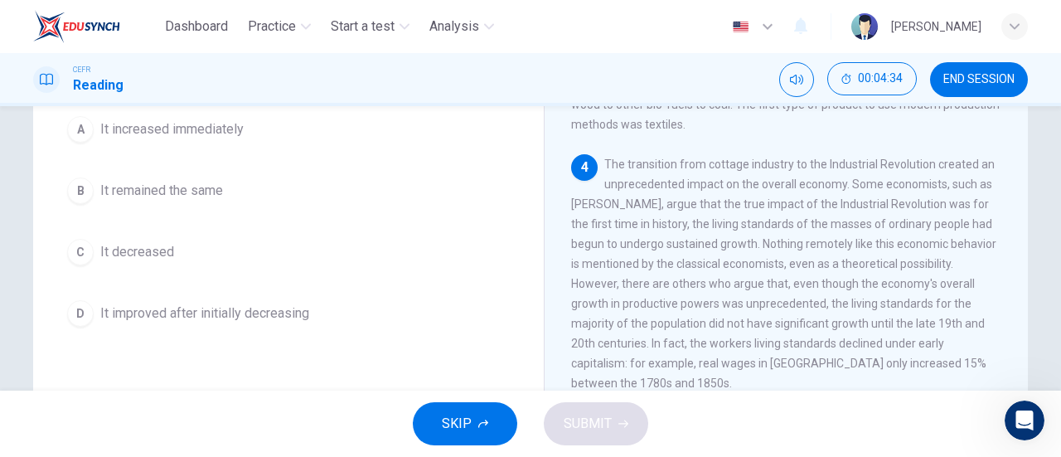
scroll to position [185, 0]
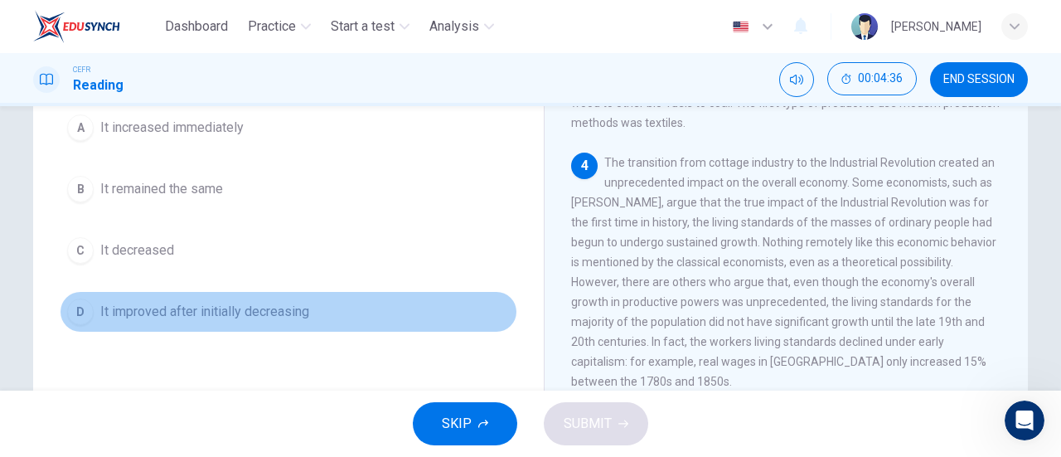
click at [312, 321] on button "D It improved after initially decreasing" at bounding box center [288, 311] width 457 height 41
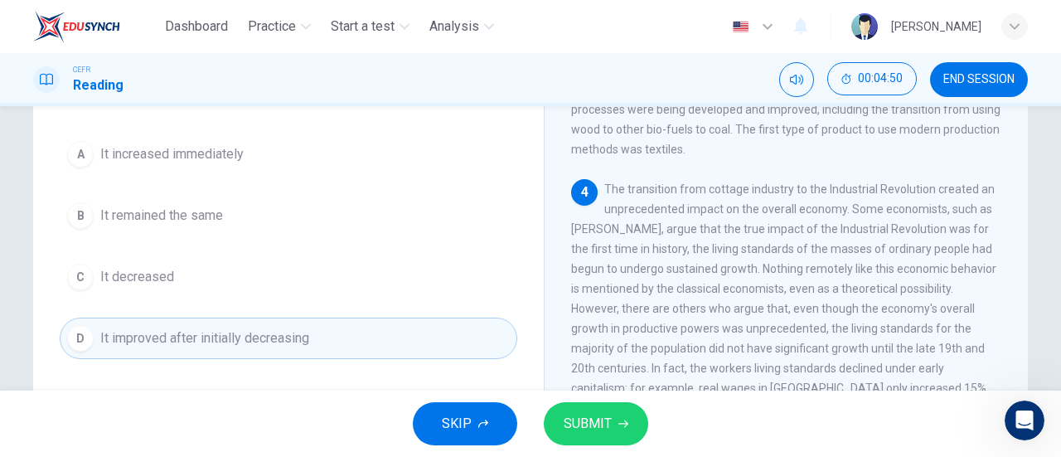
scroll to position [158, 0]
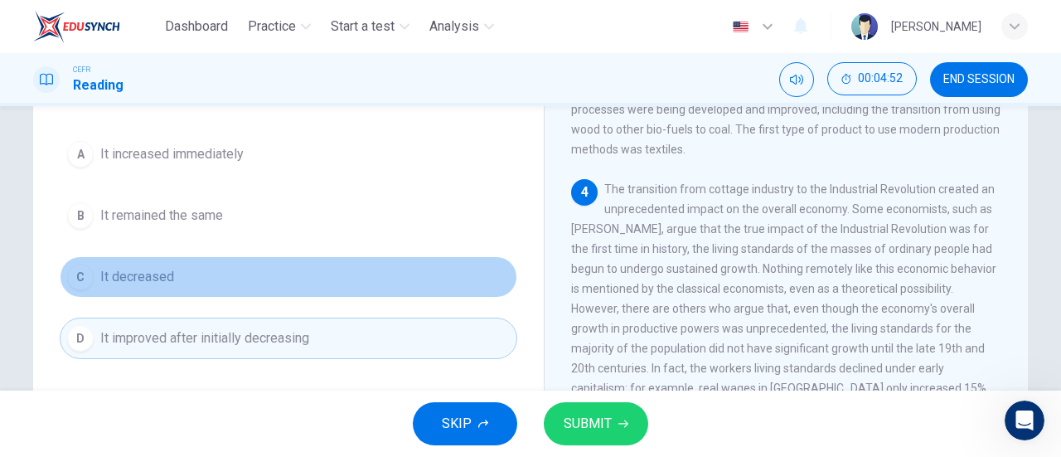
click at [265, 272] on button "C It decreased" at bounding box center [288, 276] width 457 height 41
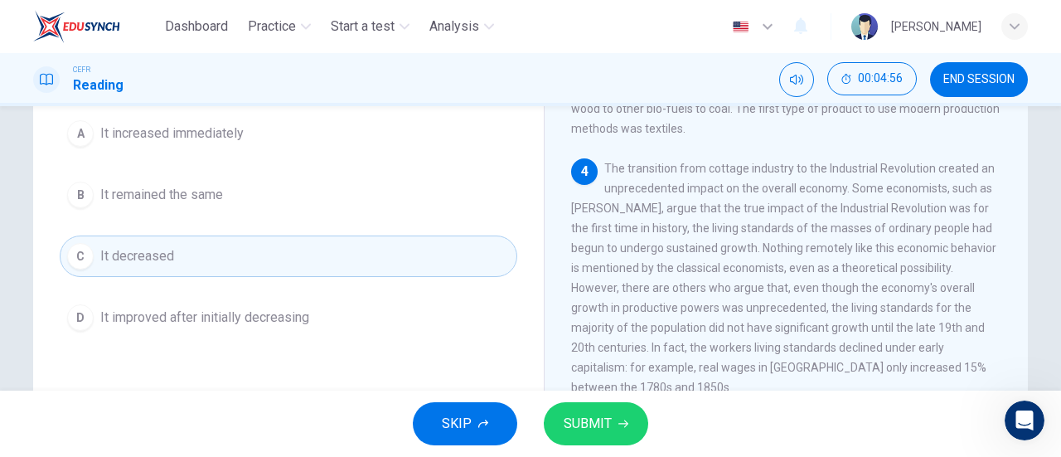
scroll to position [180, 0]
click at [584, 412] on span "SUBMIT" at bounding box center [587, 423] width 48 height 23
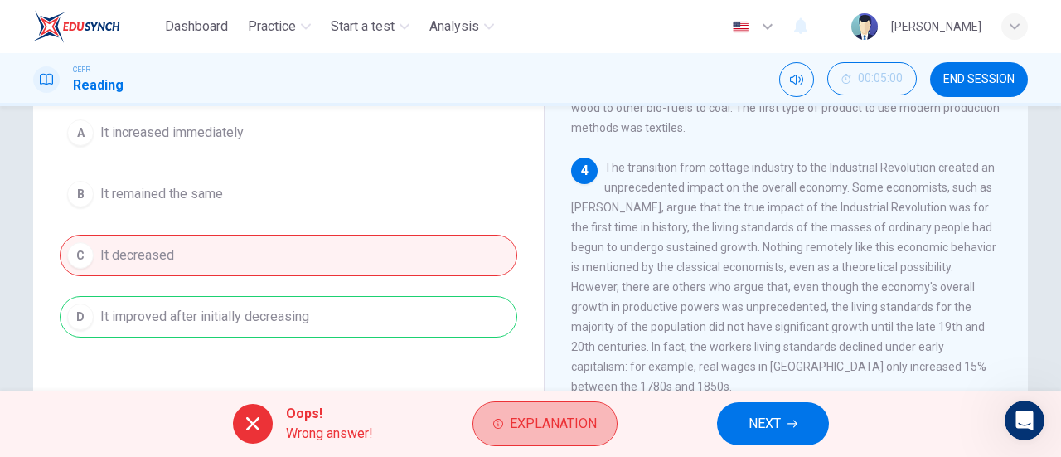
click at [584, 412] on span "Explanation" at bounding box center [553, 423] width 87 height 23
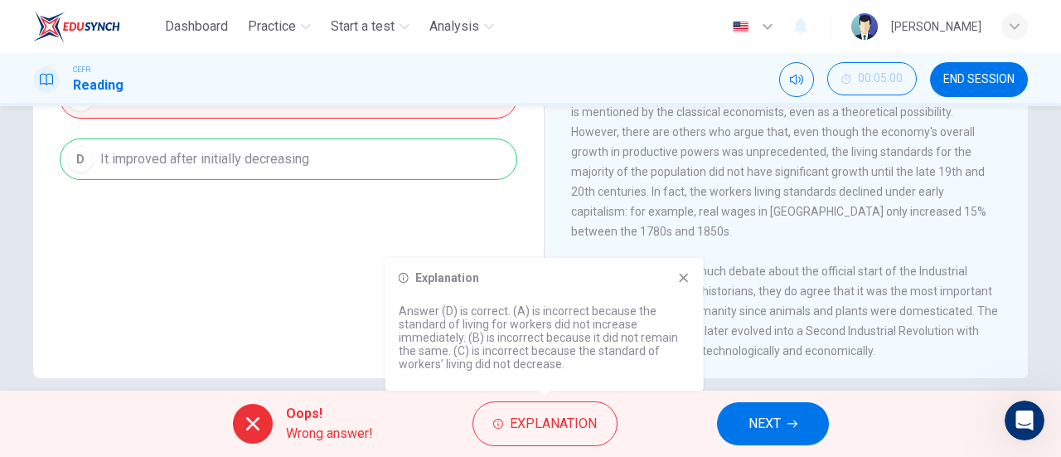
scroll to position [328, 0]
click at [784, 407] on button "NEXT" at bounding box center [773, 423] width 112 height 43
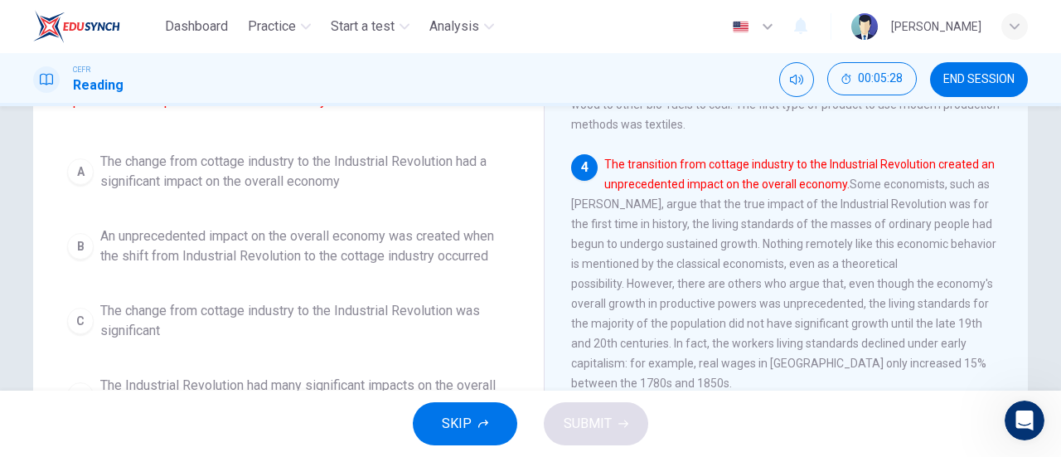
scroll to position [189, 0]
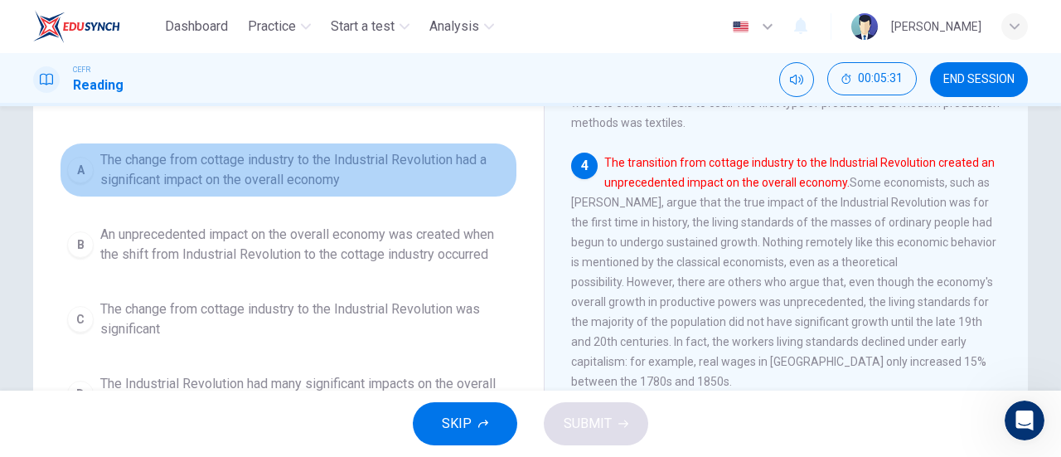
click at [328, 190] on span "The change from cottage industry to the Industrial Revolution had a significant…" at bounding box center [304, 170] width 409 height 40
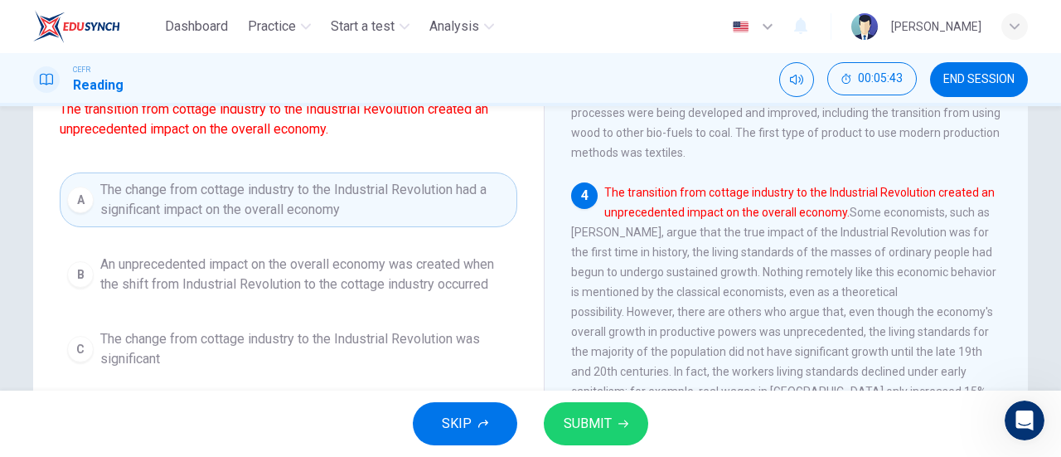
scroll to position [157, 0]
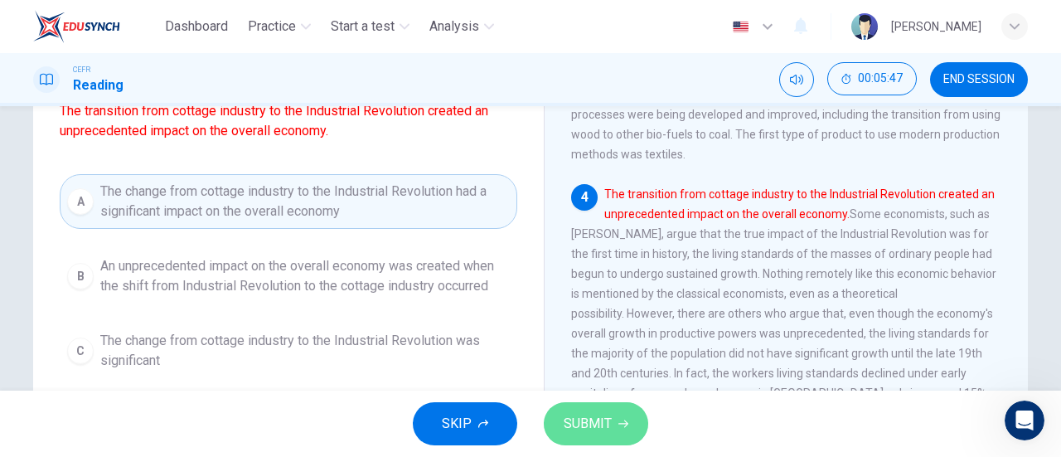
click at [621, 426] on icon "button" at bounding box center [623, 423] width 10 height 10
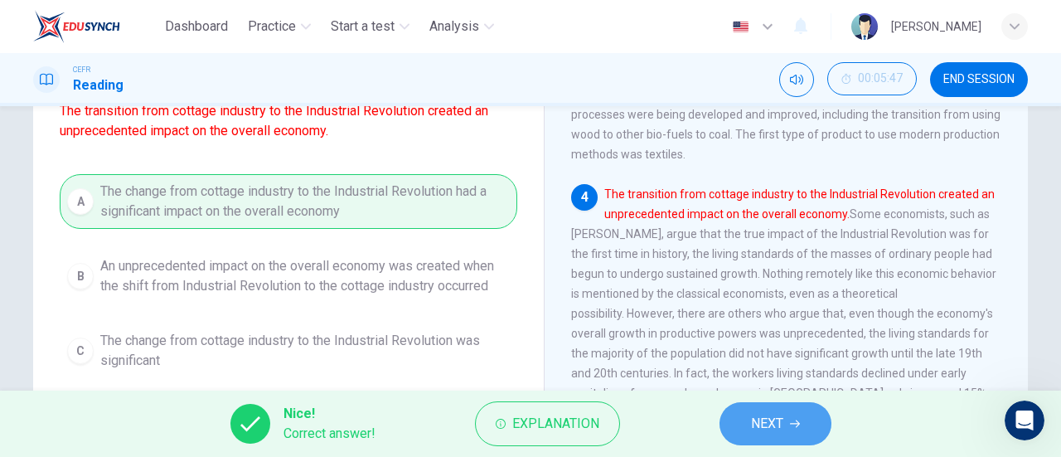
click at [767, 420] on span "NEXT" at bounding box center [767, 423] width 32 height 23
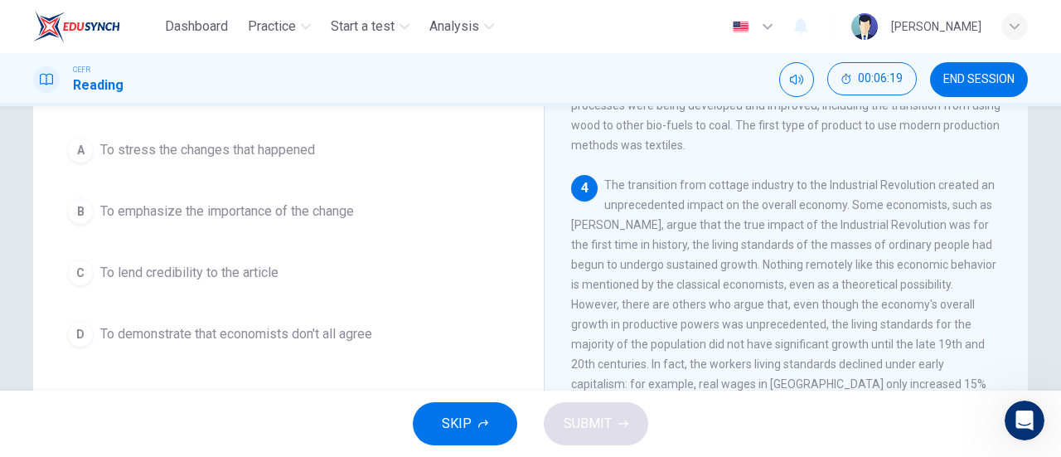
scroll to position [164, 0]
click at [263, 279] on button "C To lend credibility to the article" at bounding box center [288, 270] width 457 height 41
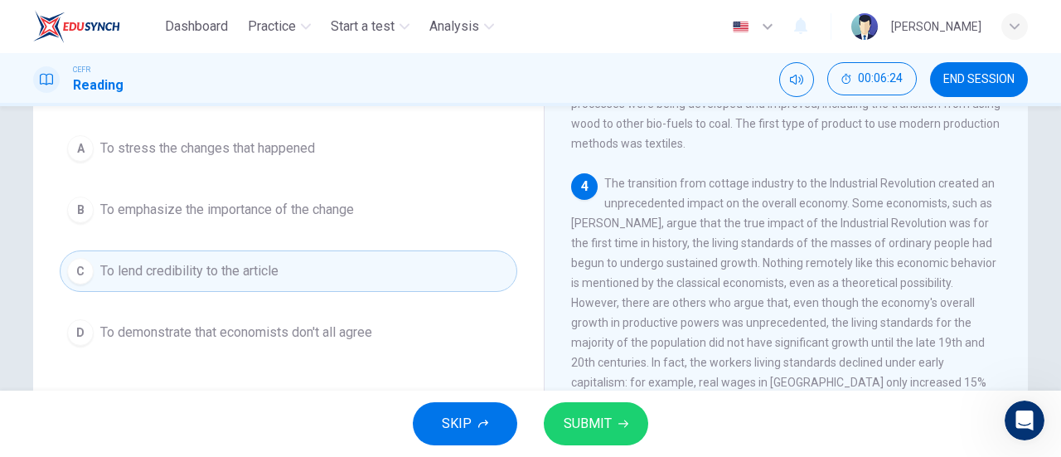
scroll to position [167, 0]
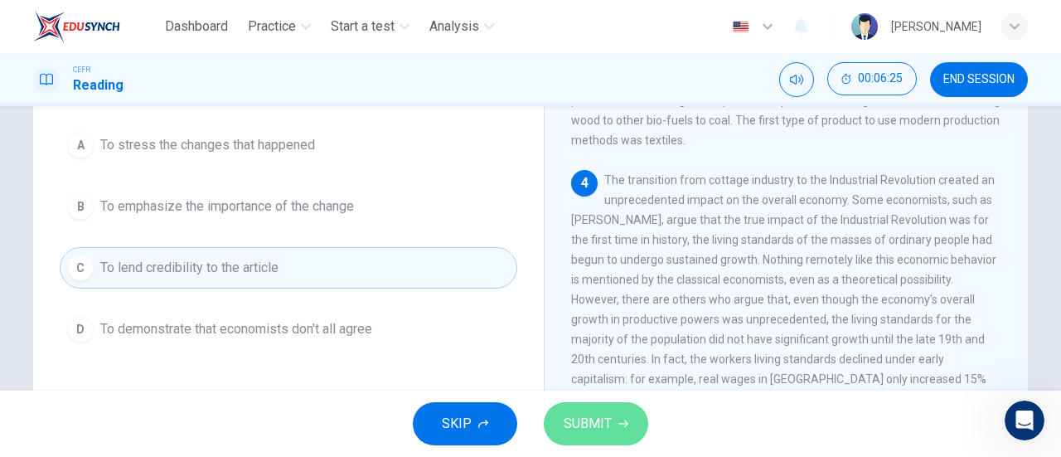
click at [590, 413] on span "SUBMIT" at bounding box center [587, 423] width 48 height 23
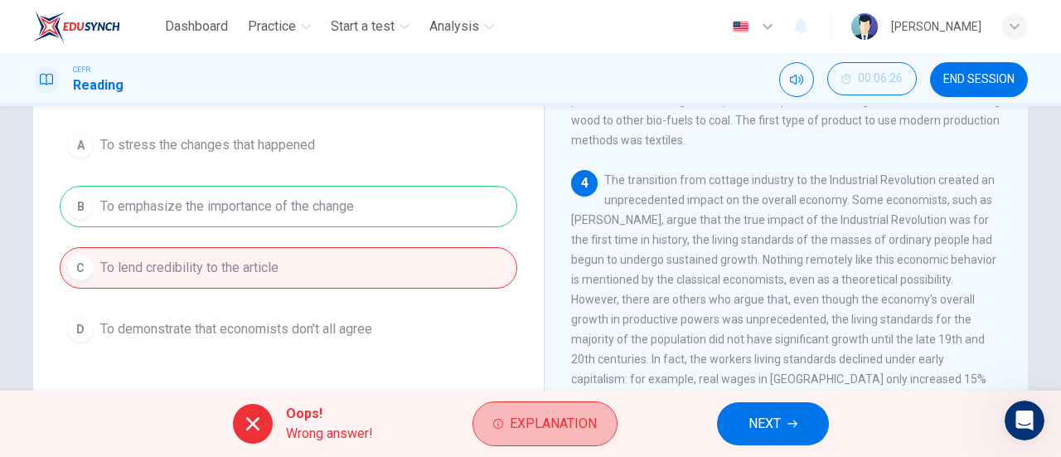
click at [590, 413] on span "Explanation" at bounding box center [553, 423] width 87 height 23
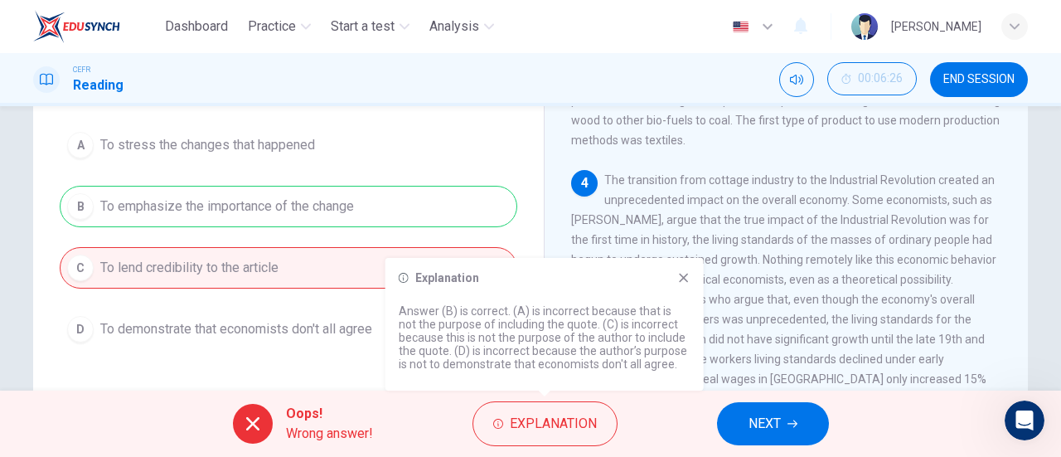
click at [684, 278] on icon at bounding box center [683, 277] width 9 height 9
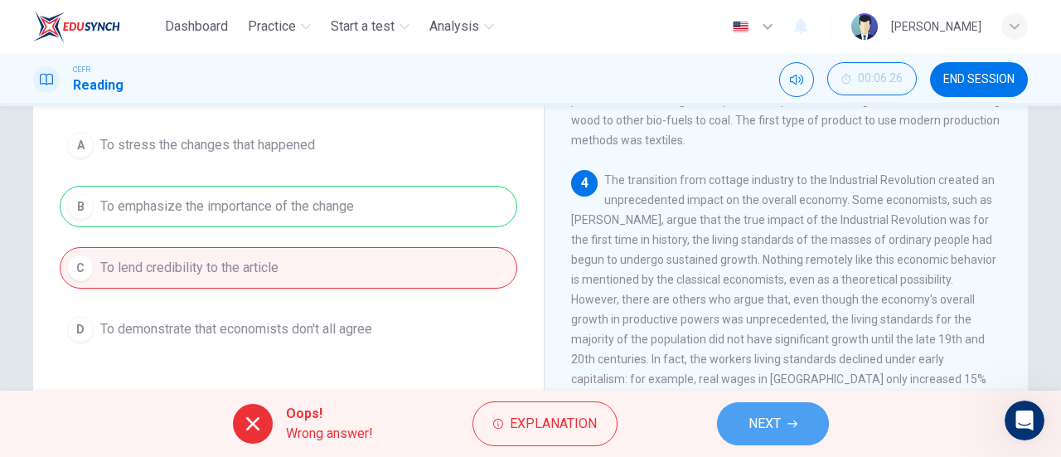
click at [756, 437] on button "NEXT" at bounding box center [773, 423] width 112 height 43
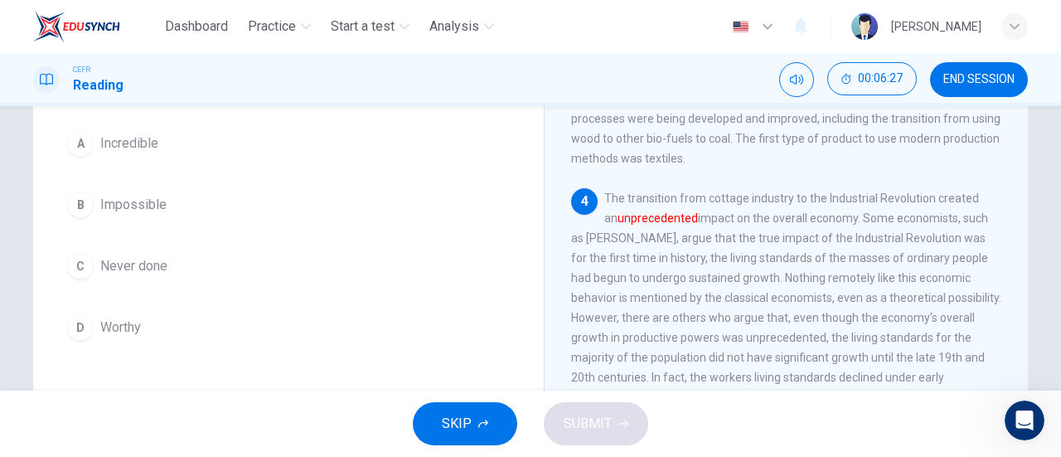
scroll to position [151, 0]
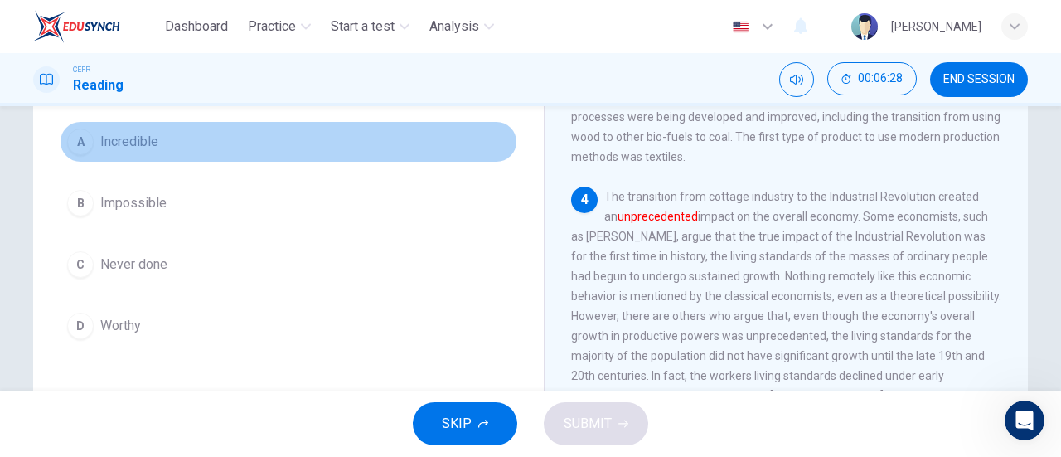
click at [93, 135] on button "A Incredible" at bounding box center [288, 141] width 457 height 41
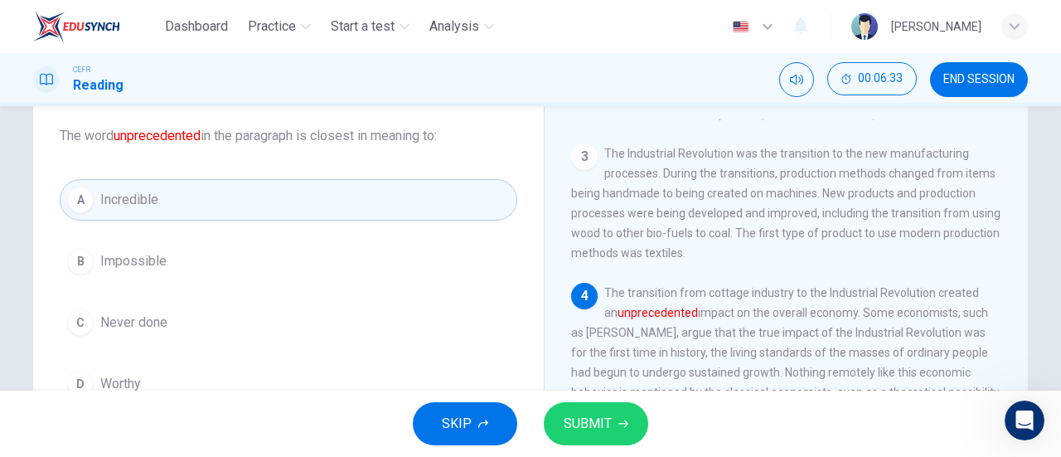
scroll to position [99, 0]
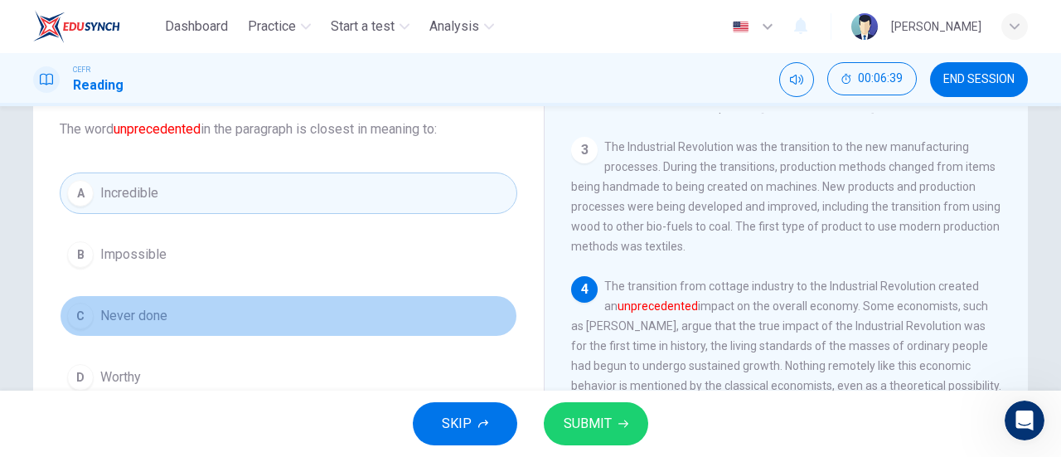
click at [168, 317] on button "C Never done" at bounding box center [288, 315] width 457 height 41
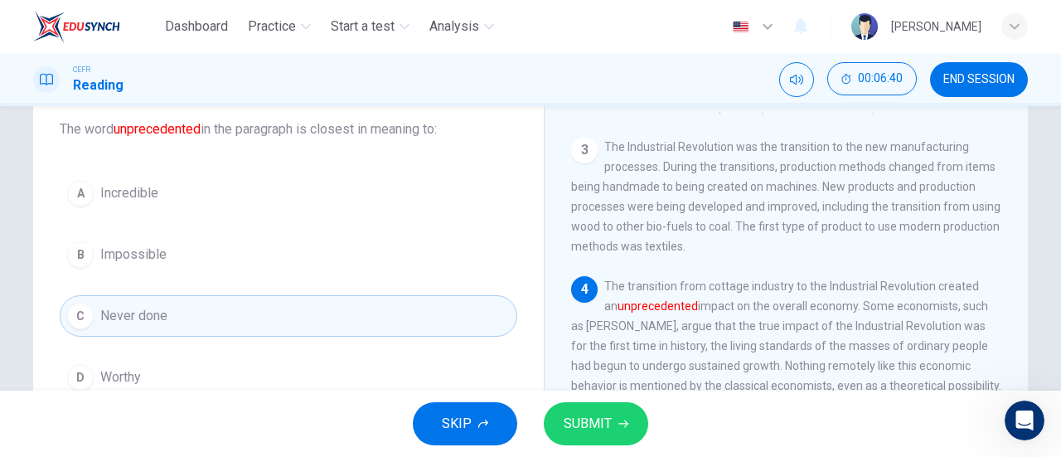
click at [590, 404] on button "SUBMIT" at bounding box center [596, 423] width 104 height 43
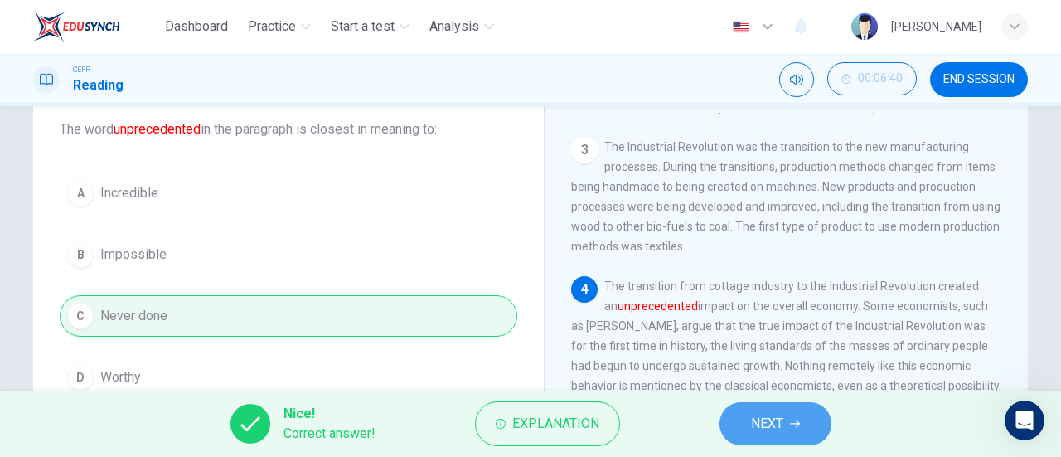
click at [748, 435] on button "NEXT" at bounding box center [775, 423] width 112 height 43
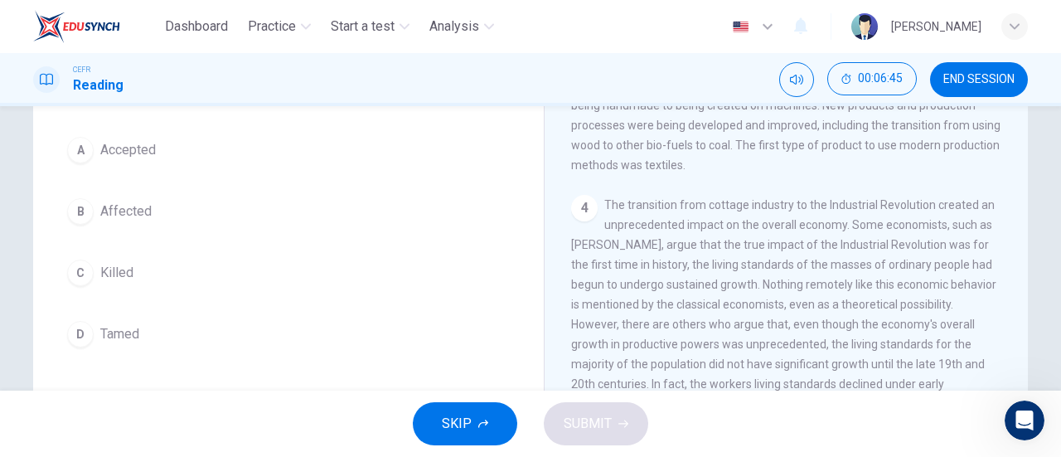
scroll to position [114, 0]
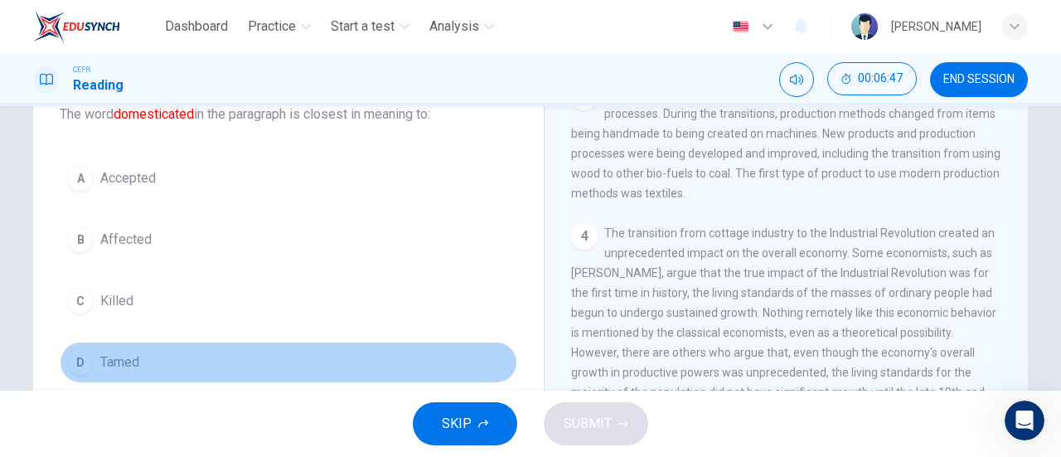
click at [126, 365] on span "Tamed" at bounding box center [119, 362] width 39 height 20
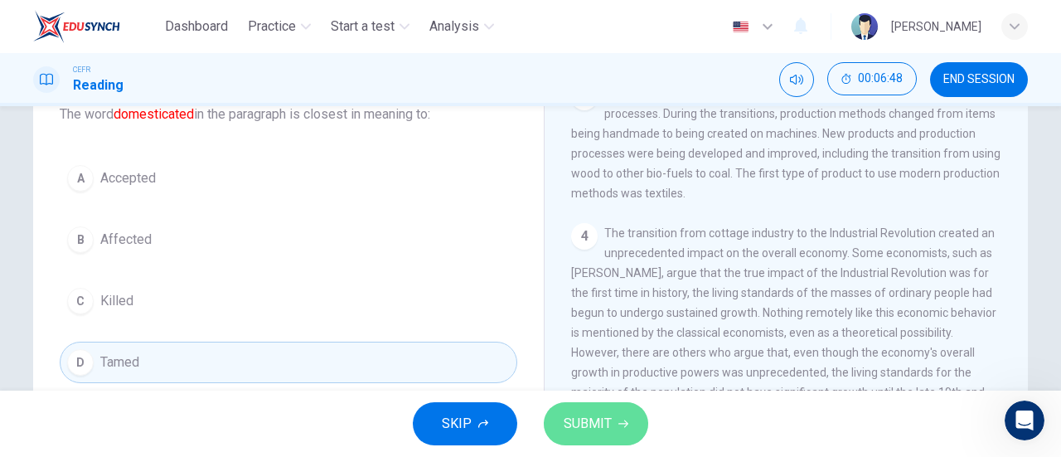
click at [609, 432] on span "SUBMIT" at bounding box center [587, 423] width 48 height 23
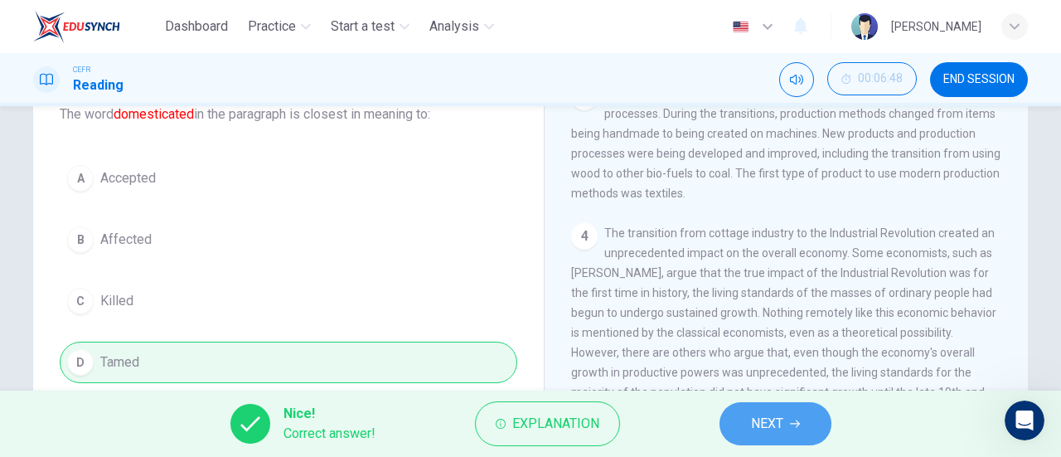
click at [763, 421] on span "NEXT" at bounding box center [767, 423] width 32 height 23
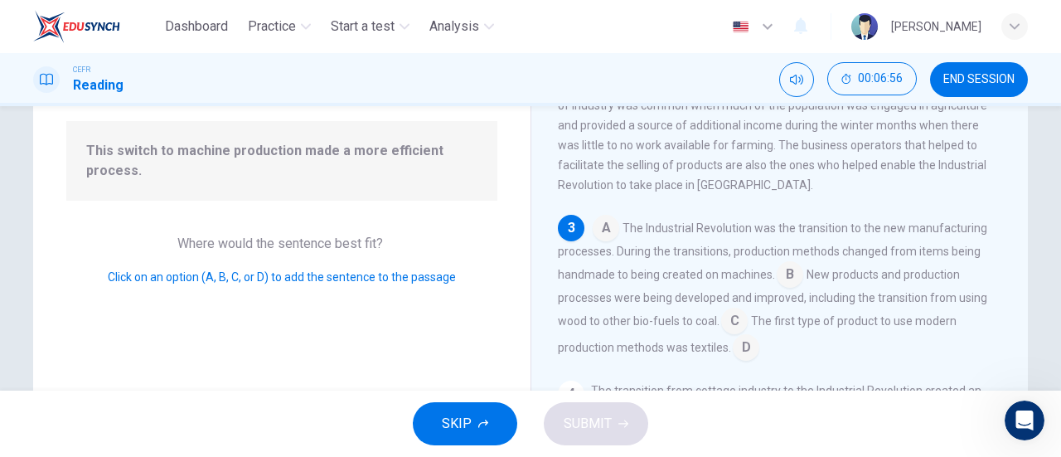
scroll to position [156, 0]
click at [791, 273] on input at bounding box center [789, 275] width 27 height 27
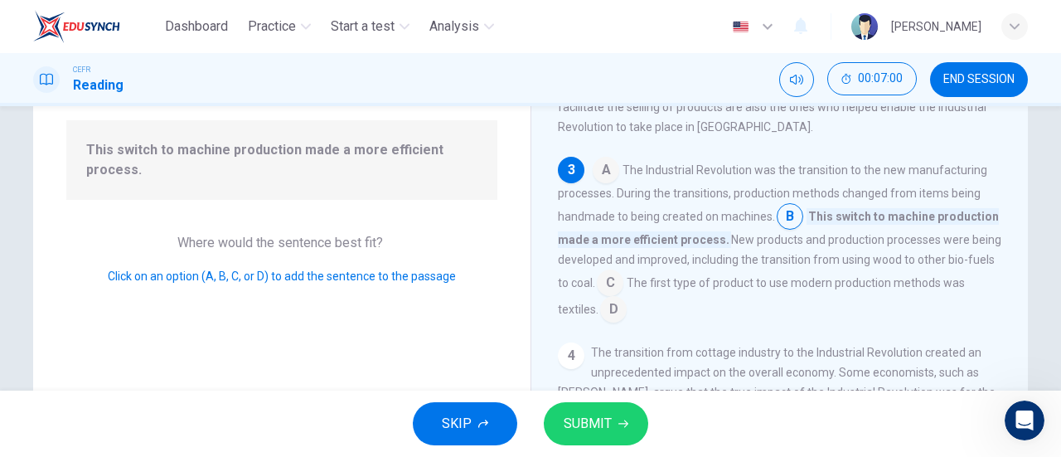
scroll to position [219, 0]
click at [604, 416] on span "SUBMIT" at bounding box center [587, 423] width 48 height 23
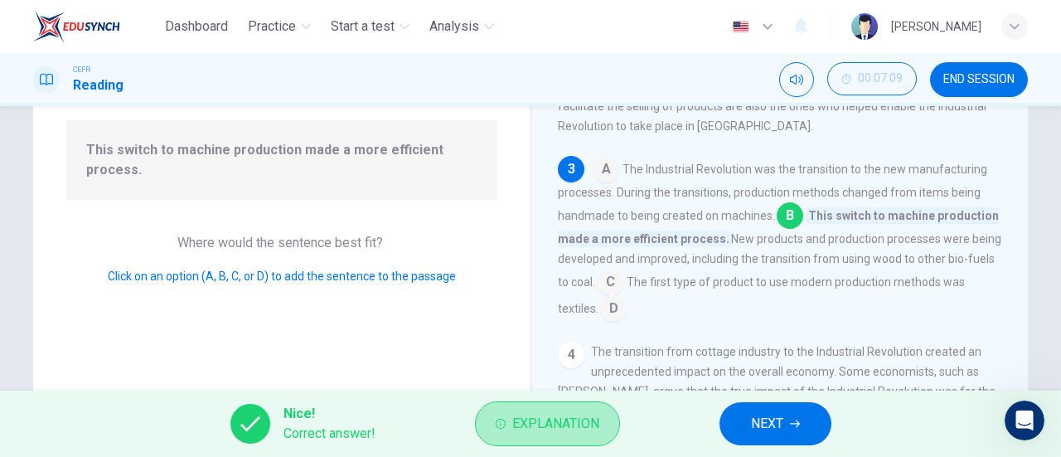
click at [604, 416] on button "Explanation" at bounding box center [547, 423] width 145 height 45
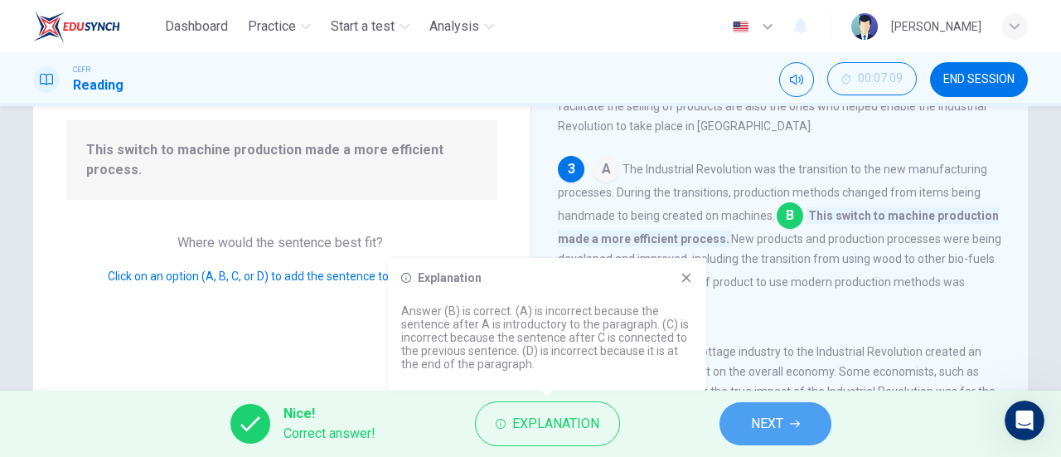
click at [757, 430] on span "NEXT" at bounding box center [767, 423] width 32 height 23
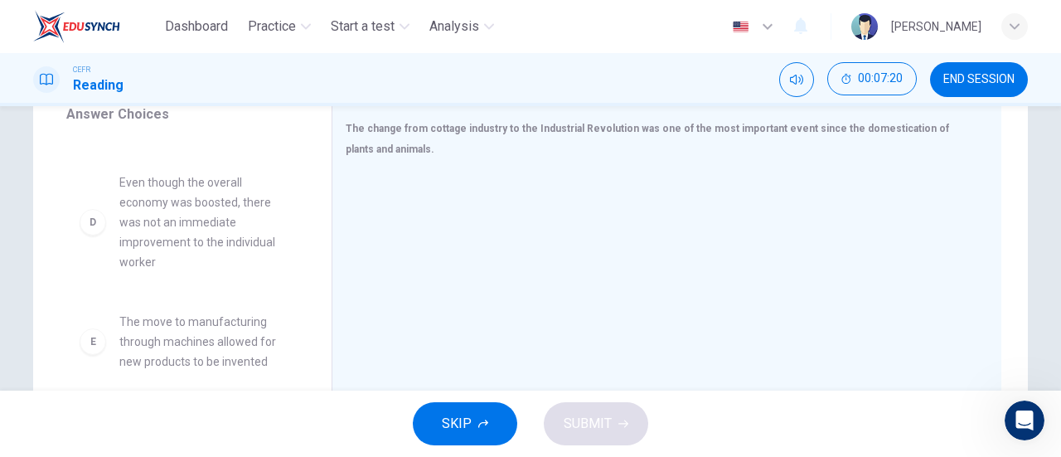
scroll to position [278, 0]
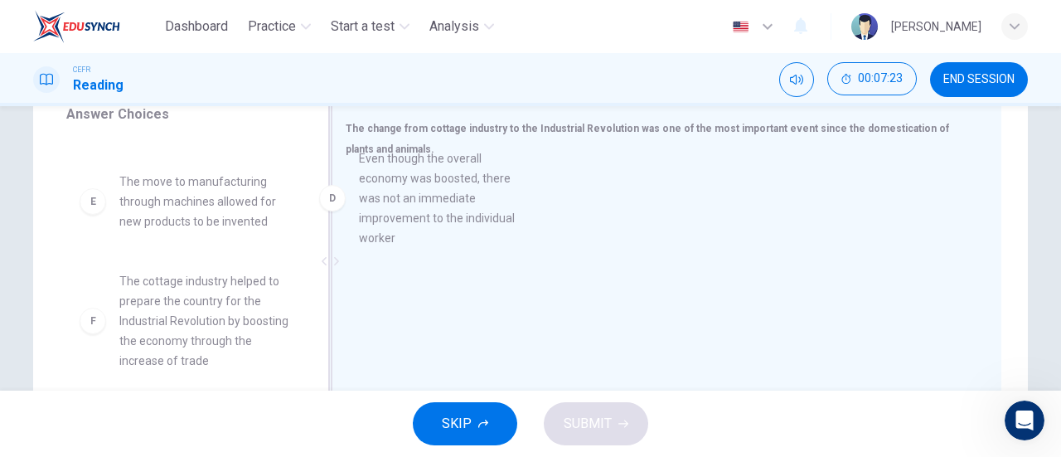
drag, startPoint x: 184, startPoint y: 235, endPoint x: 437, endPoint y: 213, distance: 253.7
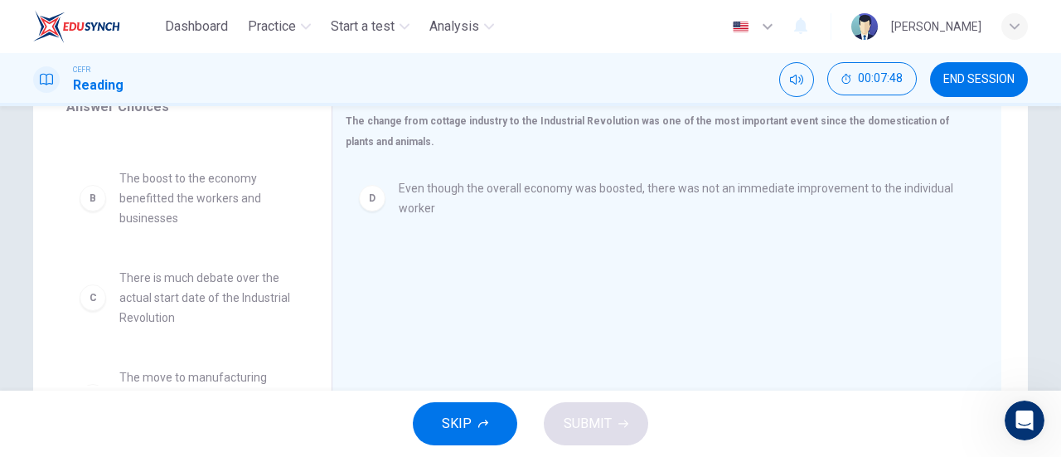
scroll to position [0, 0]
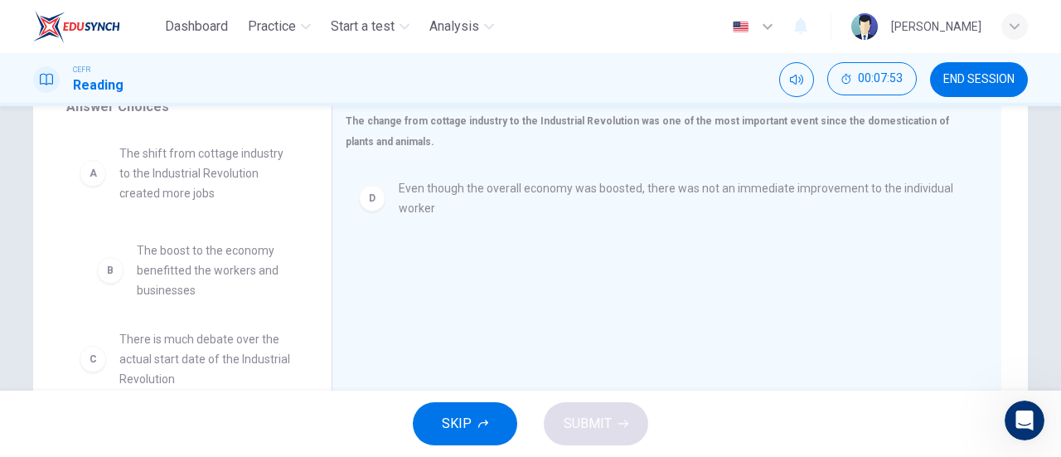
drag, startPoint x: 221, startPoint y: 294, endPoint x: 249, endPoint y: 292, distance: 27.5
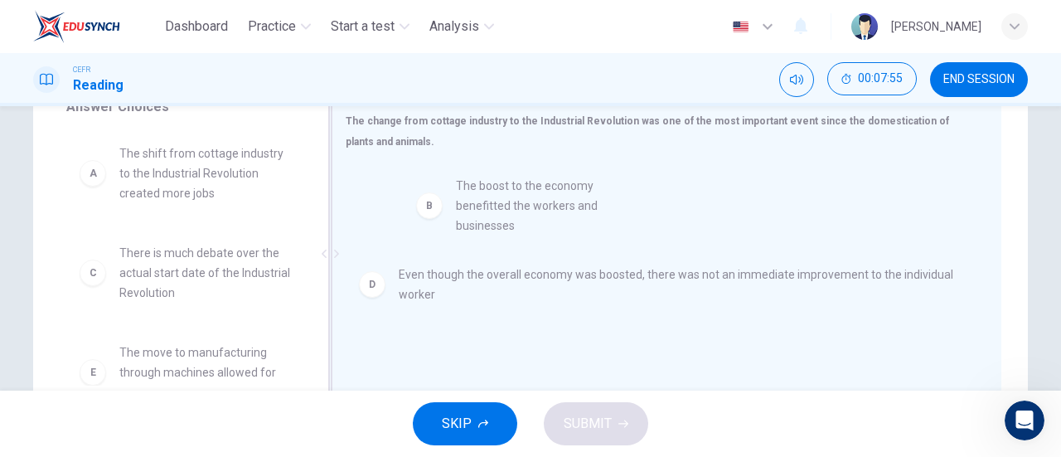
drag, startPoint x: 249, startPoint y: 292, endPoint x: 607, endPoint y: 224, distance: 365.1
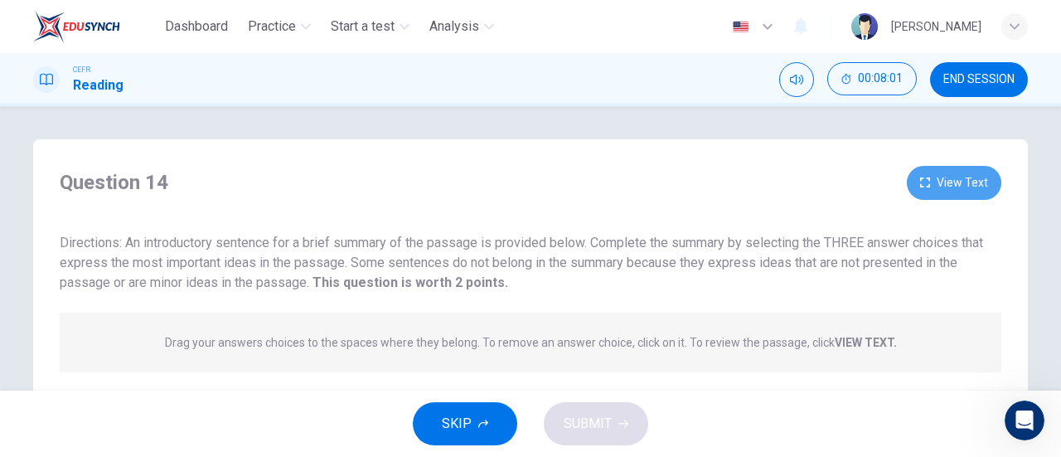
click at [921, 172] on button "View Text" at bounding box center [953, 183] width 94 height 34
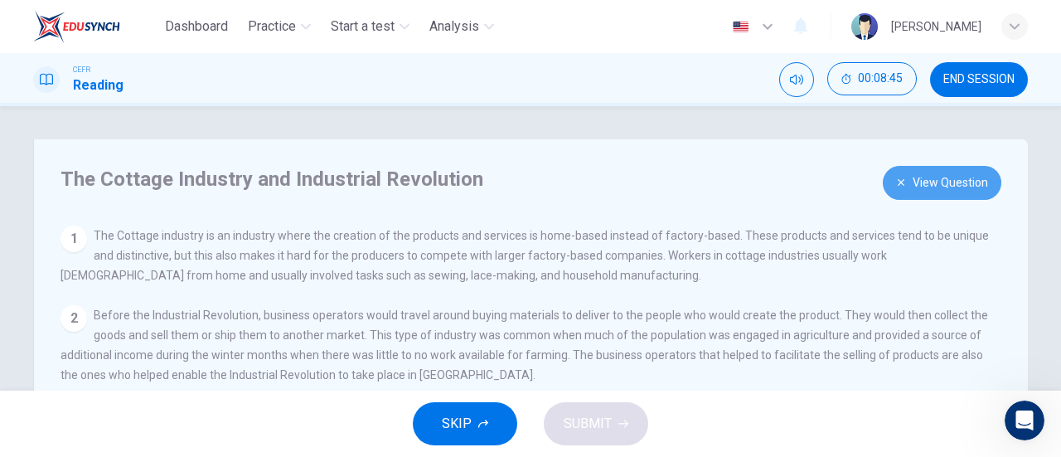
click at [895, 187] on button "View Question" at bounding box center [941, 183] width 118 height 34
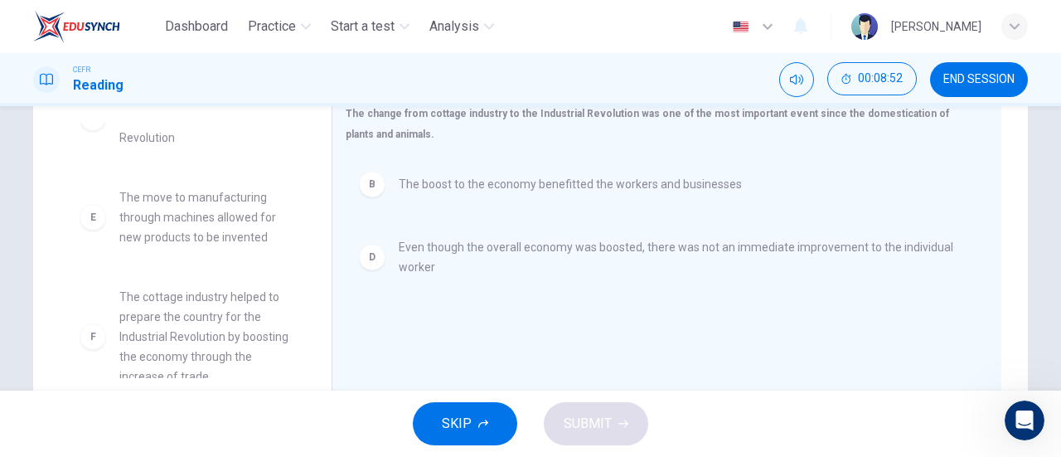
scroll to position [169, 0]
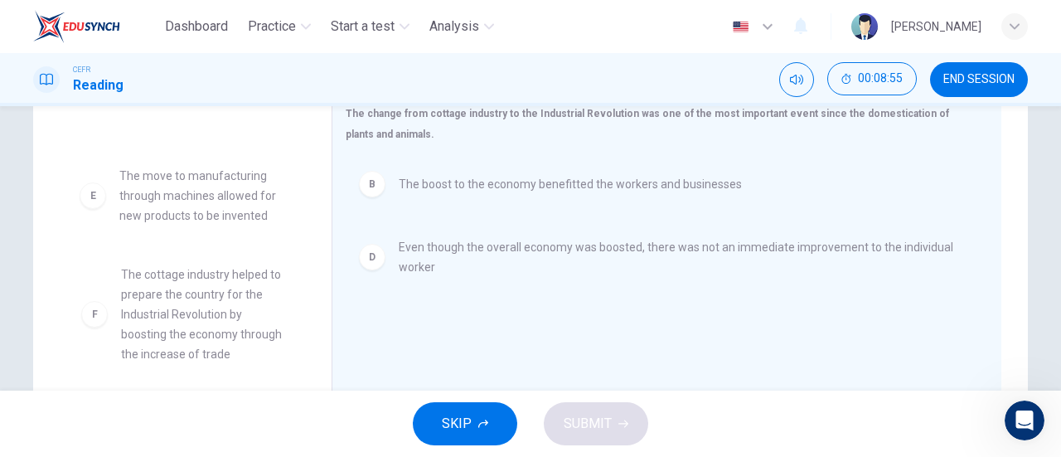
drag, startPoint x: 194, startPoint y: 322, endPoint x: 204, endPoint y: 322, distance: 9.9
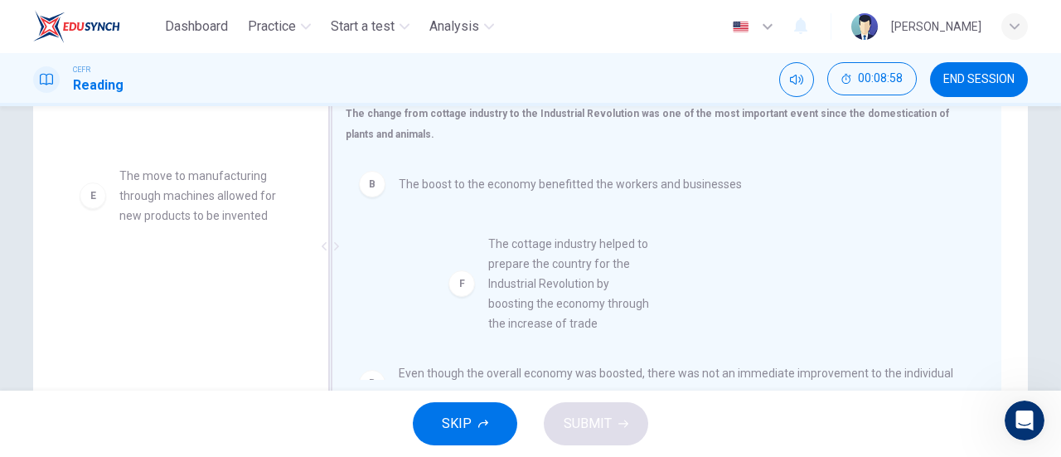
drag, startPoint x: 204, startPoint y: 322, endPoint x: 582, endPoint y: 292, distance: 379.1
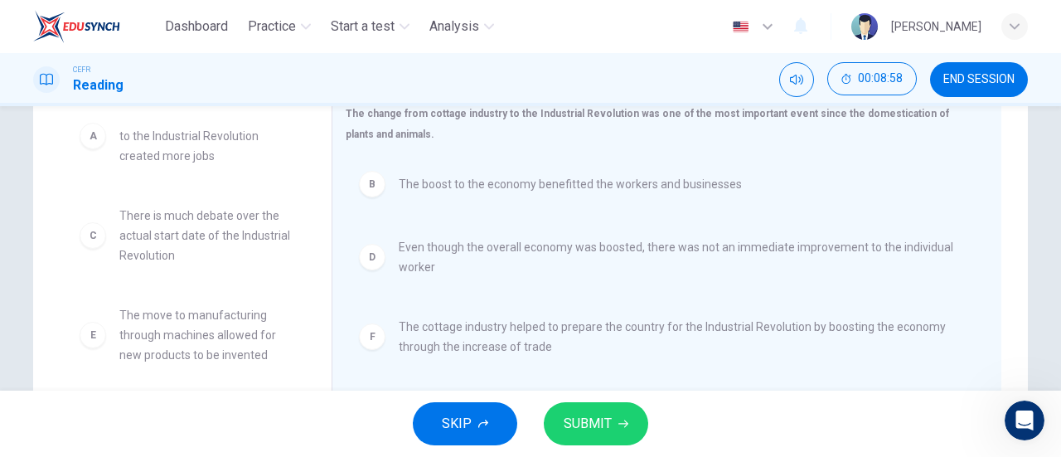
scroll to position [30, 0]
click at [615, 418] on button "SUBMIT" at bounding box center [596, 423] width 104 height 43
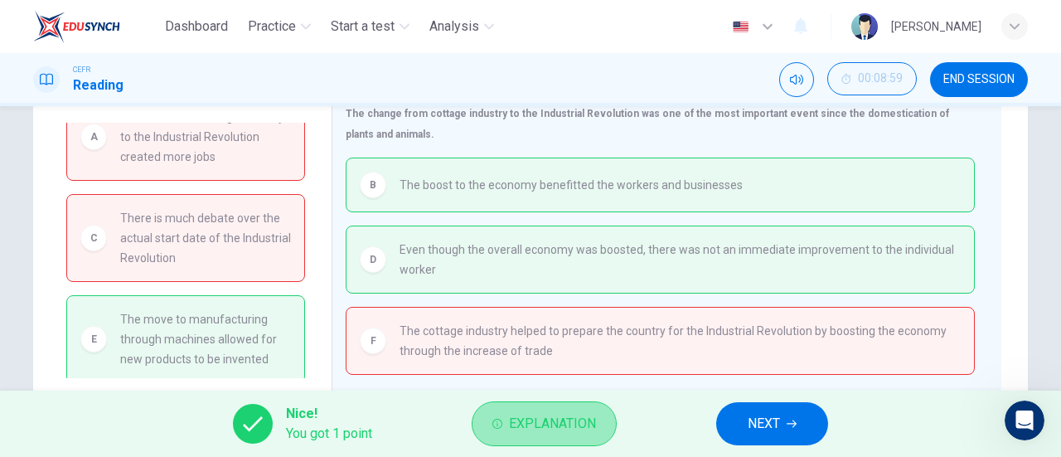
click at [579, 417] on span "Explanation" at bounding box center [552, 423] width 87 height 23
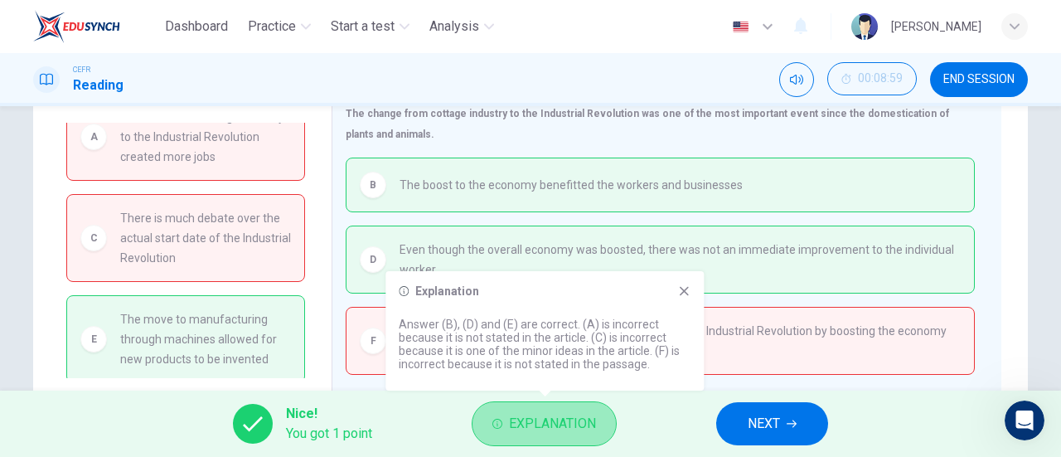
click at [579, 417] on span "Explanation" at bounding box center [552, 423] width 87 height 23
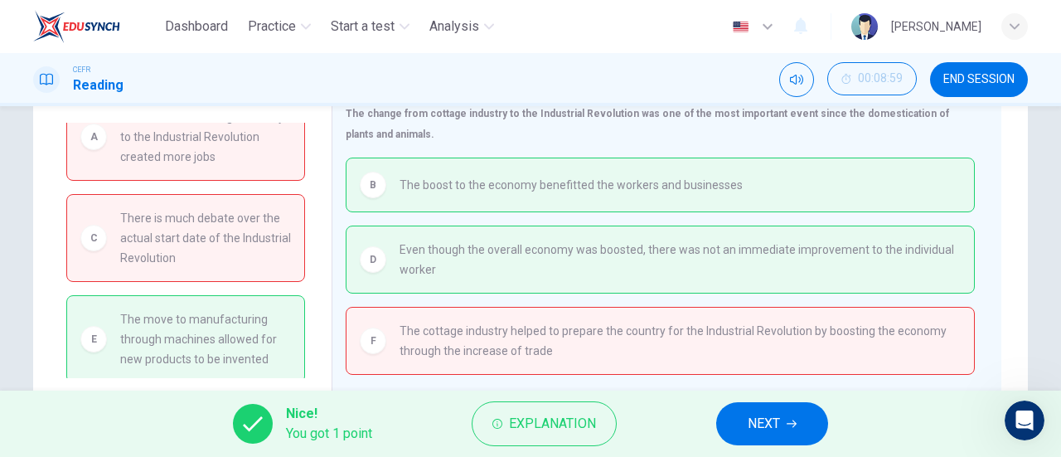
scroll to position [33, 0]
click at [744, 435] on button "NEXT" at bounding box center [772, 423] width 112 height 43
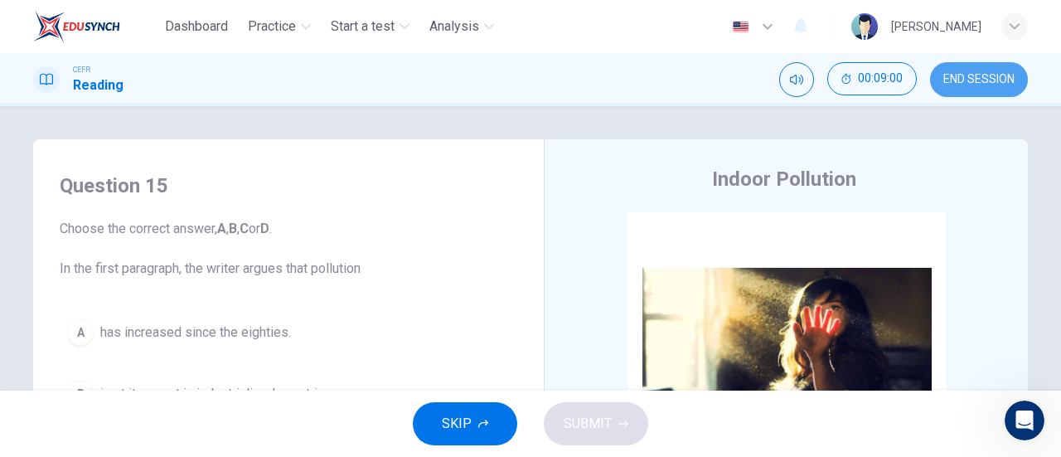
click at [976, 75] on span "END SESSION" at bounding box center [978, 79] width 71 height 13
